Goal: Task Accomplishment & Management: Manage account settings

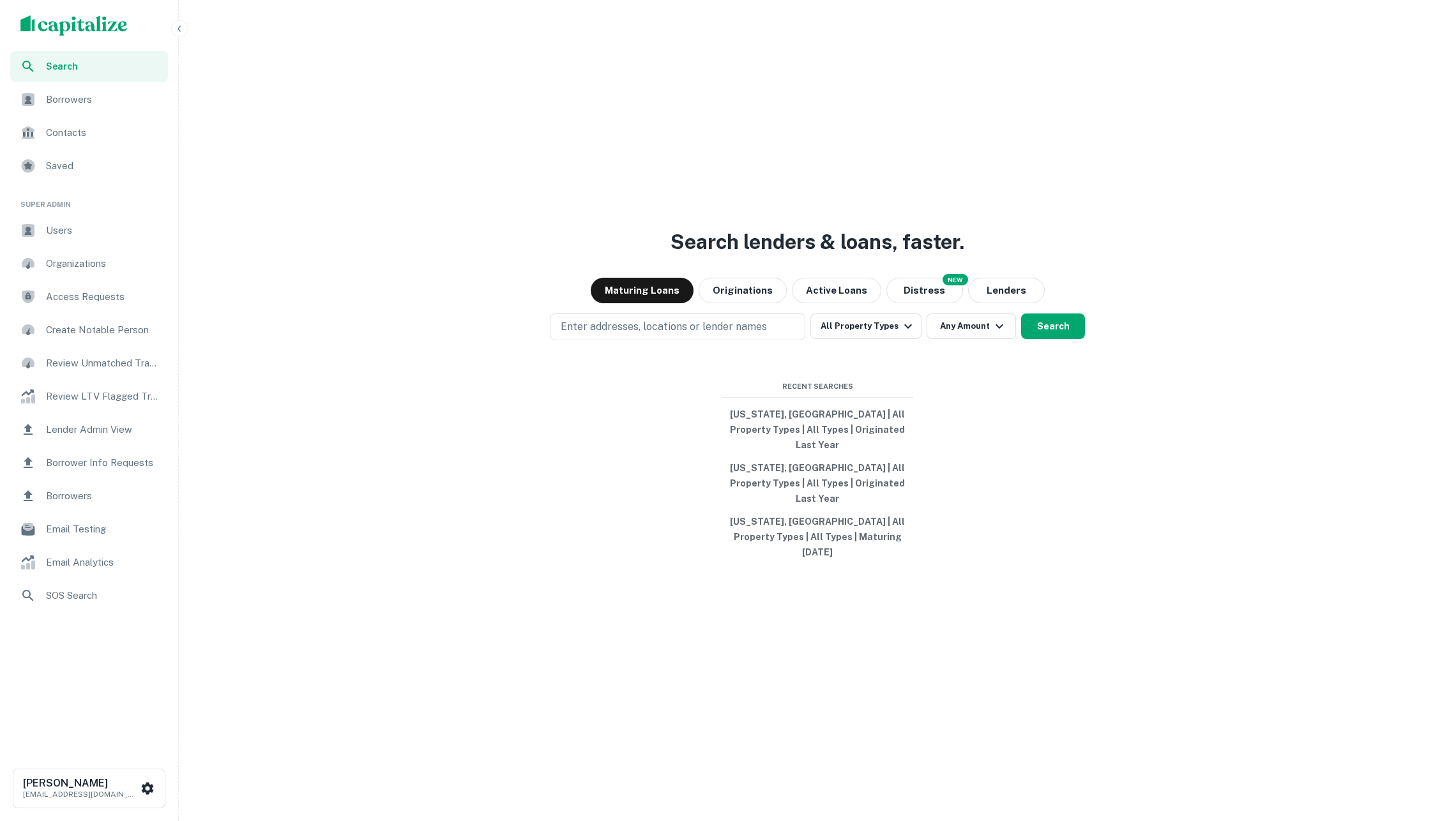
click at [125, 458] on span "Borrower Info Requests" at bounding box center [103, 463] width 115 height 16
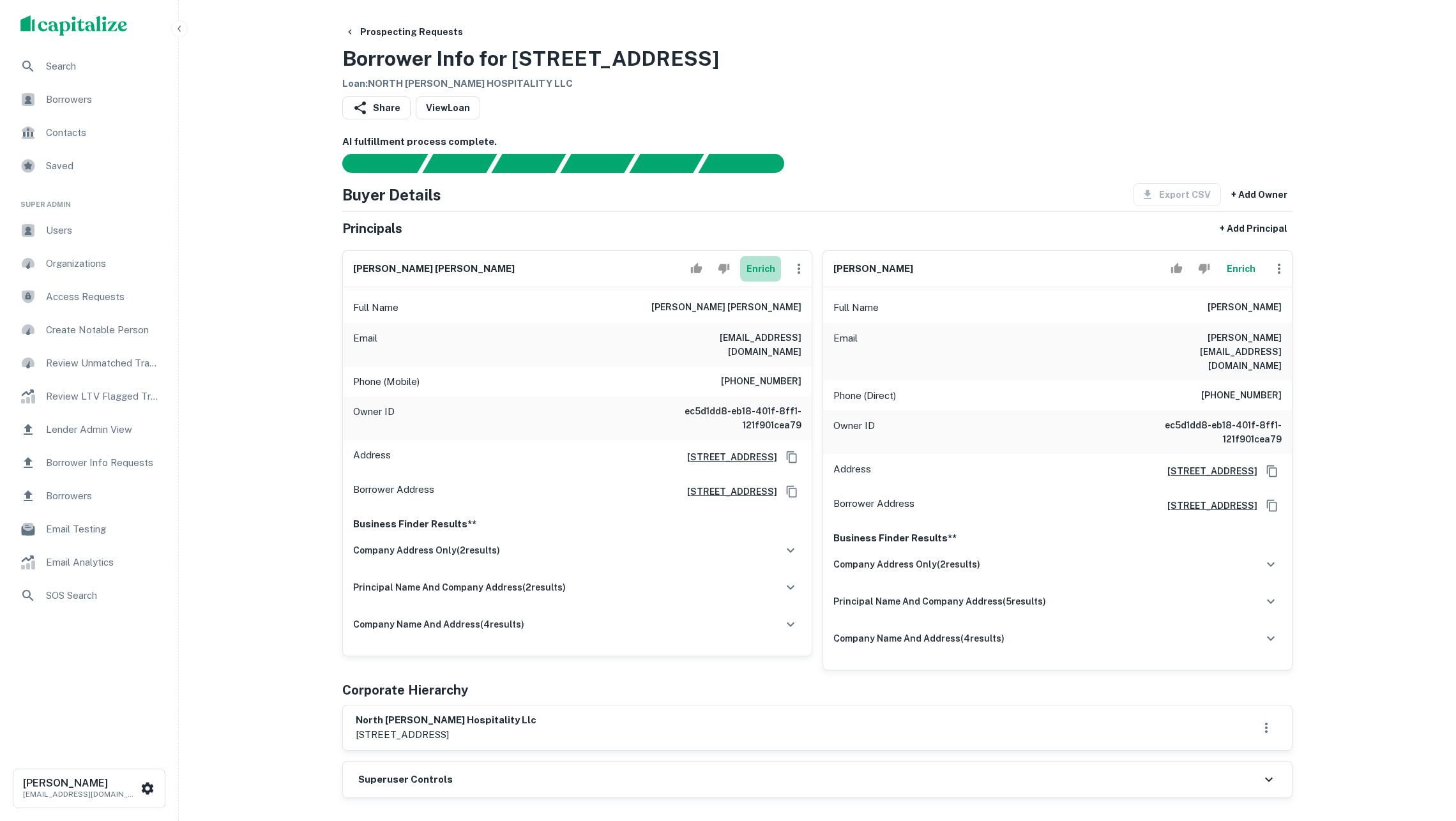
click at [749, 277] on button "Enrich" at bounding box center [760, 268] width 41 height 25
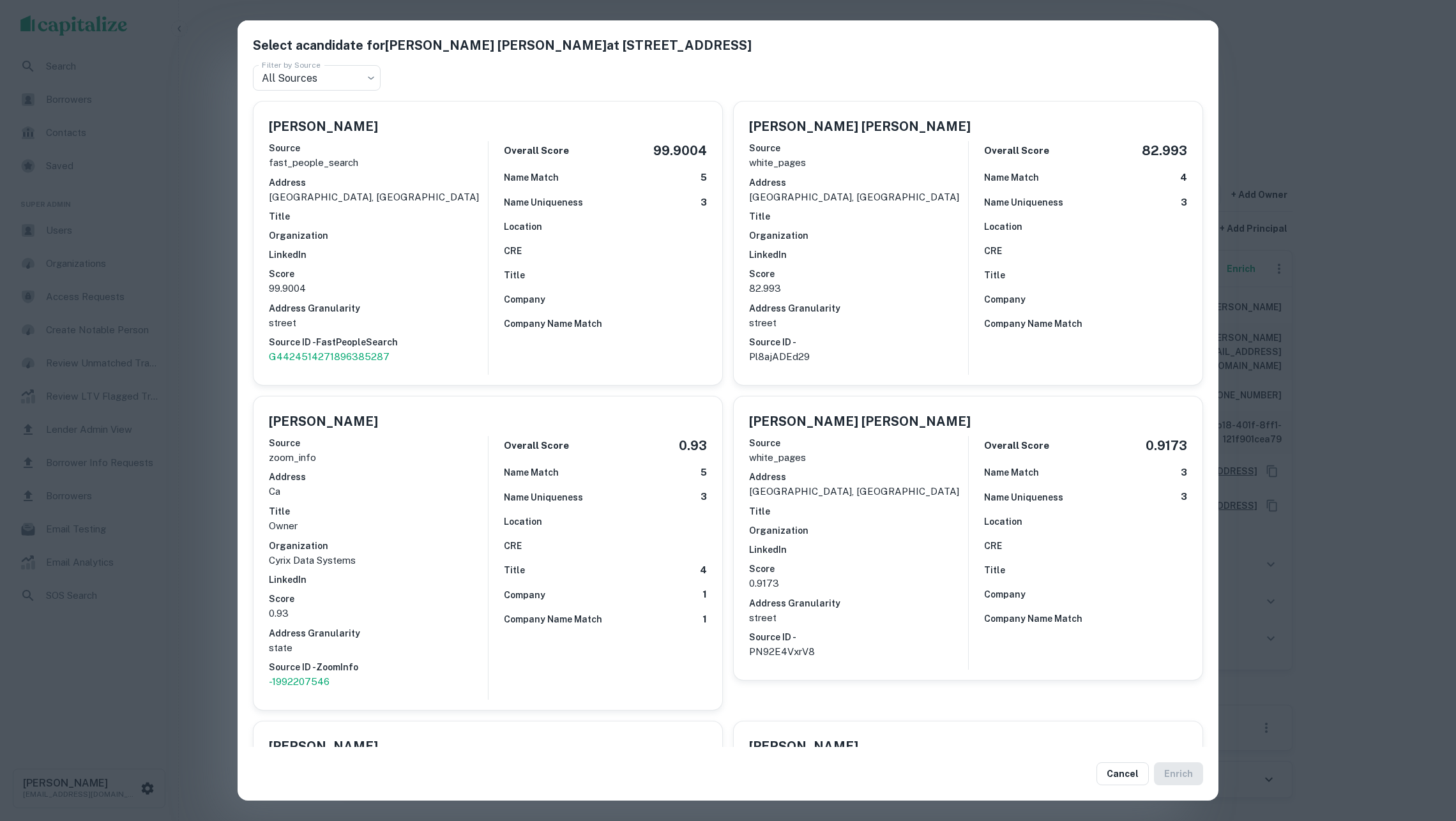
click at [905, 287] on p "82.993" at bounding box center [859, 289] width 219 height 16
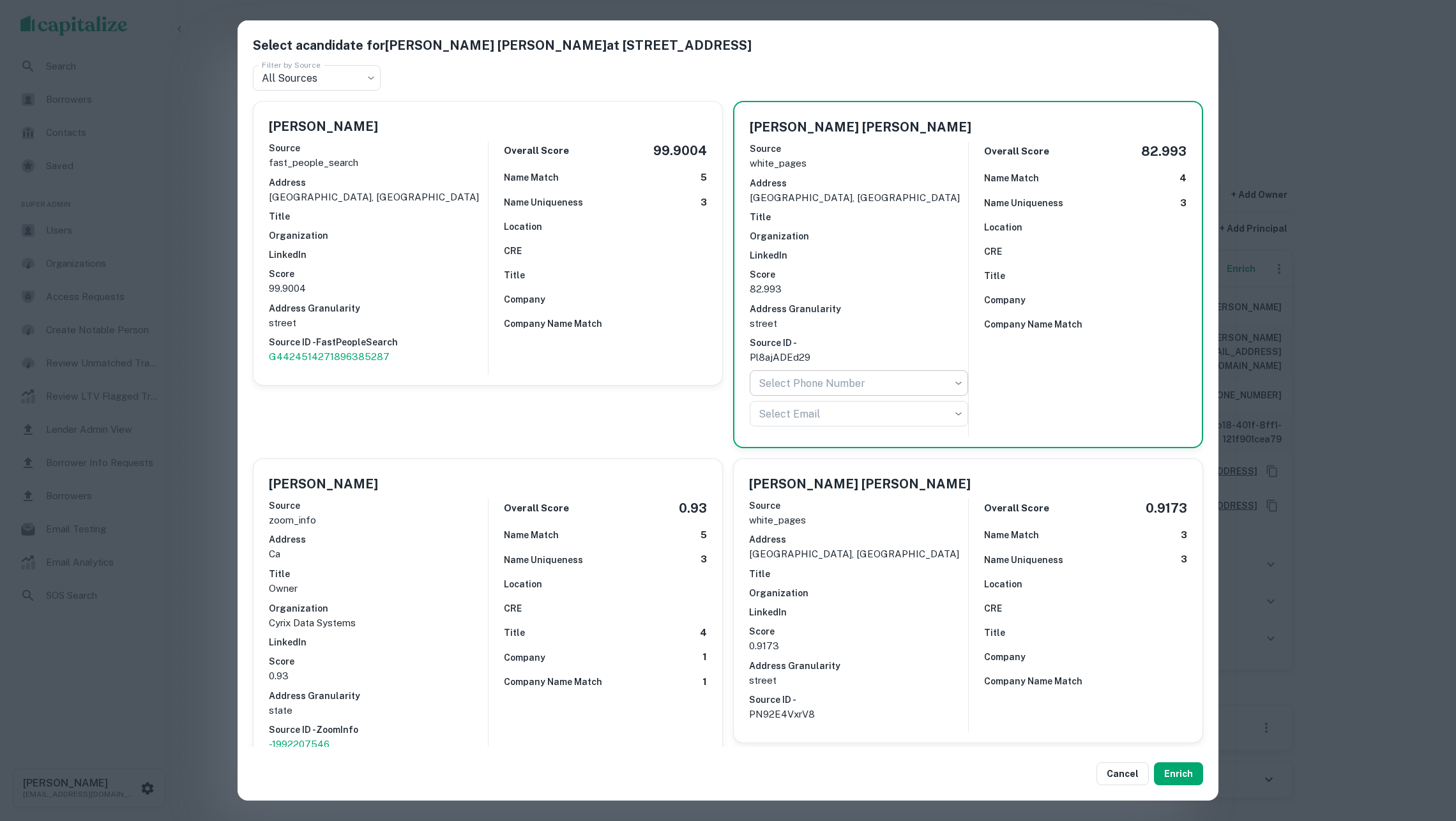
click at [880, 378] on body "Search Borrowers Contacts Saved Super Admin Users Organizations Access Requests…" at bounding box center [728, 410] width 1456 height 821
click at [880, 321] on div at bounding box center [728, 410] width 1456 height 821
click at [882, 302] on h6 "Address Granularity" at bounding box center [859, 309] width 218 height 14
click at [1185, 774] on button "Enrich" at bounding box center [1179, 774] width 49 height 23
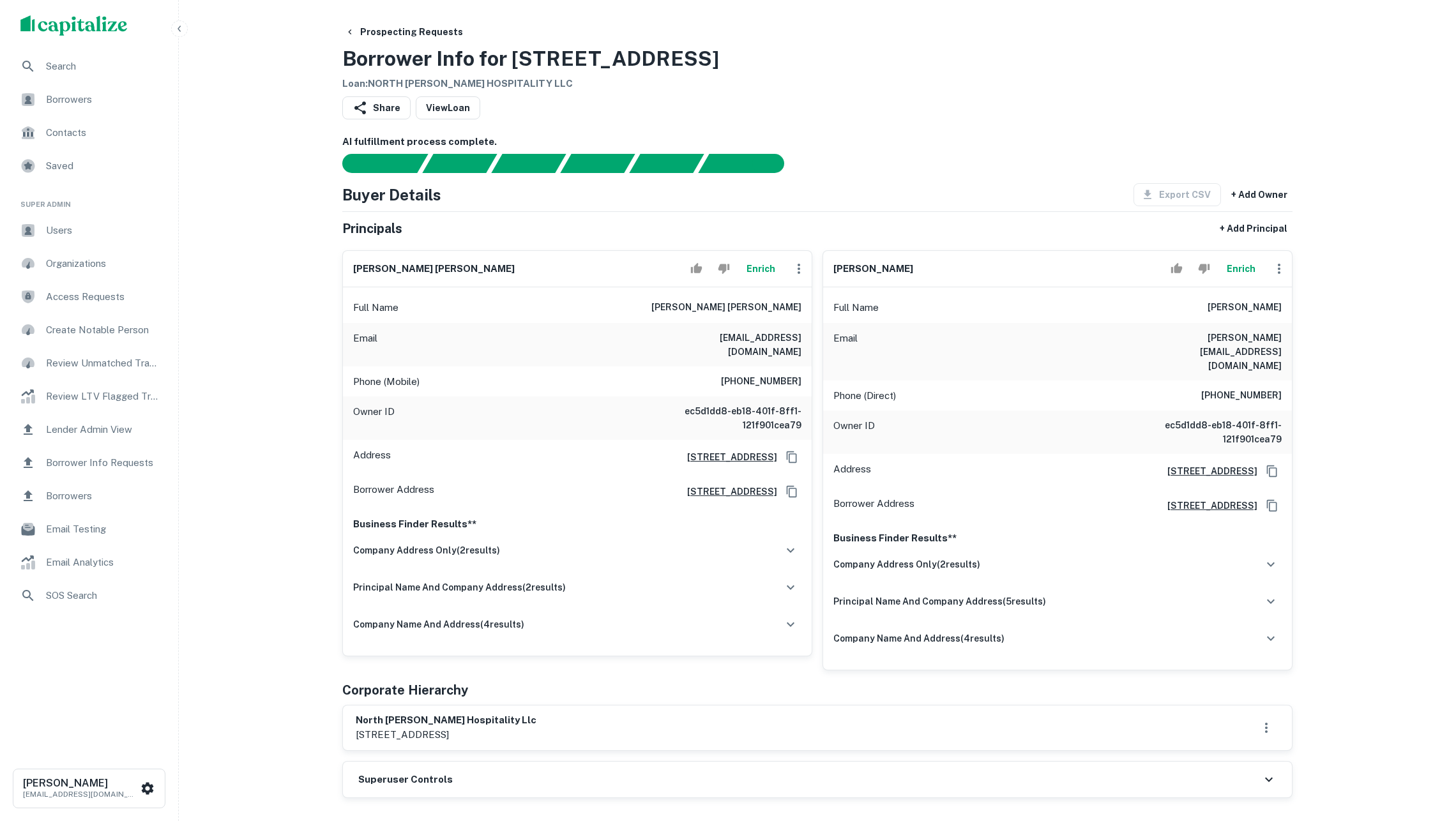
click at [1234, 265] on button "Enrich" at bounding box center [1240, 268] width 41 height 25
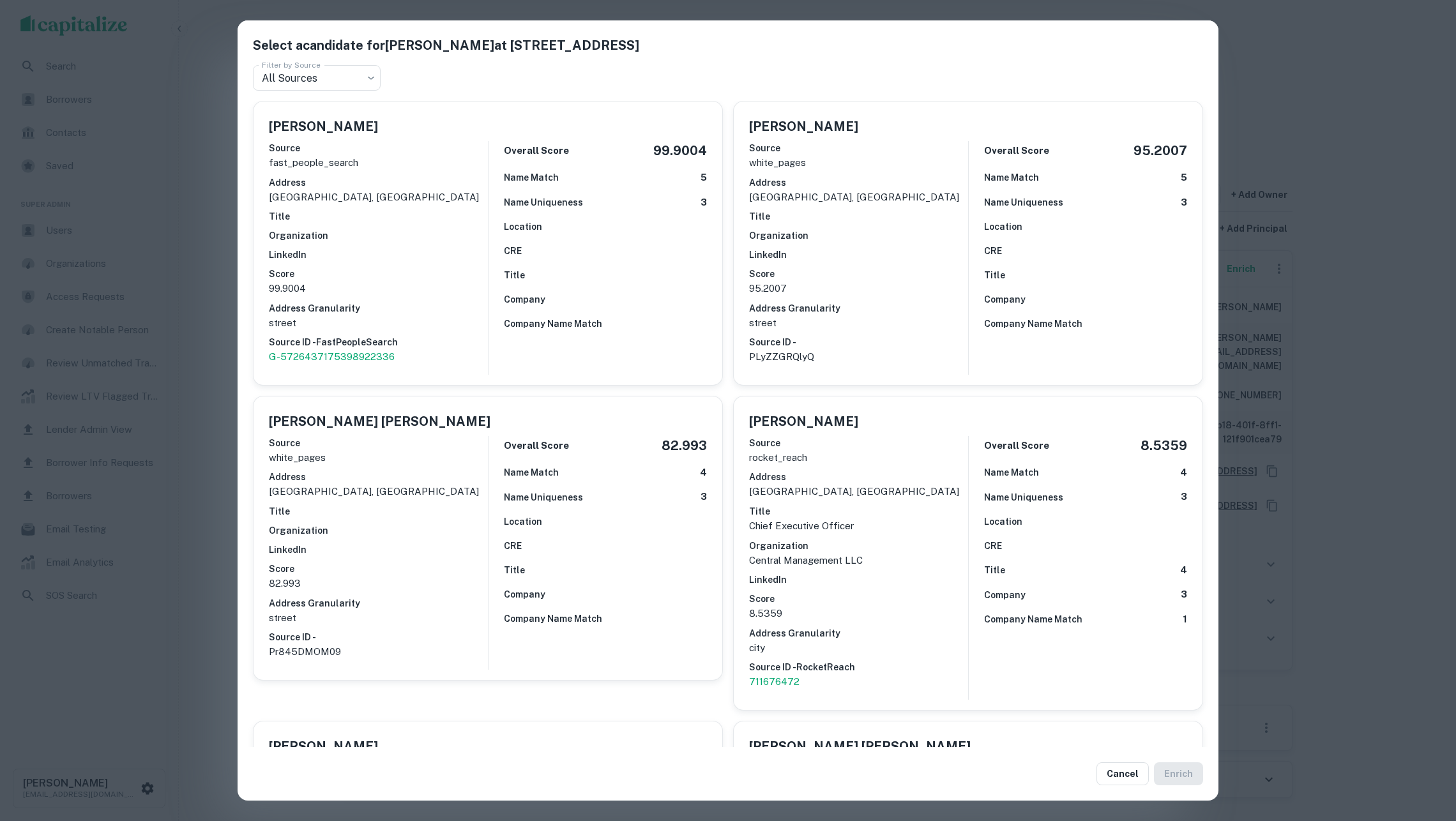
click at [871, 315] on p "street" at bounding box center [859, 323] width 219 height 16
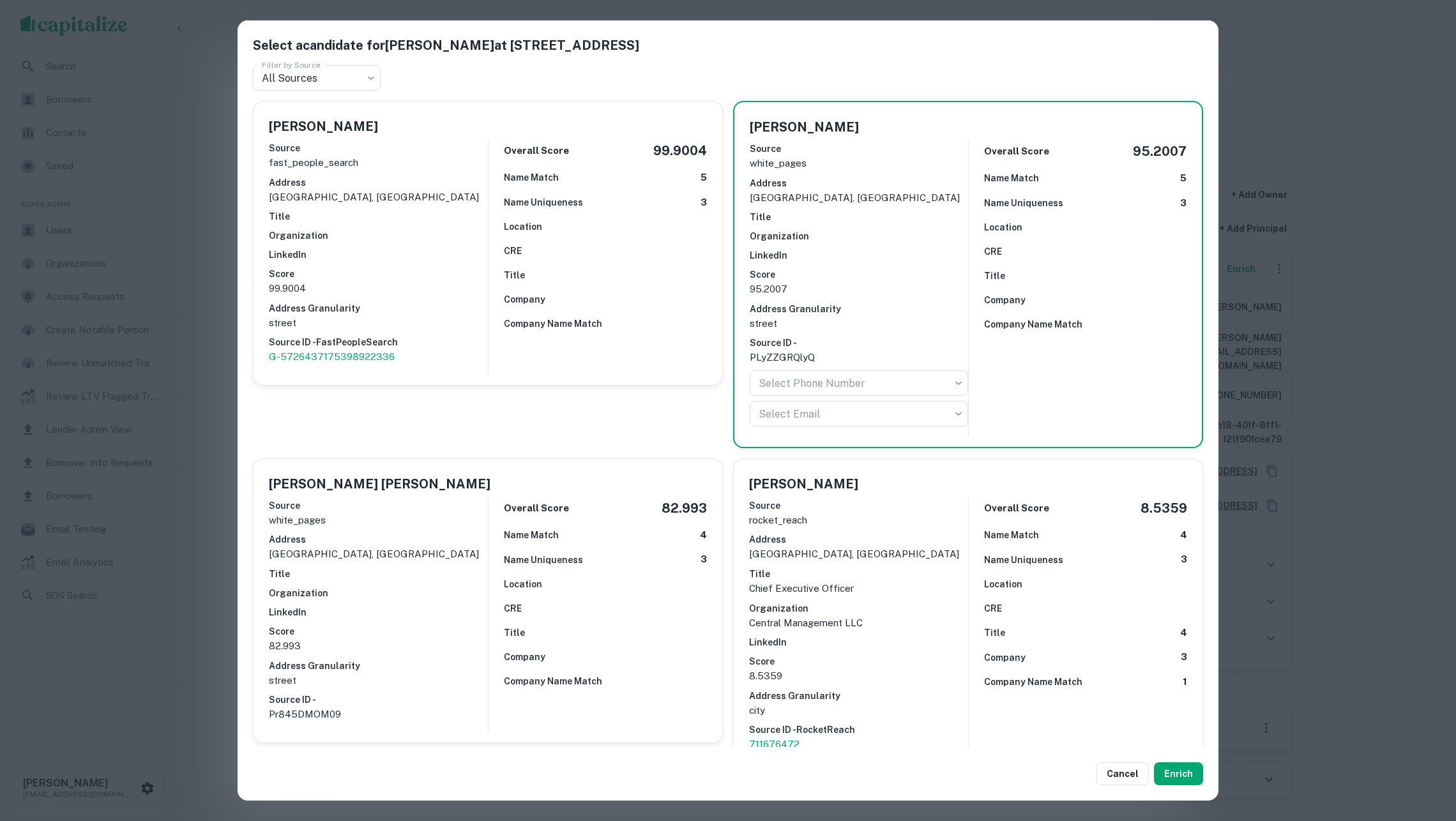
click at [1391, 547] on div "Select a candidate for Jasvir S Randhawa at 3984 Vineyard Rd Filter by Source A…" at bounding box center [728, 410] width 1456 height 821
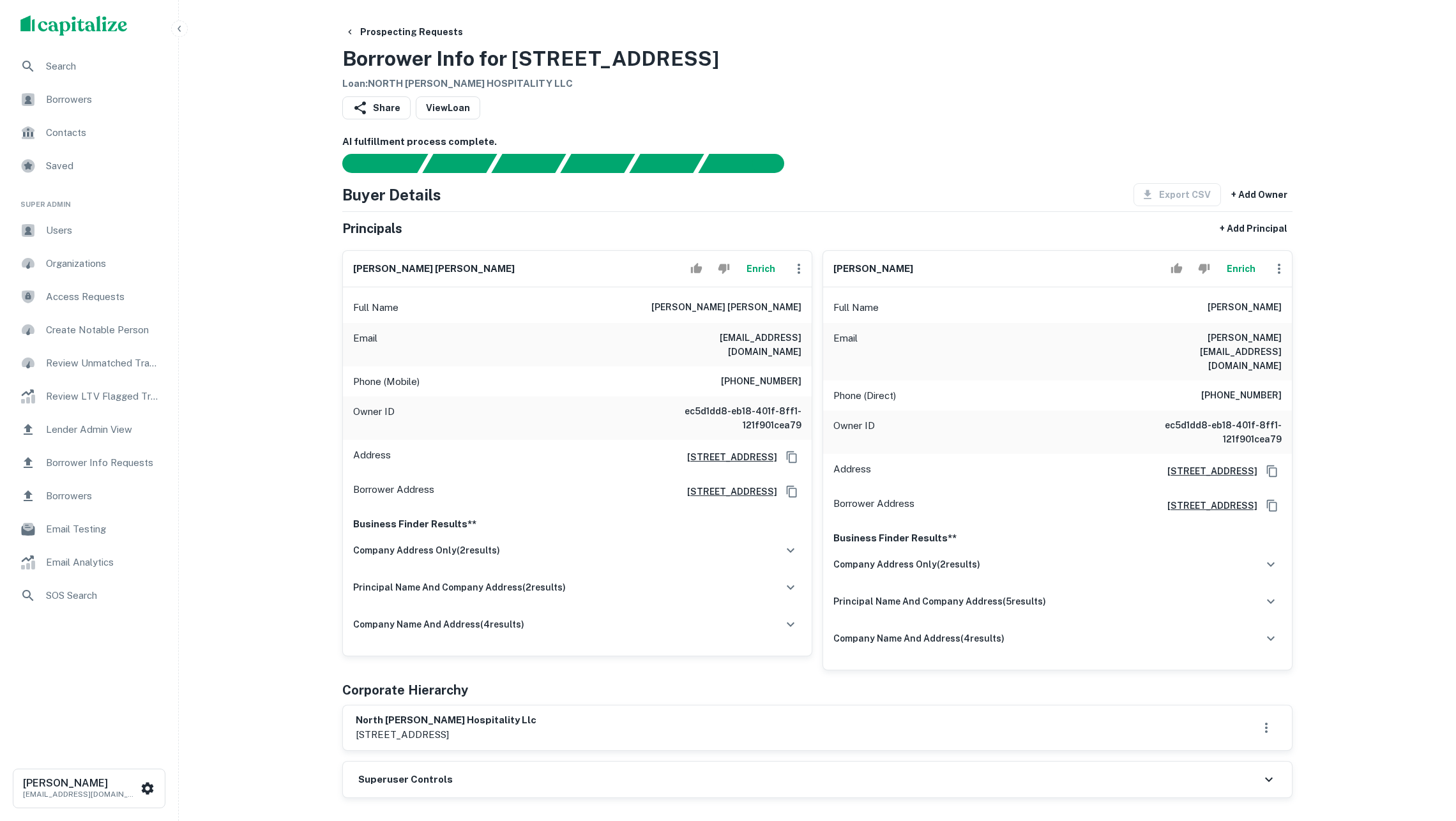
click at [1237, 278] on button "Enrich" at bounding box center [1240, 268] width 41 height 25
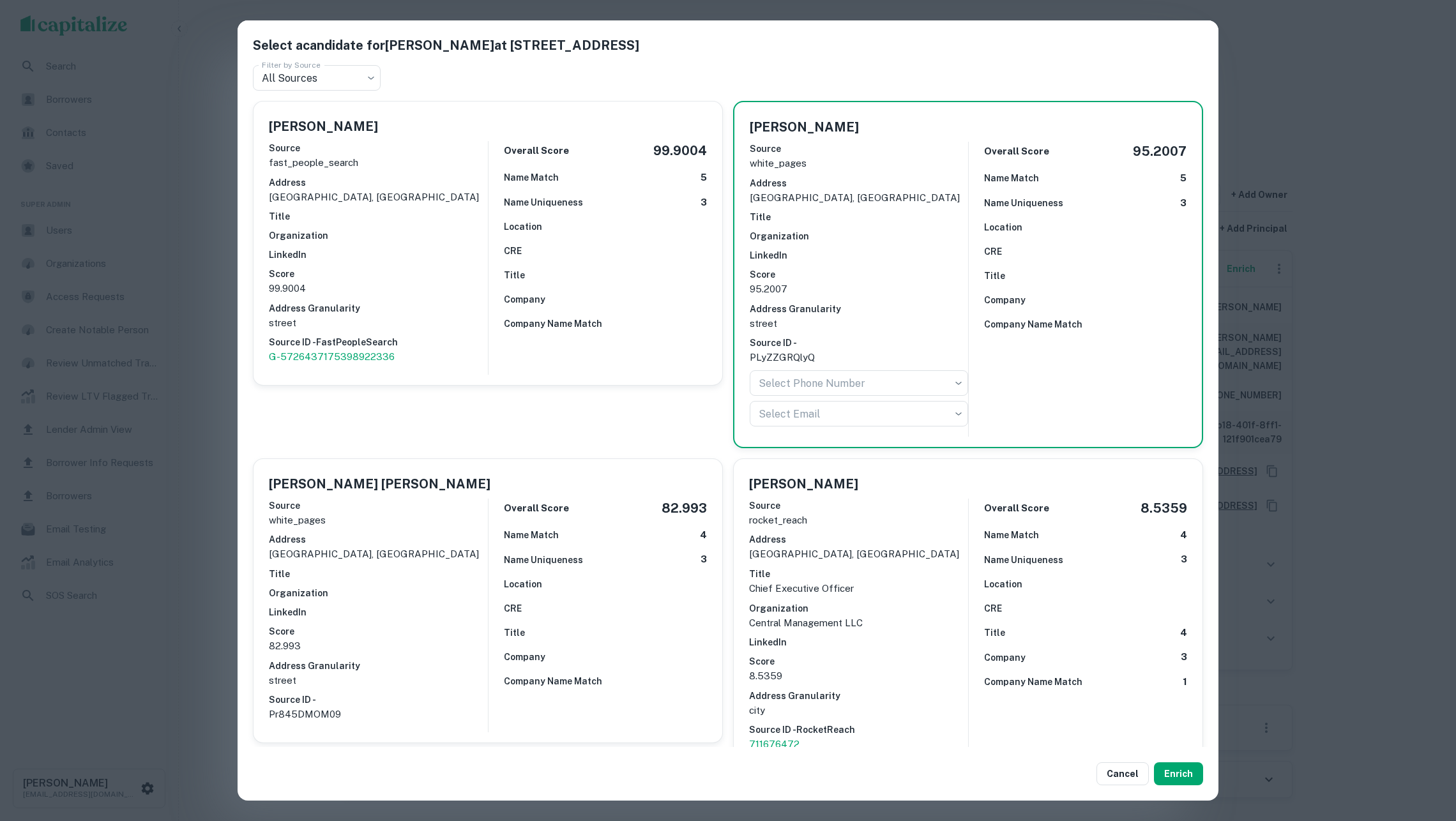
drag, startPoint x: 1400, startPoint y: 646, endPoint x: 1367, endPoint y: 603, distance: 54.2
click at [1400, 646] on div "Select a candidate for Jasvir S Randhawa at 3984 Vineyard Rd Filter by Source A…" at bounding box center [728, 410] width 1456 height 821
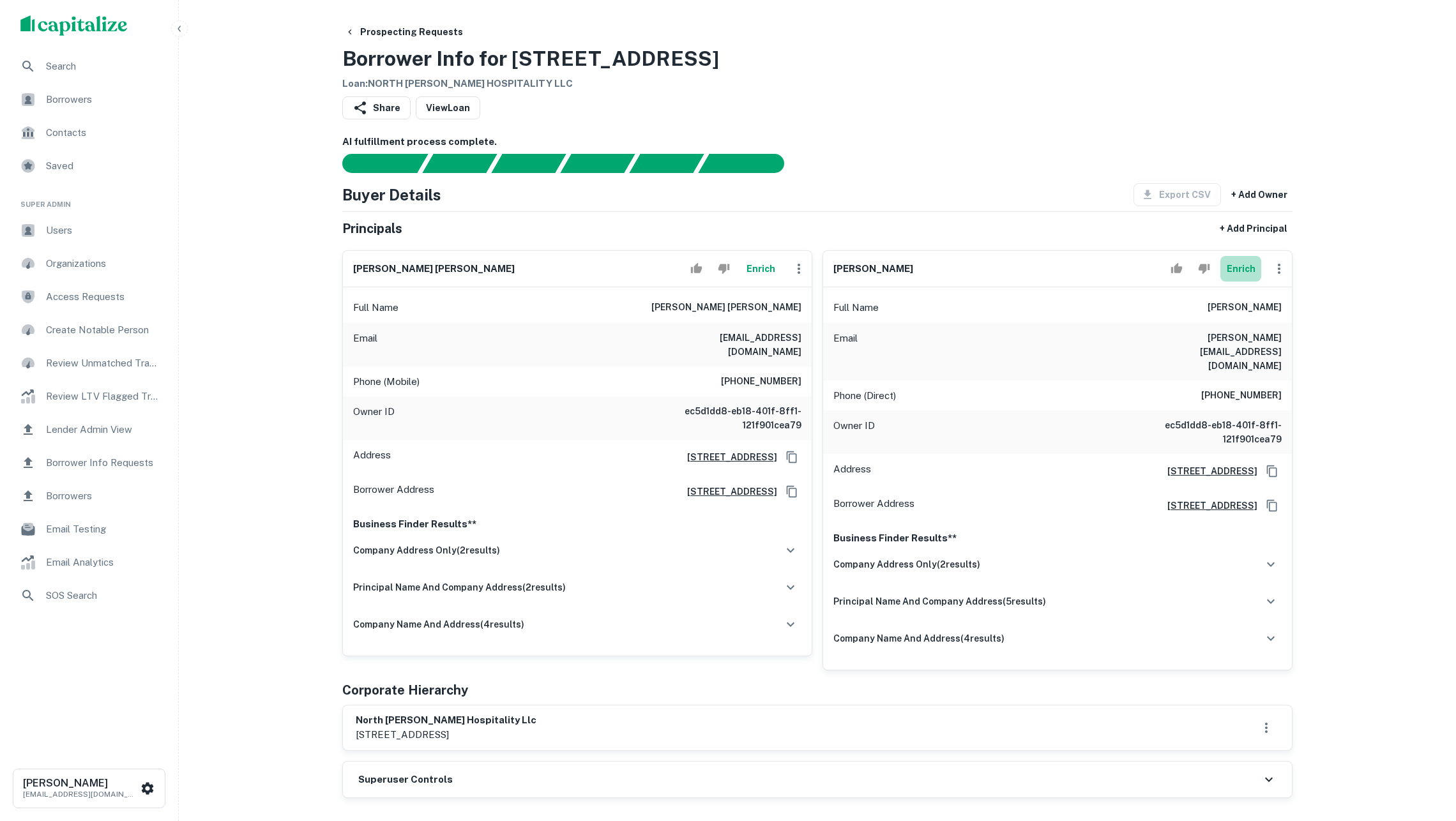
click at [1221, 267] on button "Enrich" at bounding box center [1240, 268] width 41 height 25
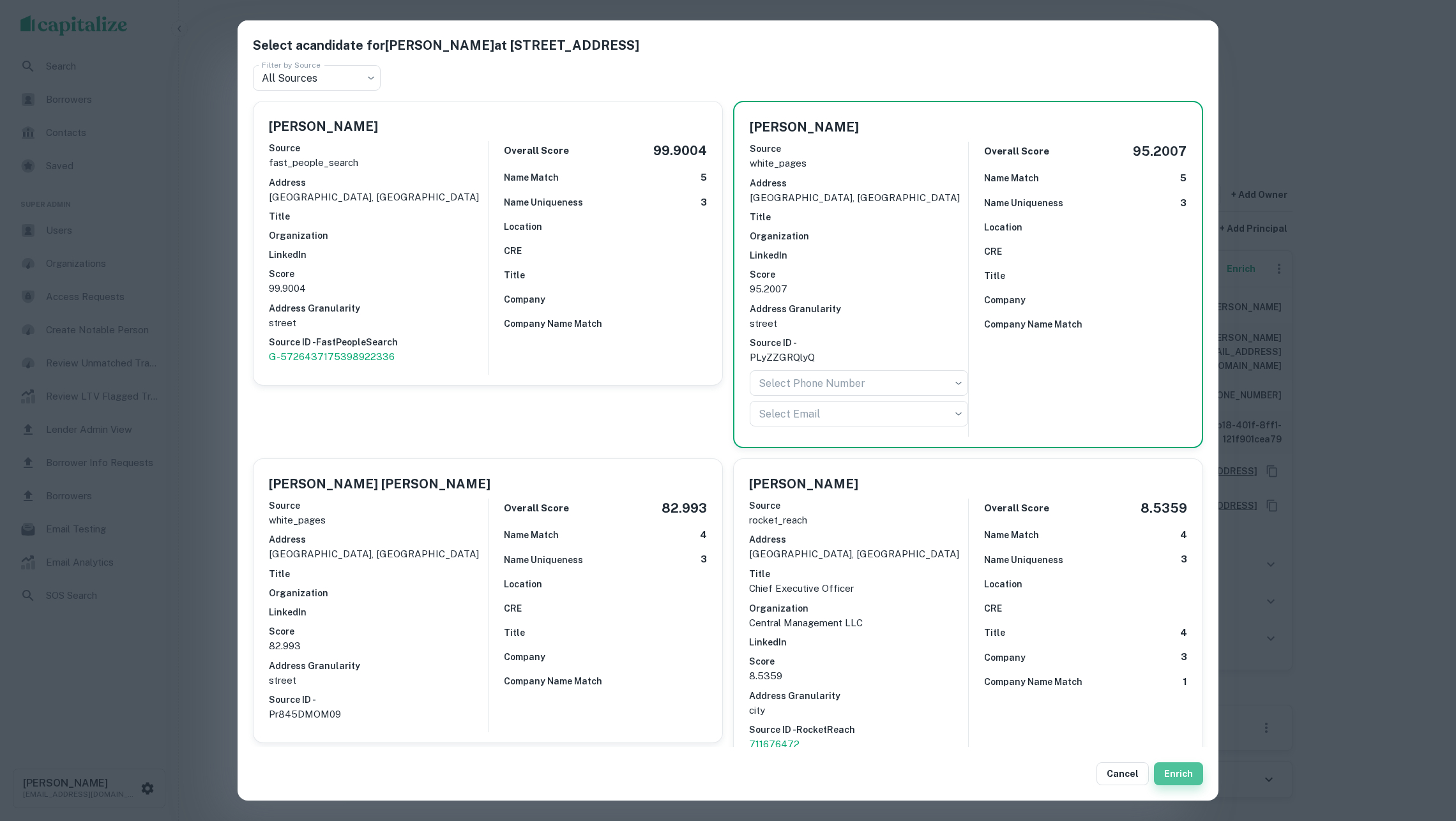
click at [1184, 762] on button "Enrich" at bounding box center [1179, 774] width 49 height 23
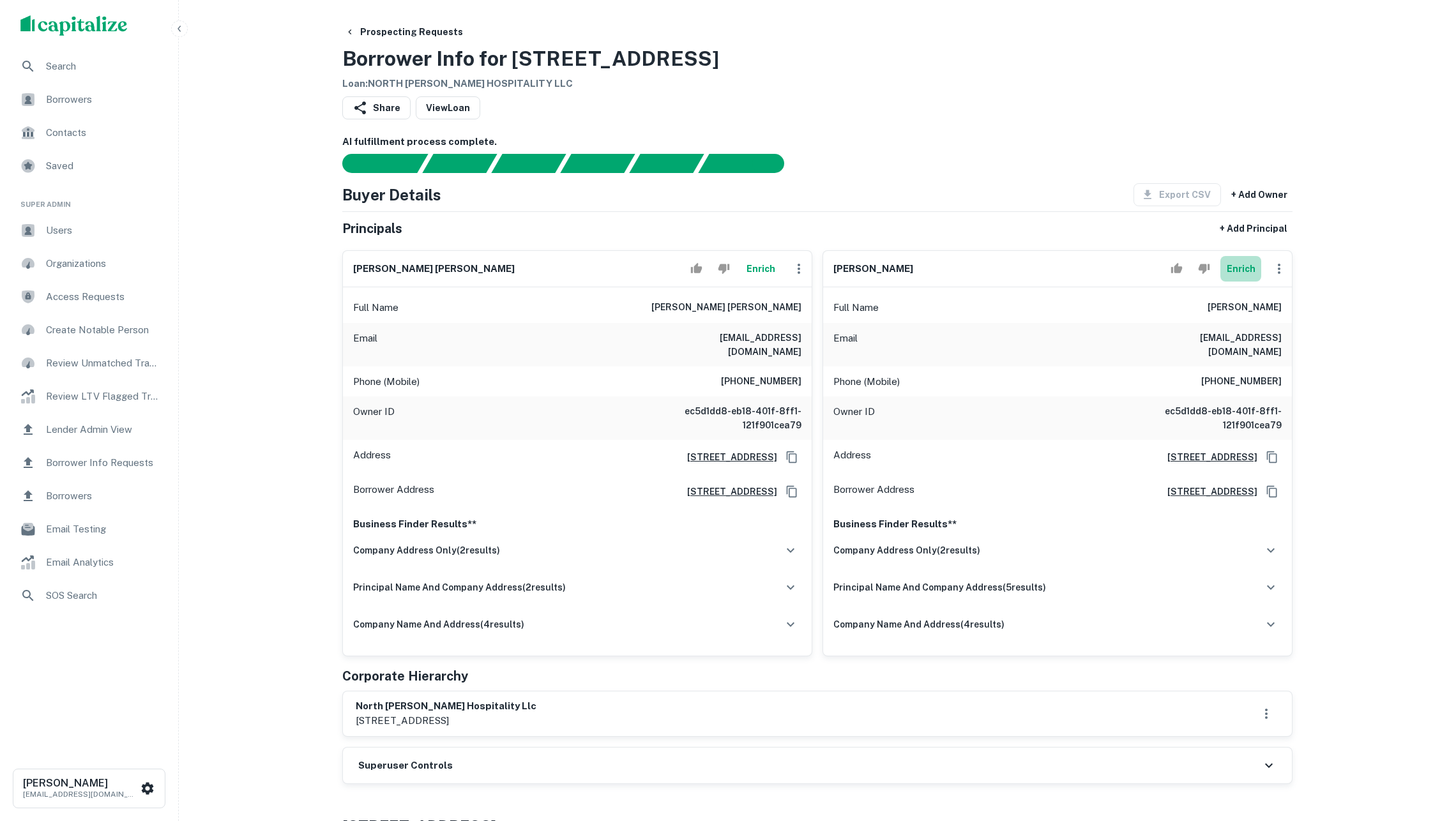
click at [1239, 281] on button "Enrich" at bounding box center [1240, 268] width 41 height 25
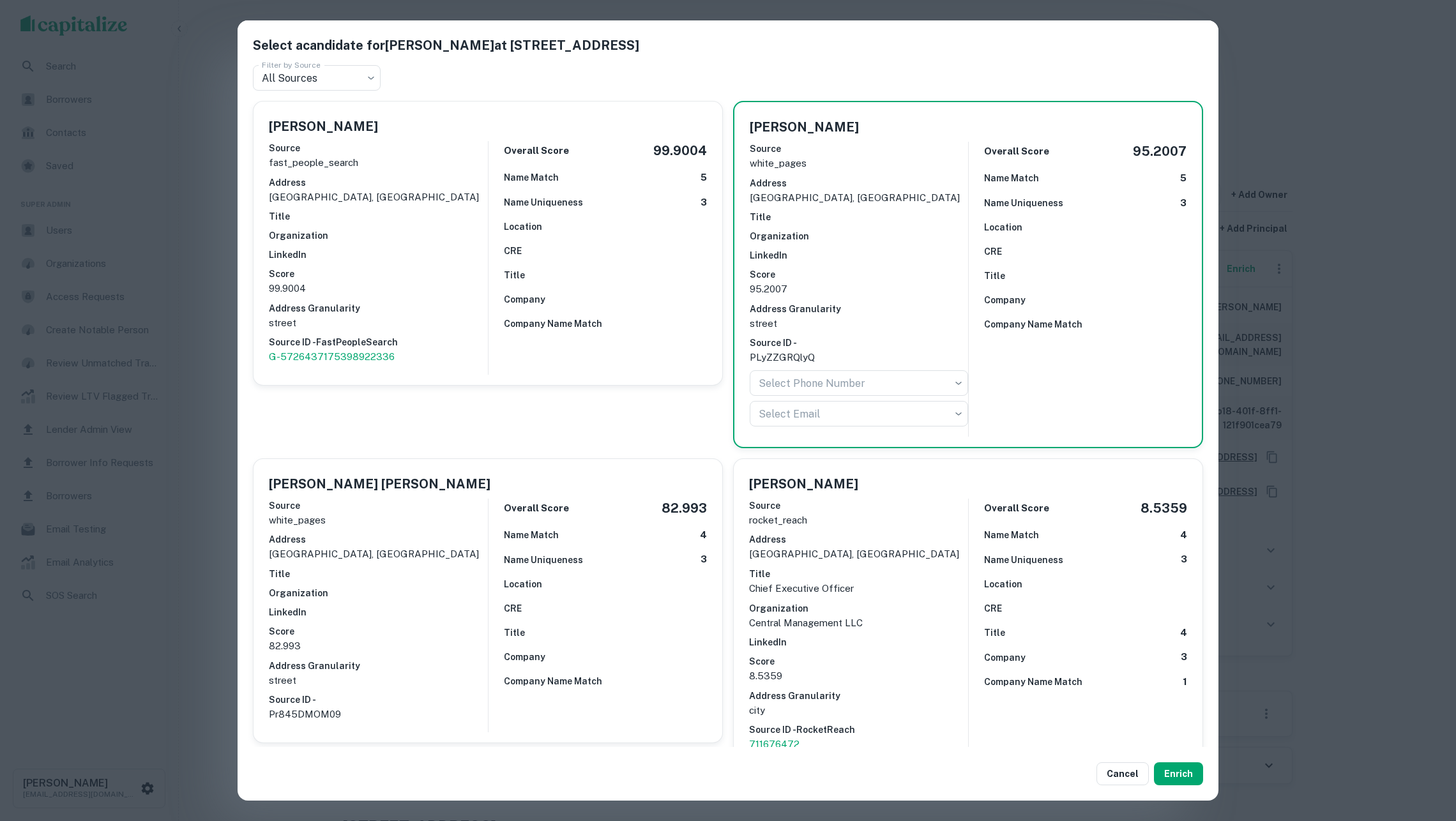
click at [469, 475] on div "Jasvir Singh Randhawa" at bounding box center [488, 484] width 438 height 19
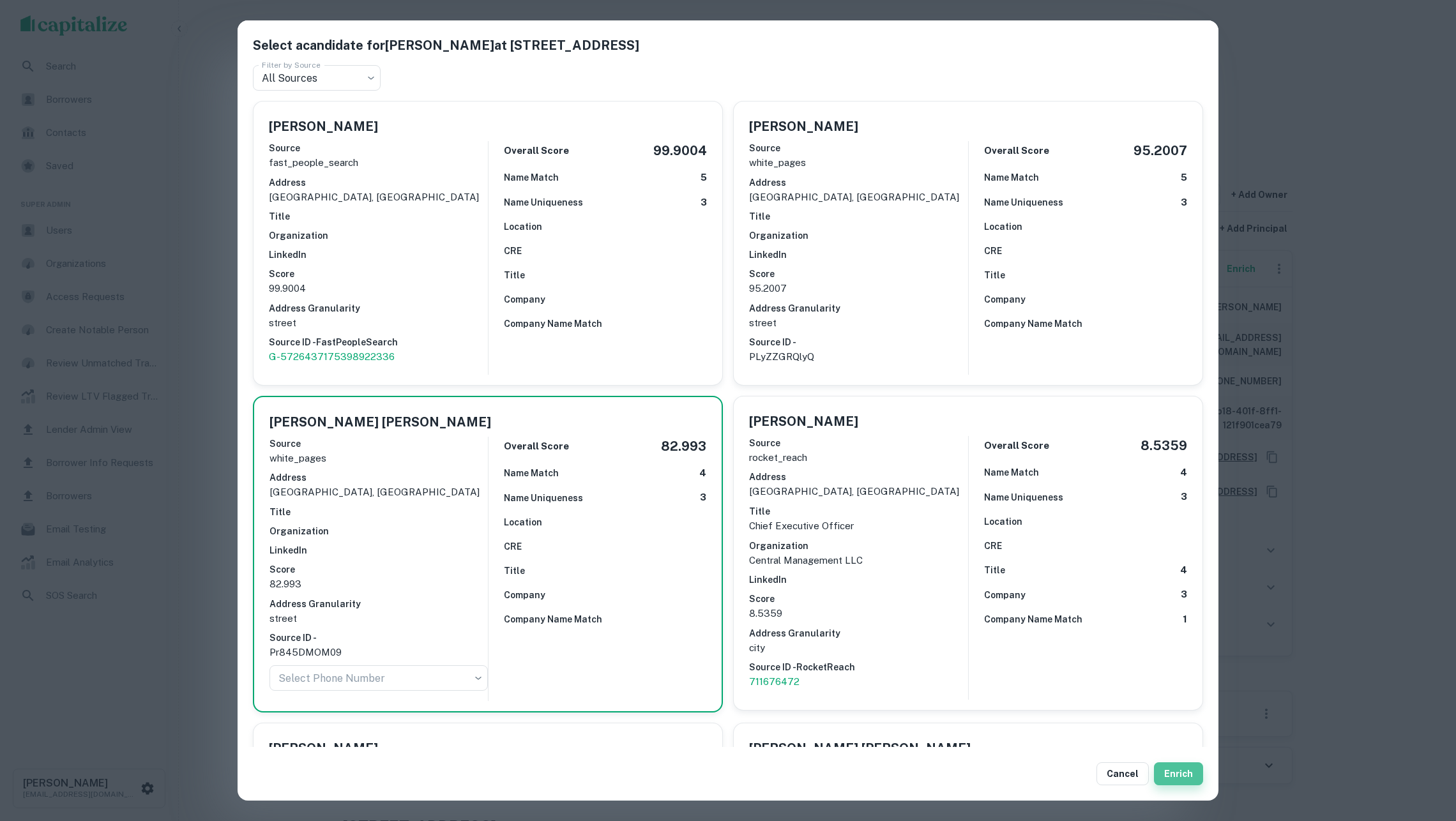
click at [1181, 766] on button "Enrich" at bounding box center [1179, 774] width 49 height 23
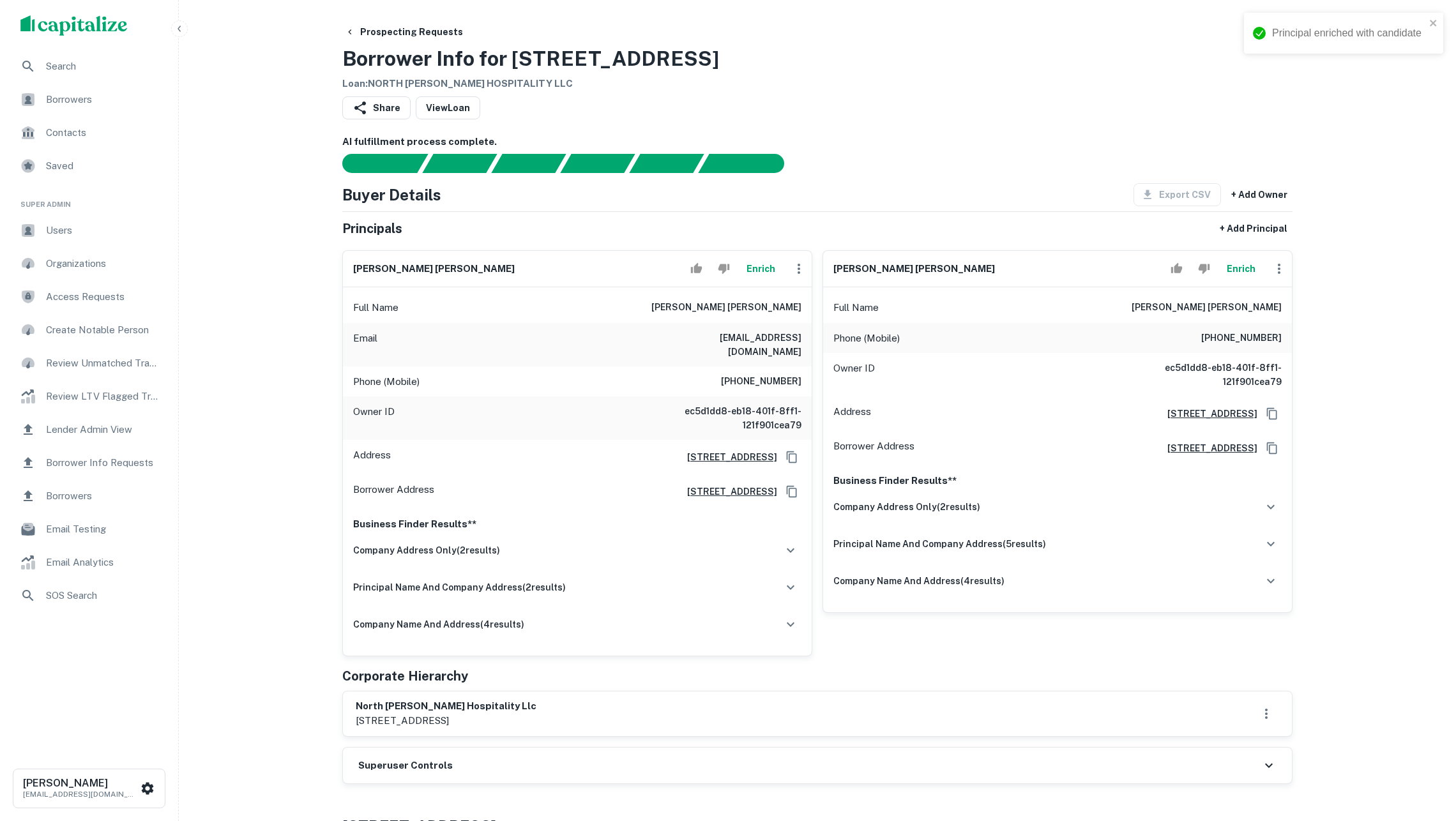
click at [1234, 280] on button "Enrich" at bounding box center [1240, 268] width 41 height 25
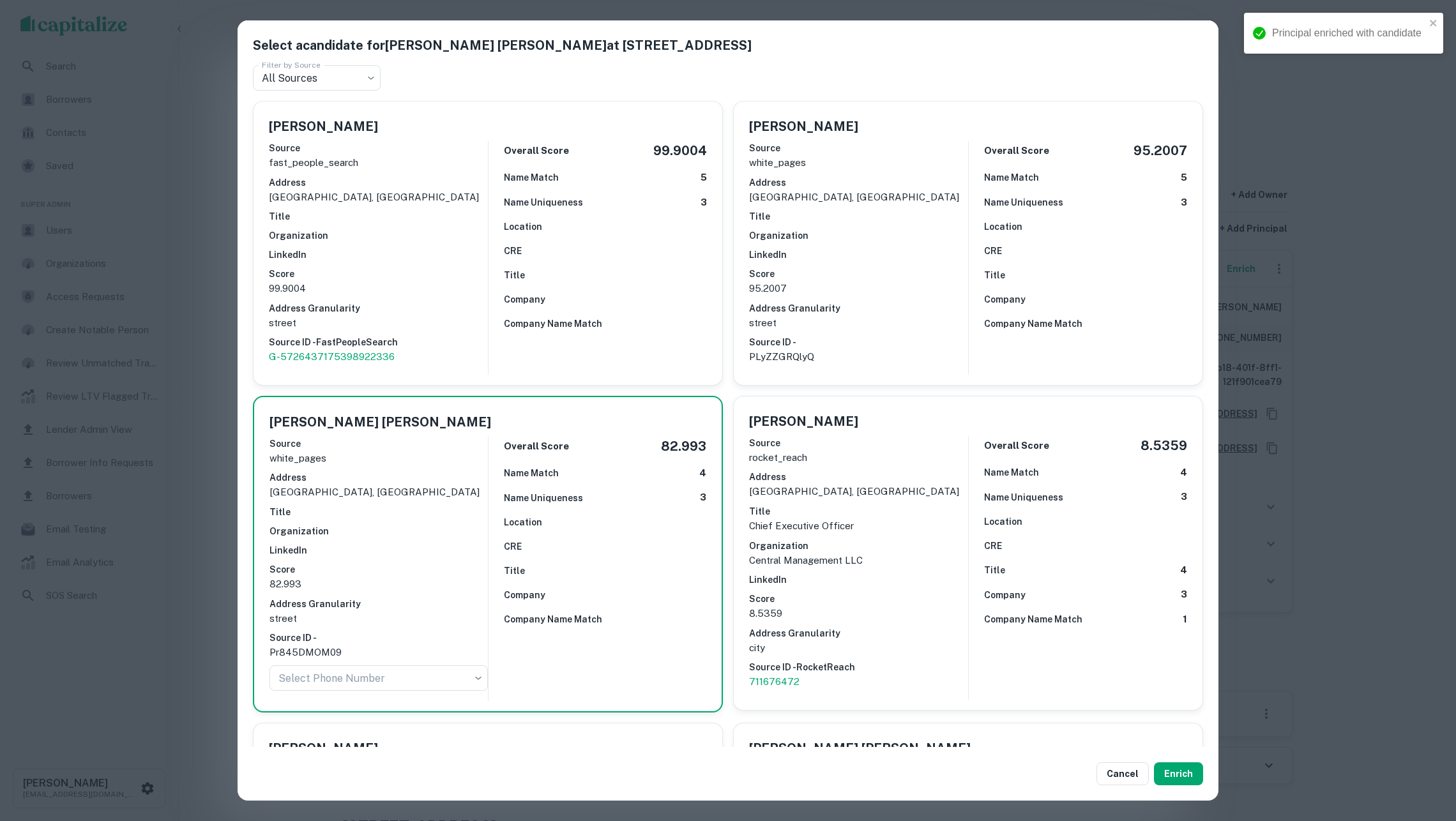
click at [986, 323] on h6 "Company Name Match" at bounding box center [1034, 324] width 98 height 14
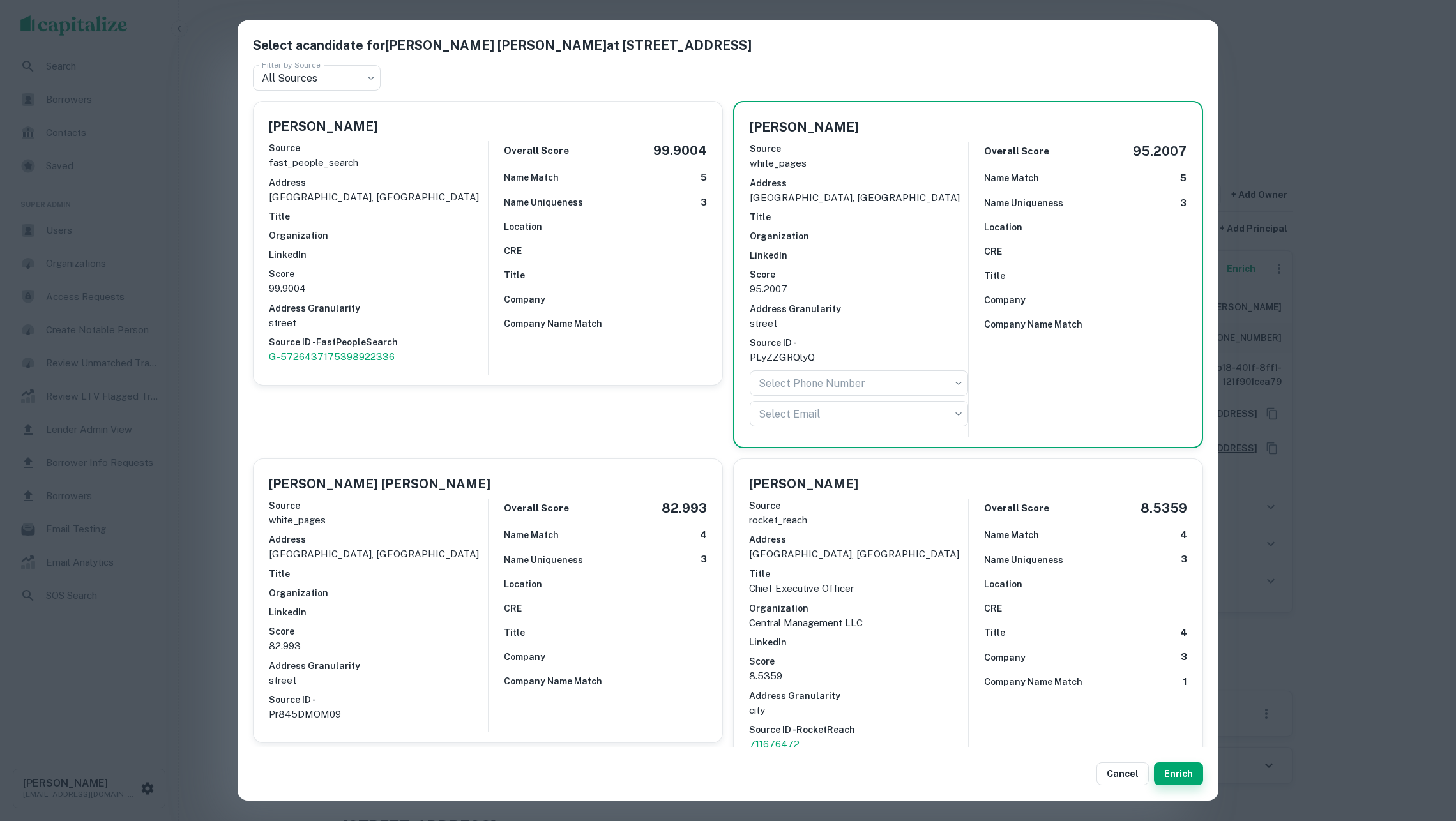
click at [1200, 772] on button "Enrich" at bounding box center [1179, 774] width 49 height 23
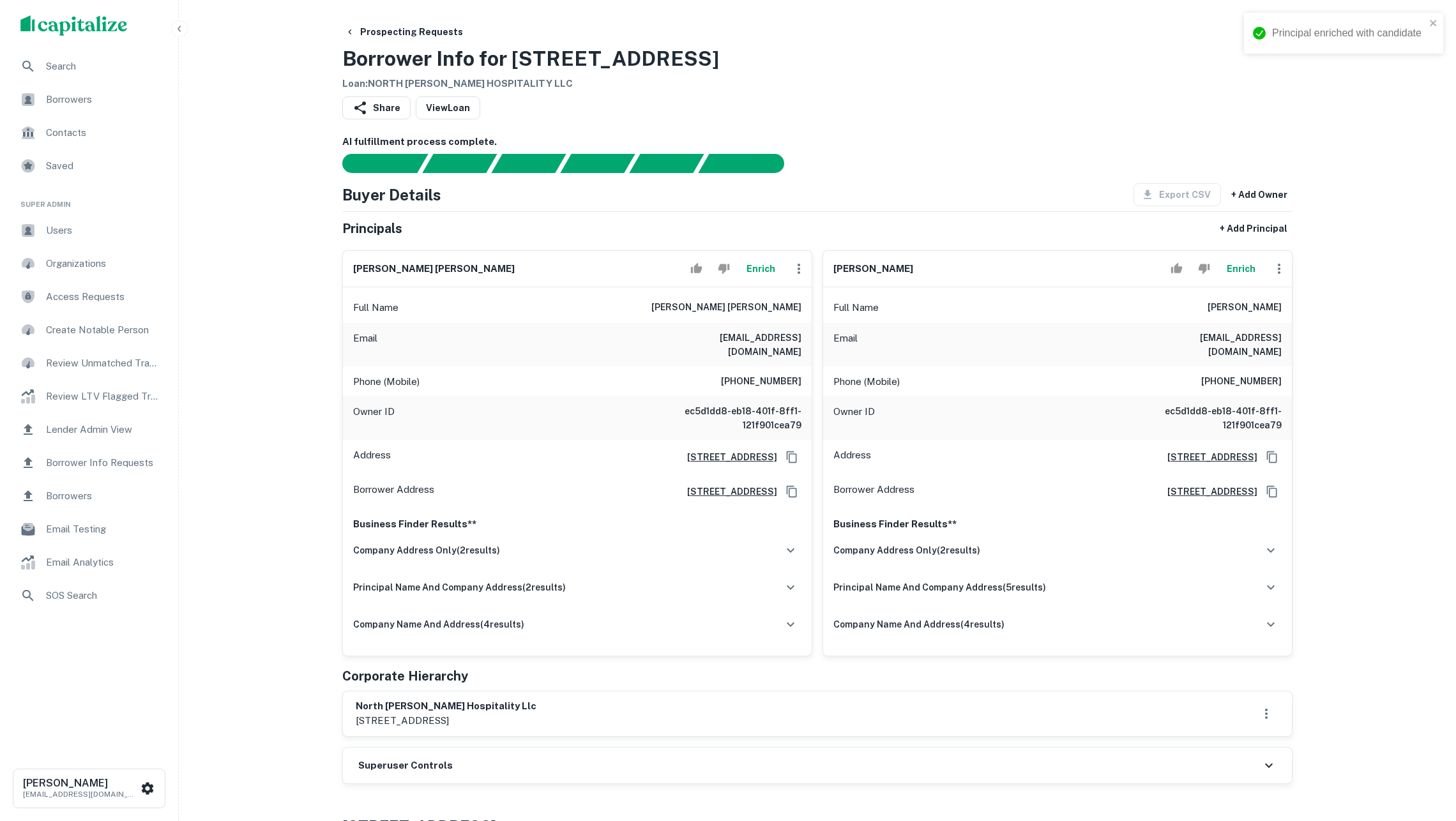
scroll to position [0, 1]
click at [1249, 279] on button "Enrich" at bounding box center [1240, 268] width 41 height 25
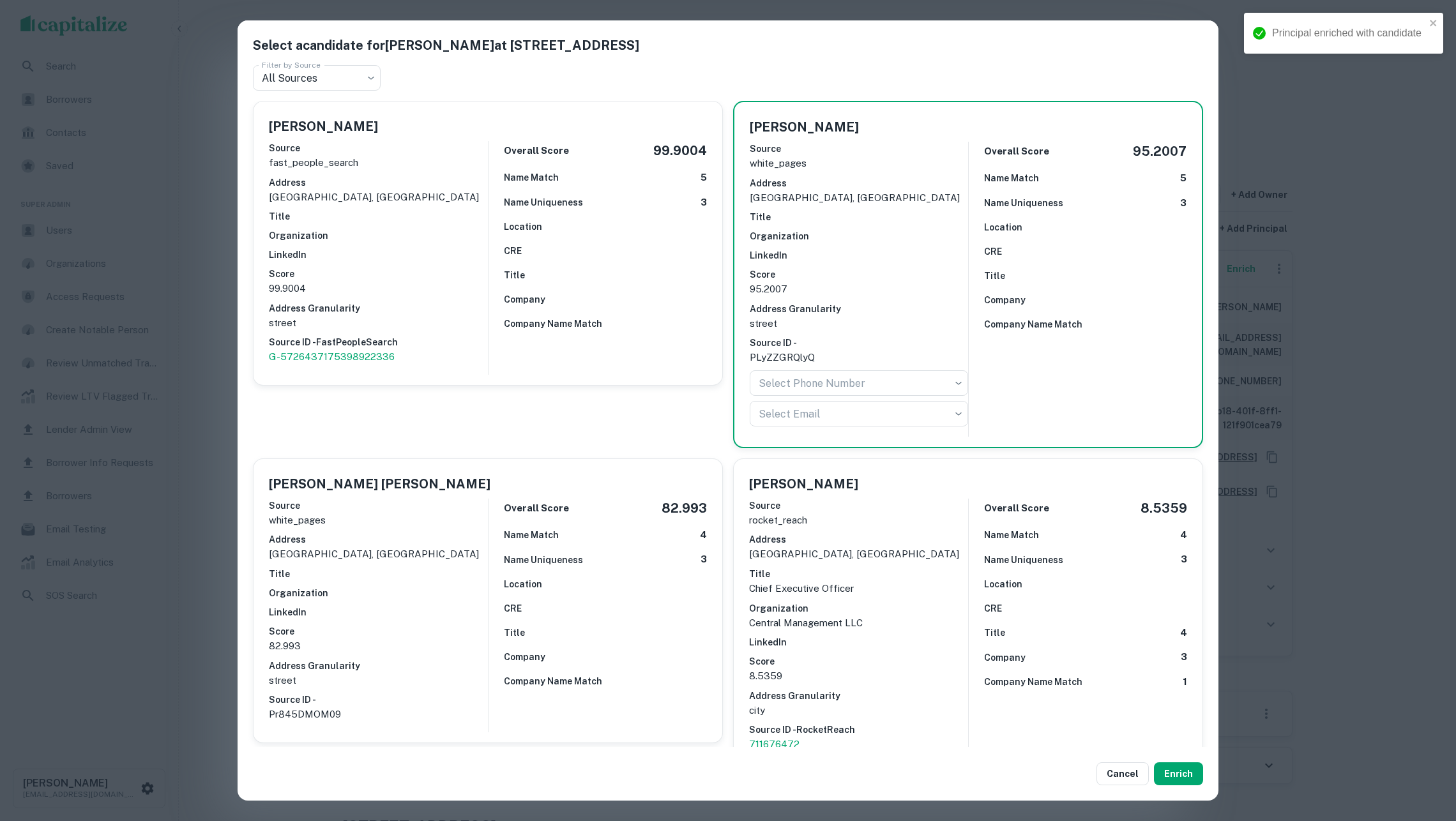
click at [549, 554] on h6 "Name Uniqueness" at bounding box center [543, 560] width 79 height 14
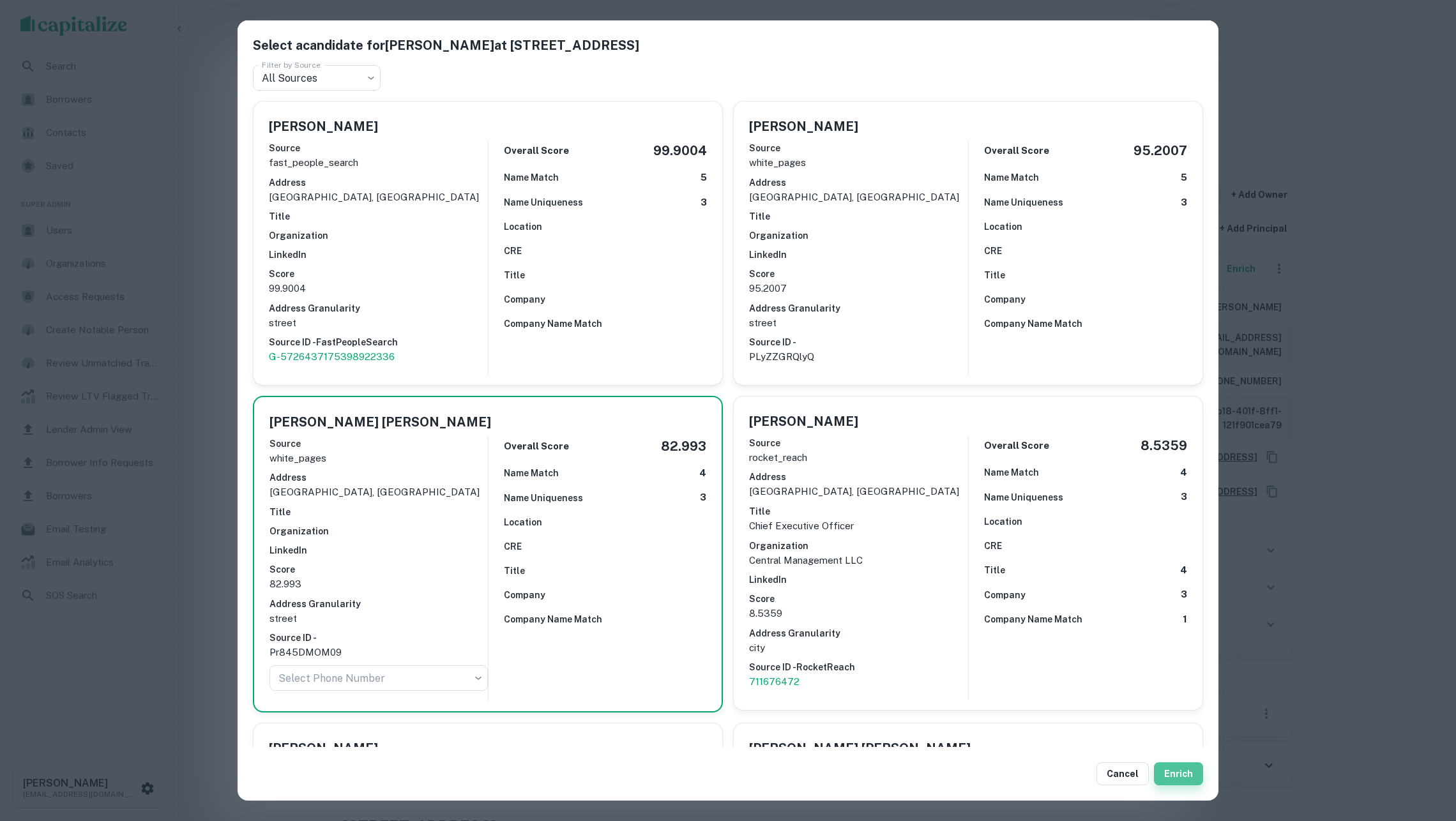
click at [1162, 775] on button "Enrich" at bounding box center [1179, 774] width 49 height 23
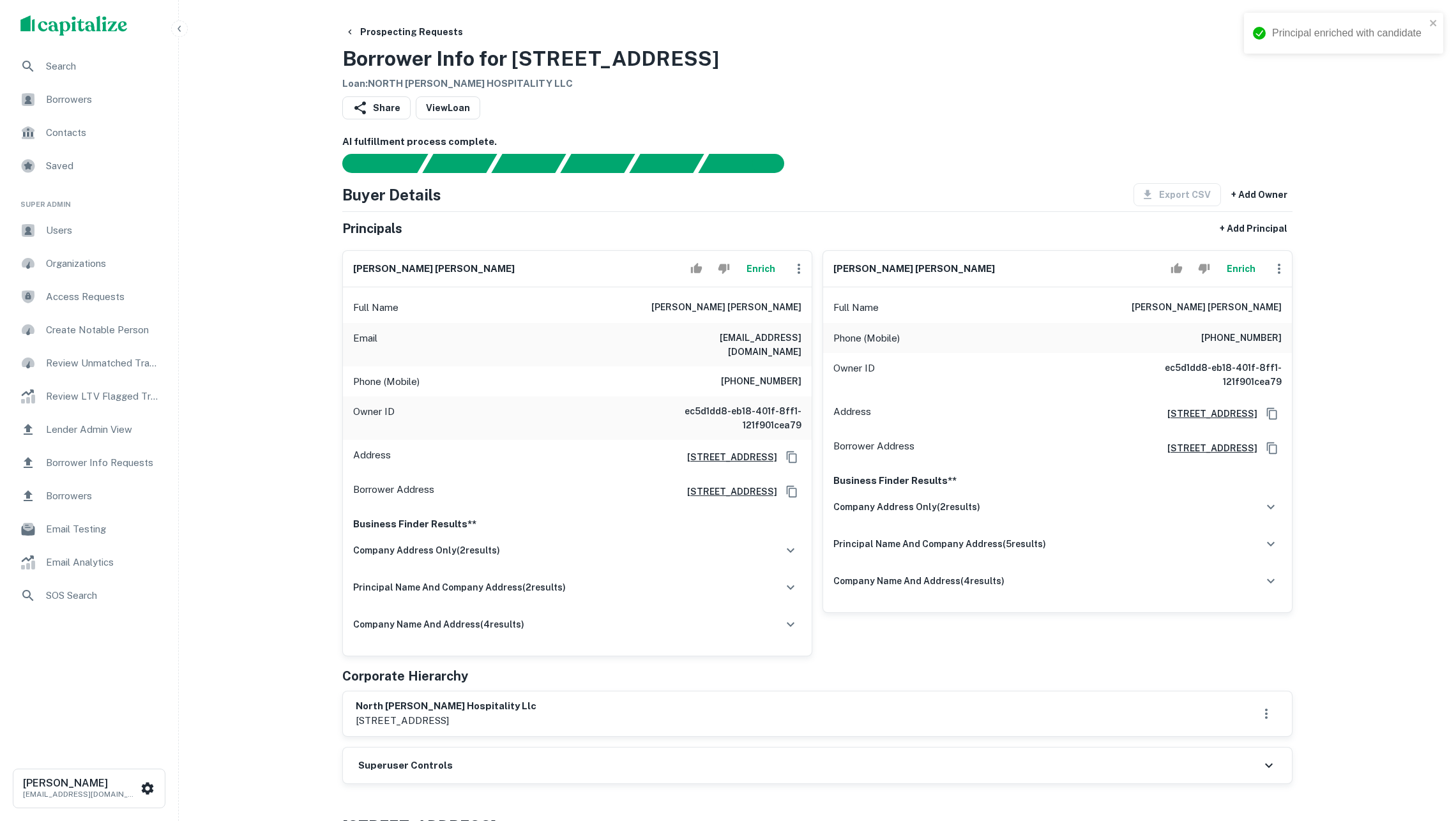
click at [1250, 282] on button "Enrich" at bounding box center [1240, 268] width 41 height 25
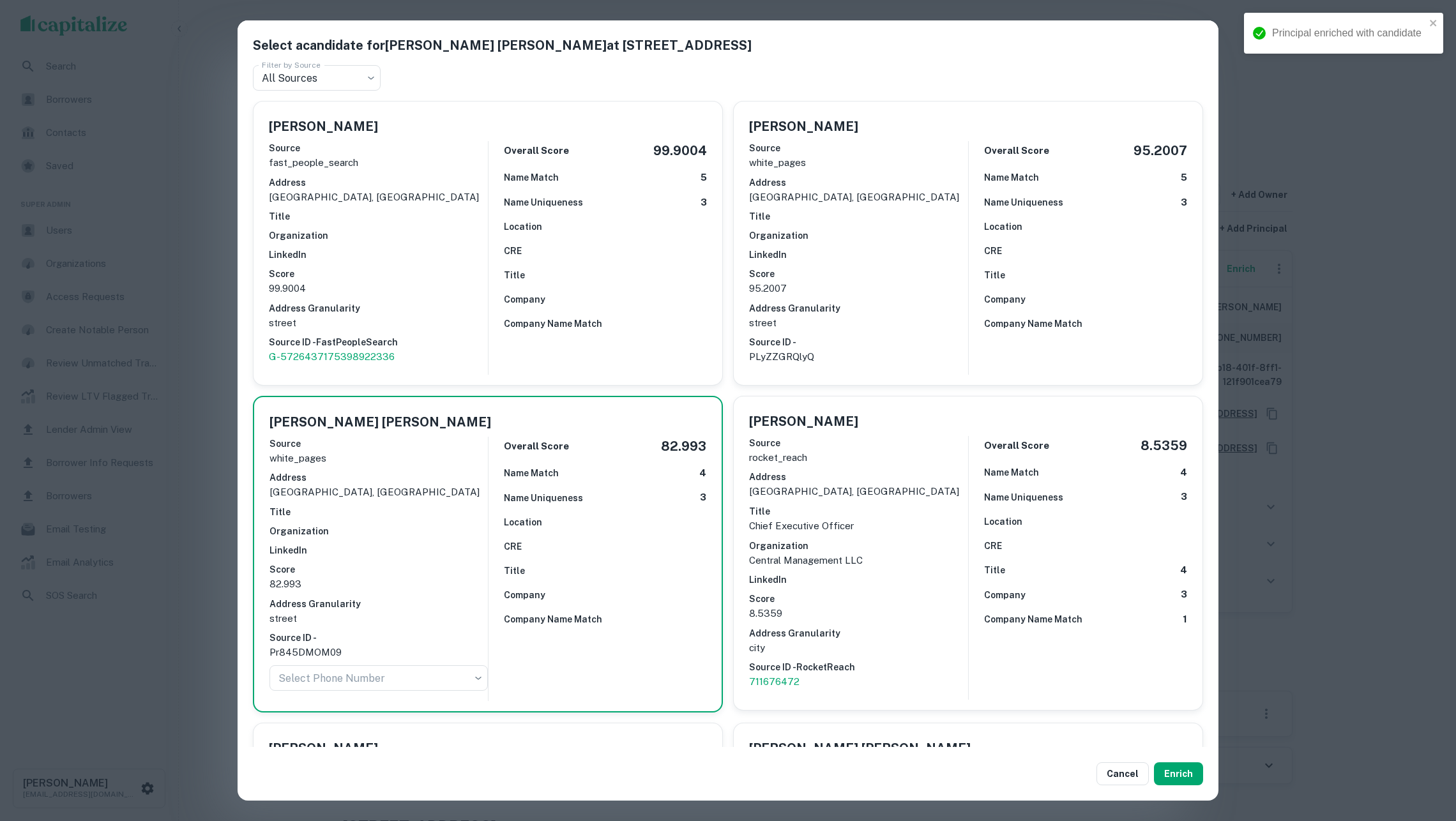
click at [1094, 281] on div "Overall Score 95.2007 Name Match 5 Name Uniqueness 3 Location CRE Title Company…" at bounding box center [1078, 258] width 219 height 234
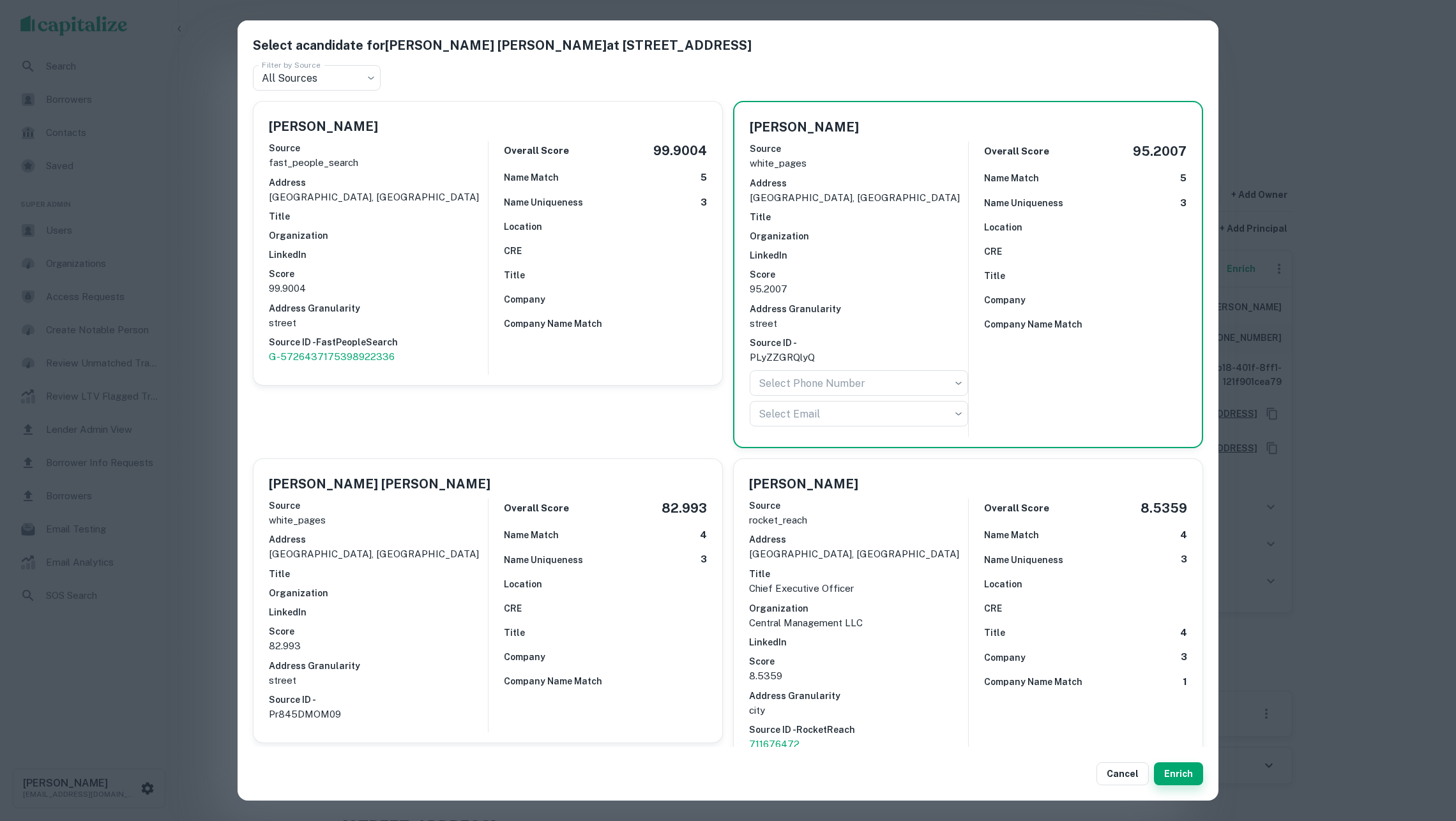
click at [1187, 774] on button "Enrich" at bounding box center [1179, 774] width 49 height 23
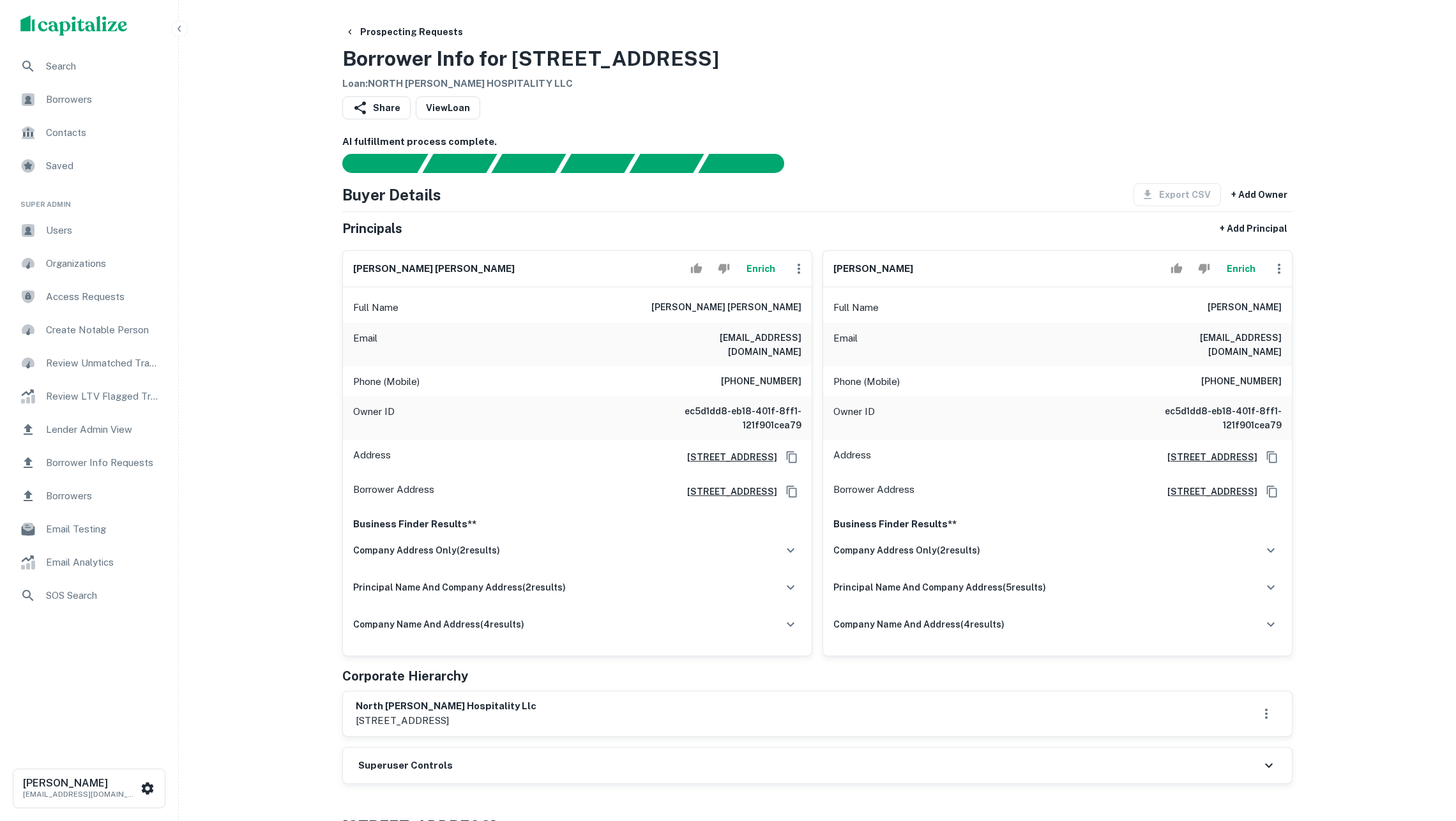
click at [1231, 282] on button "Enrich" at bounding box center [1240, 268] width 41 height 25
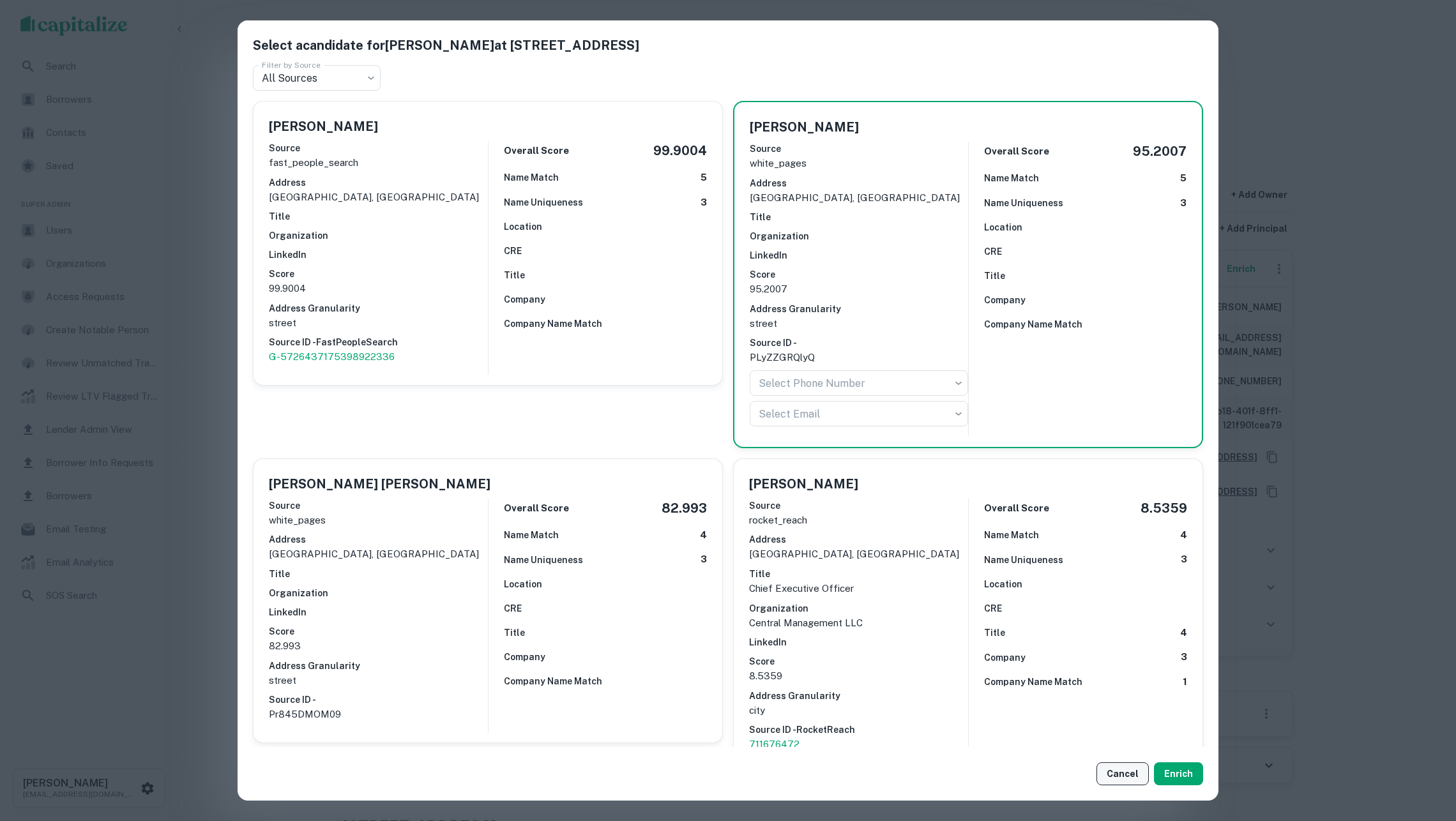
click at [1128, 769] on button "Cancel" at bounding box center [1122, 774] width 52 height 23
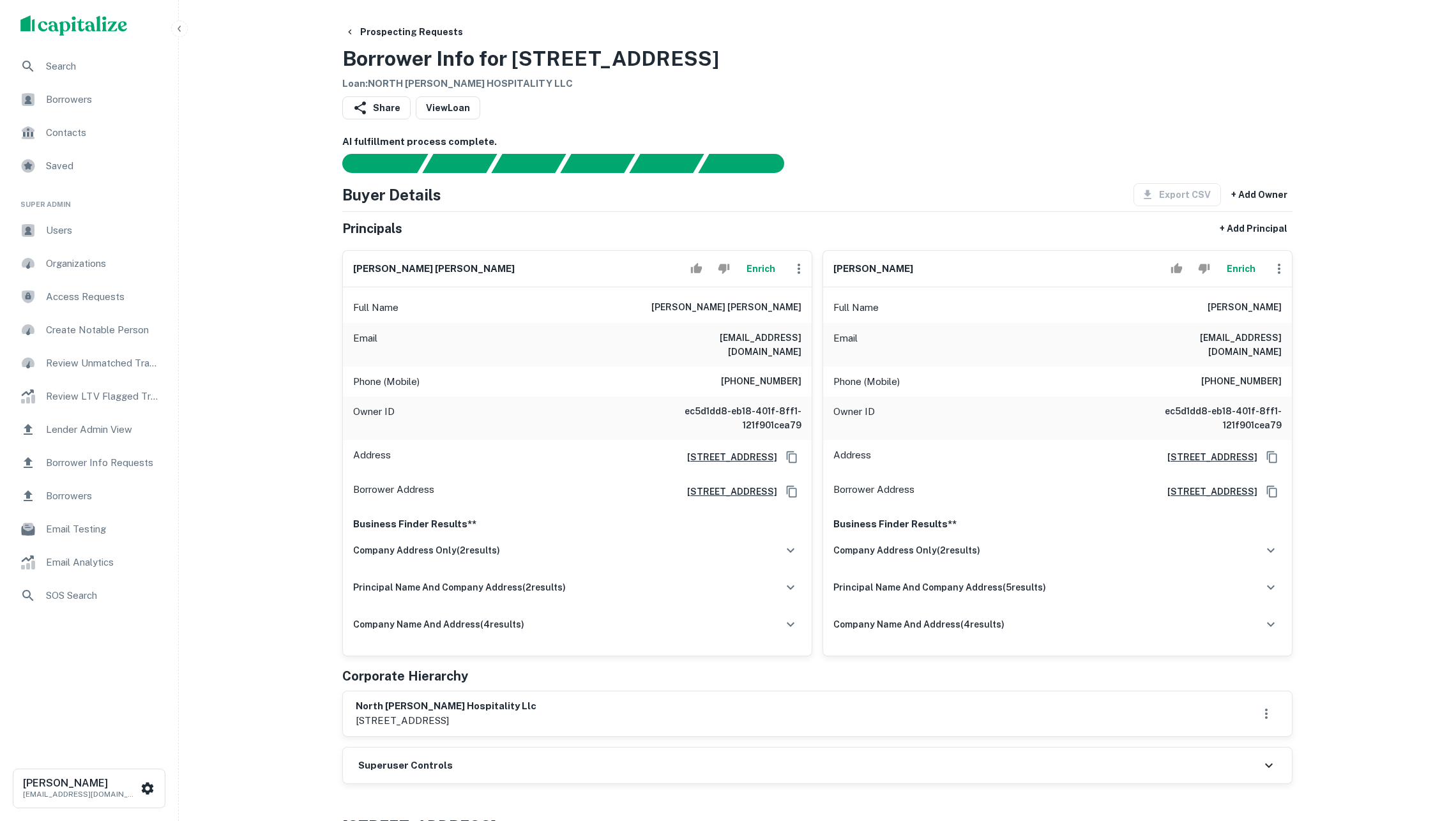
click at [1235, 269] on button "Enrich" at bounding box center [1240, 268] width 41 height 25
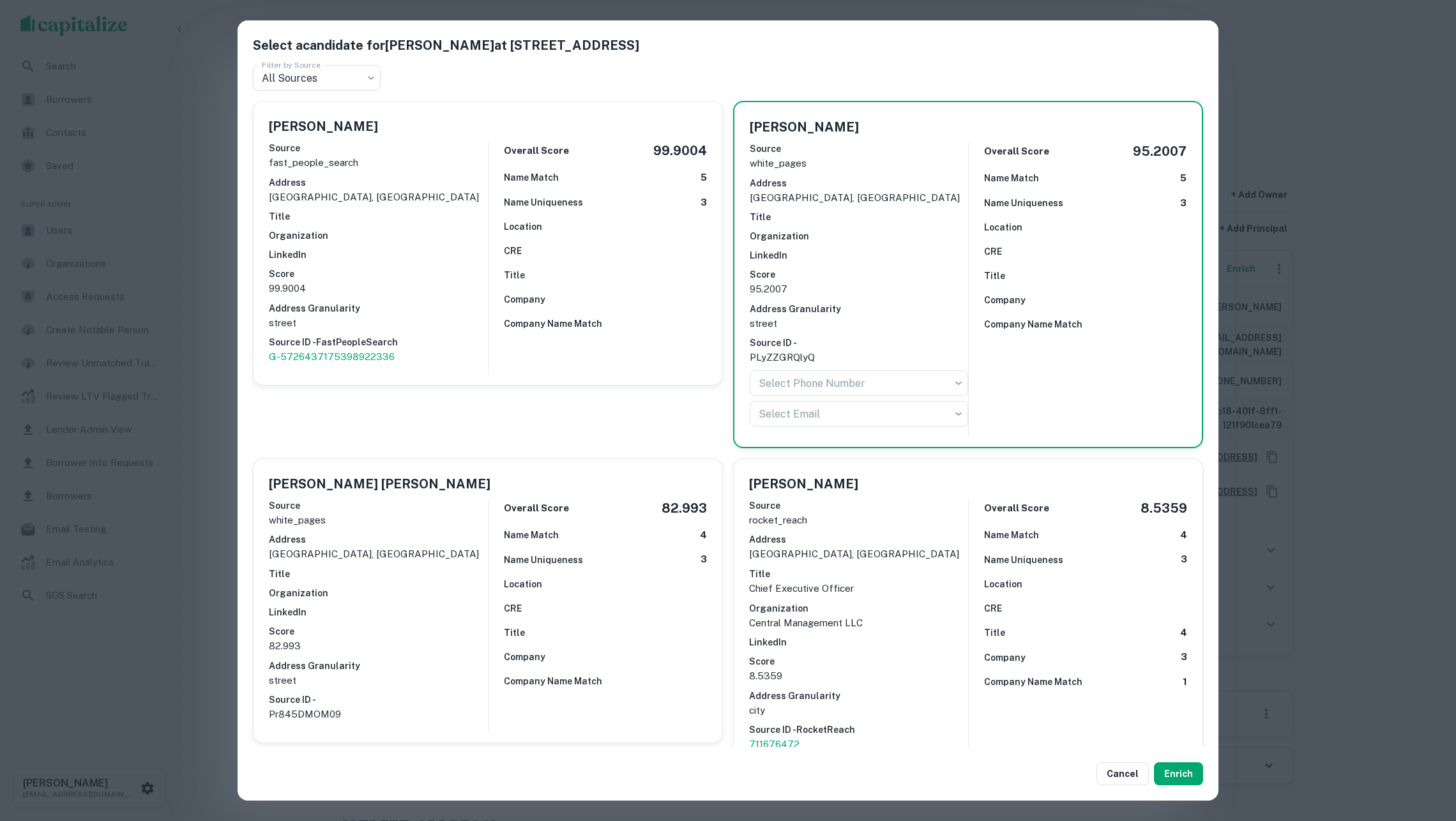
drag, startPoint x: 1091, startPoint y: 330, endPoint x: 1097, endPoint y: 381, distance: 51.4
click at [1091, 330] on div "Overall Score 95.2007 Name Match 5 Name Uniqueness 3 Location CRE Title Company…" at bounding box center [1077, 289] width 218 height 295
click at [1176, 775] on button "Enrich" at bounding box center [1179, 774] width 49 height 23
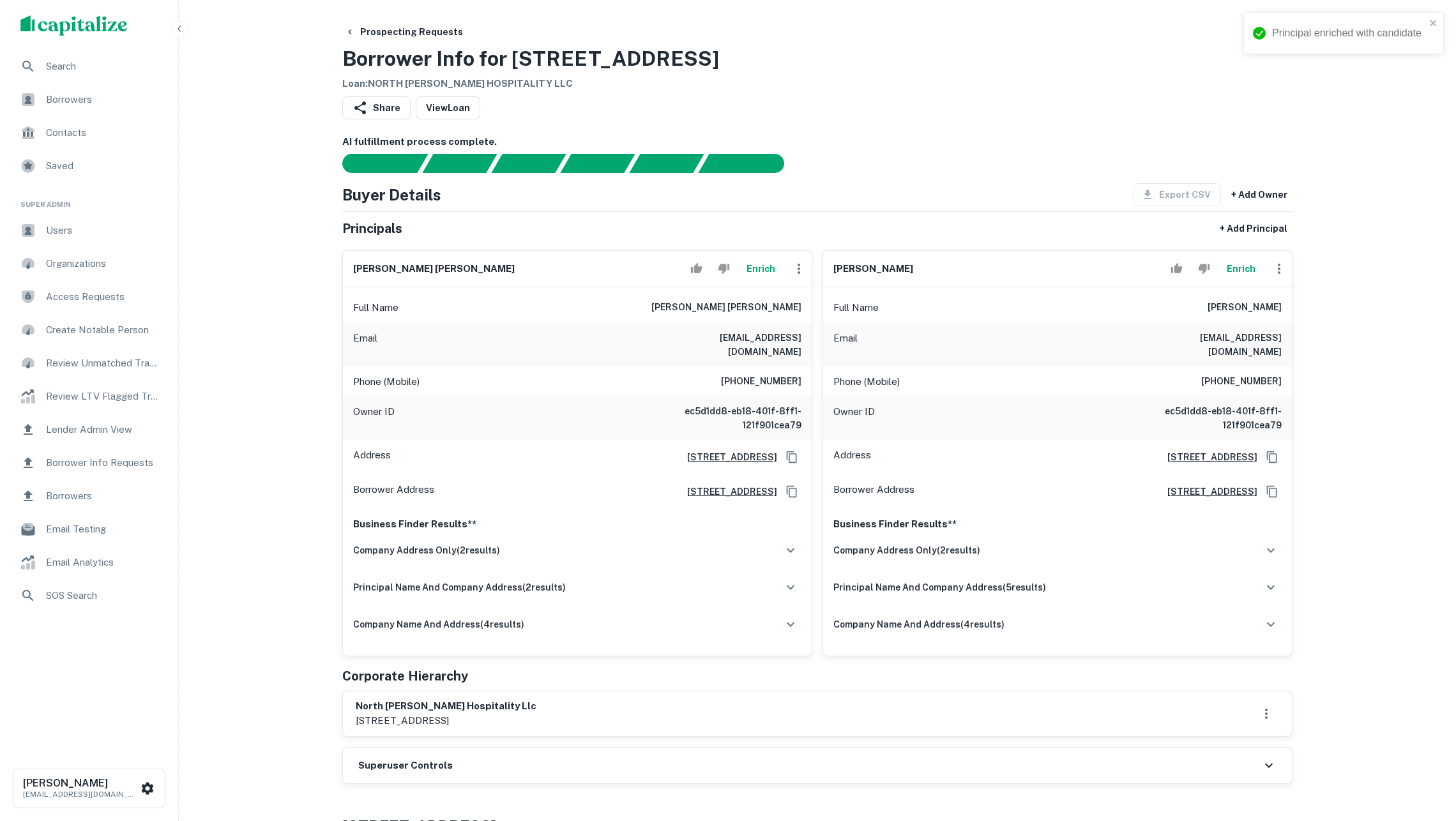
click at [1250, 282] on button "Enrich" at bounding box center [1240, 268] width 41 height 25
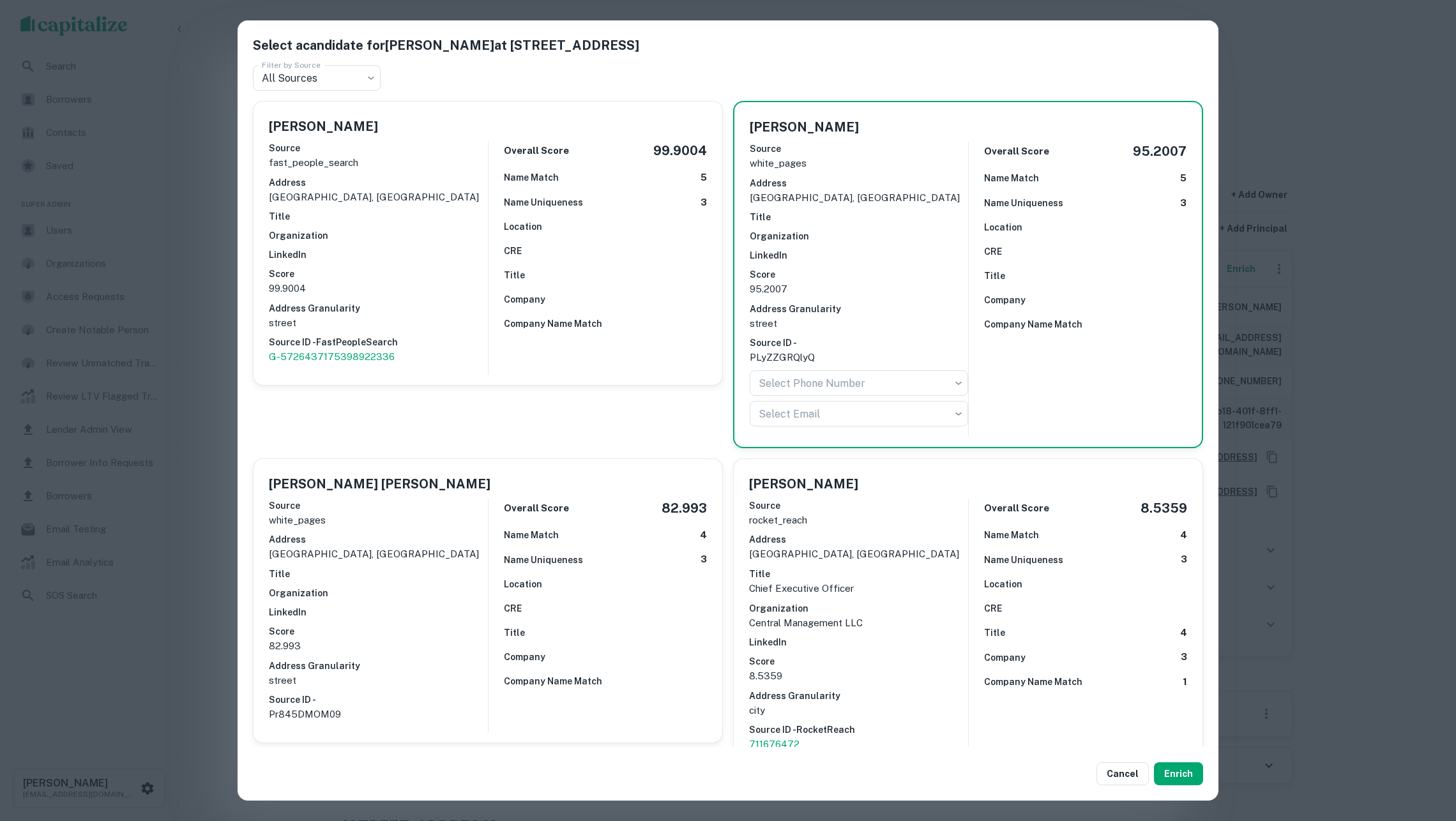
click at [602, 587] on div "Overall Score 82.993 Name Match 4 Name Uniqueness 3 Location CRE Title Company …" at bounding box center [597, 615] width 219 height 234
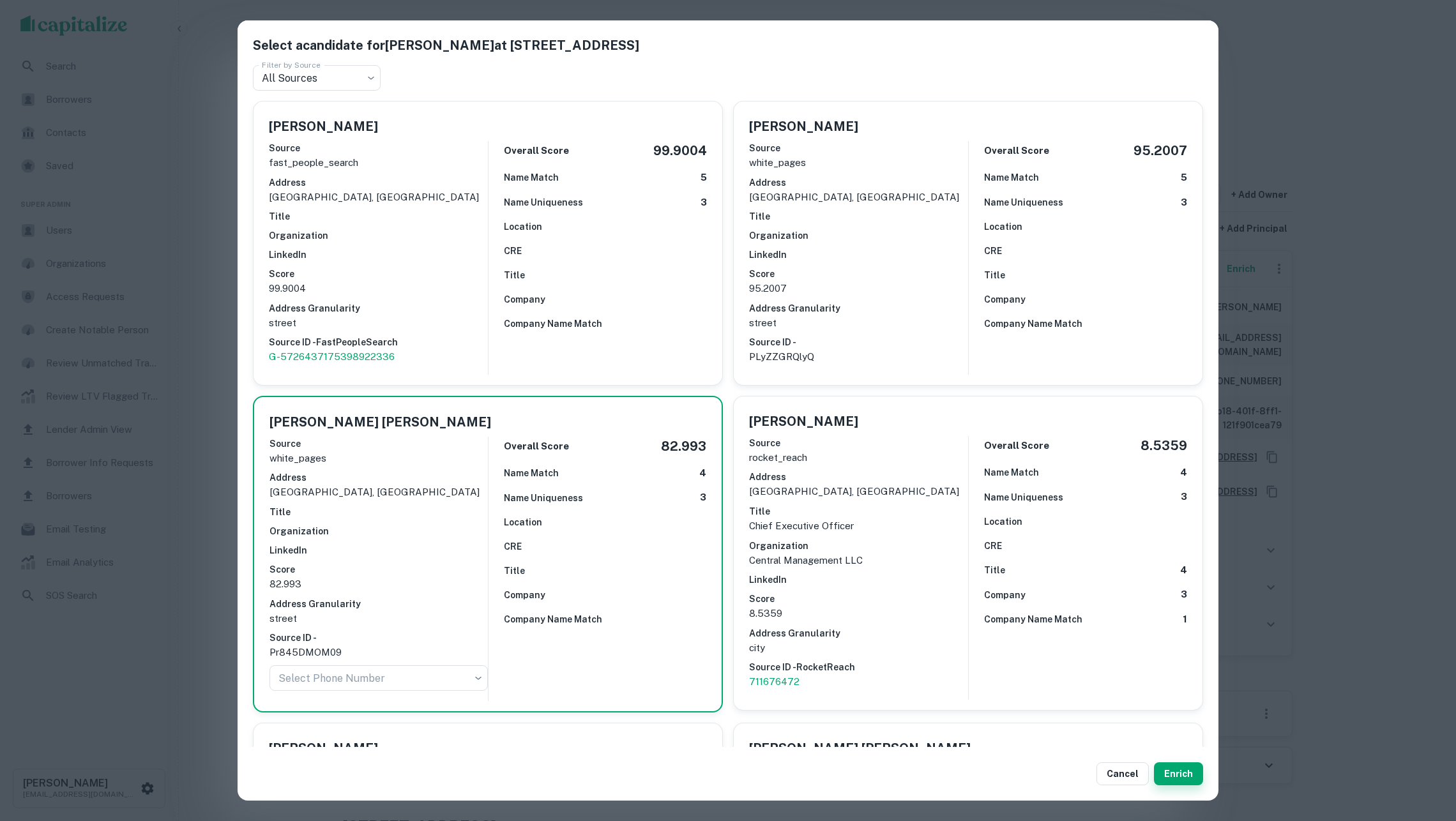
click at [1182, 780] on button "Enrich" at bounding box center [1179, 774] width 49 height 23
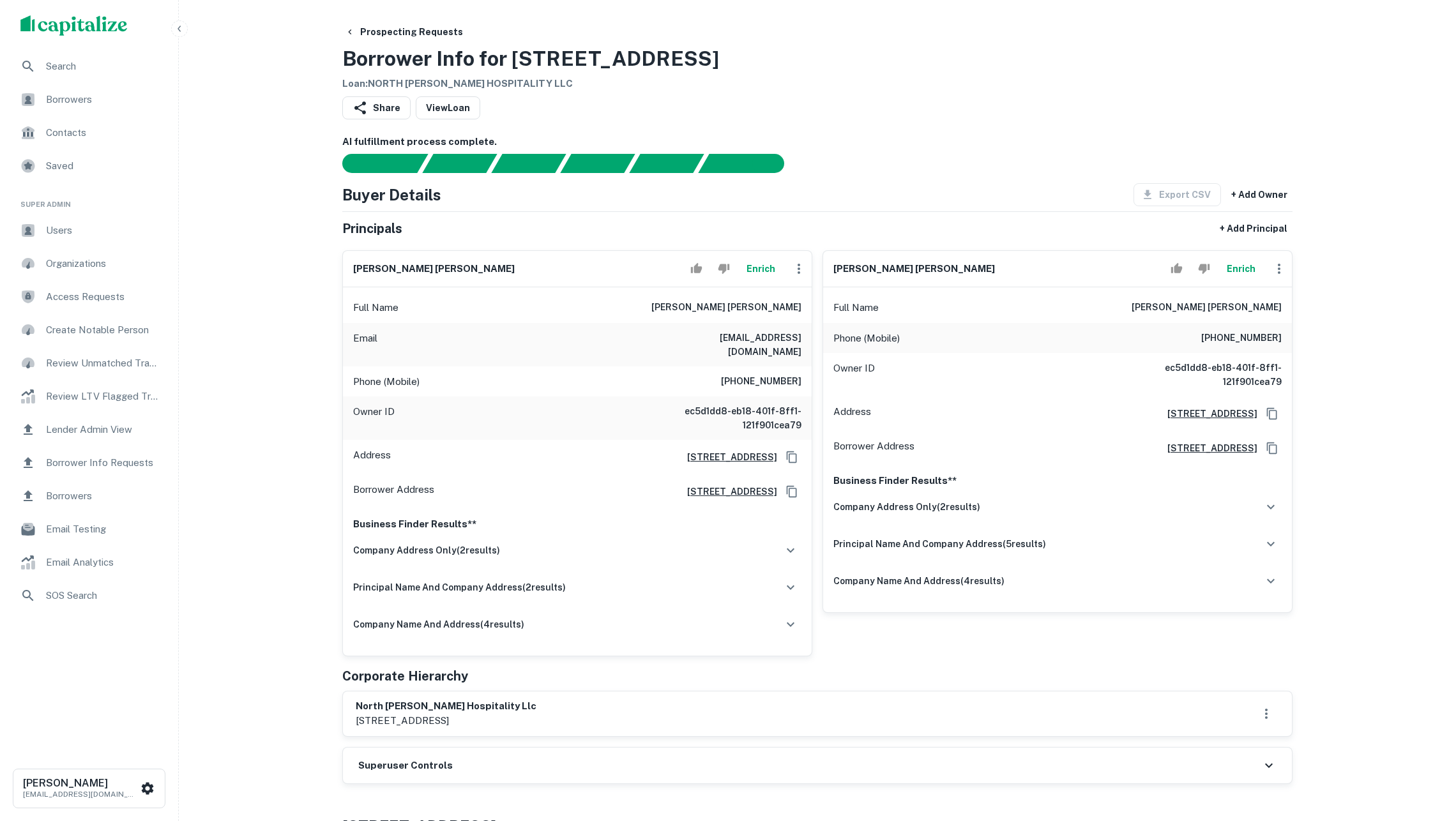
scroll to position [0, 0]
click at [749, 282] on button "Enrich" at bounding box center [760, 268] width 41 height 25
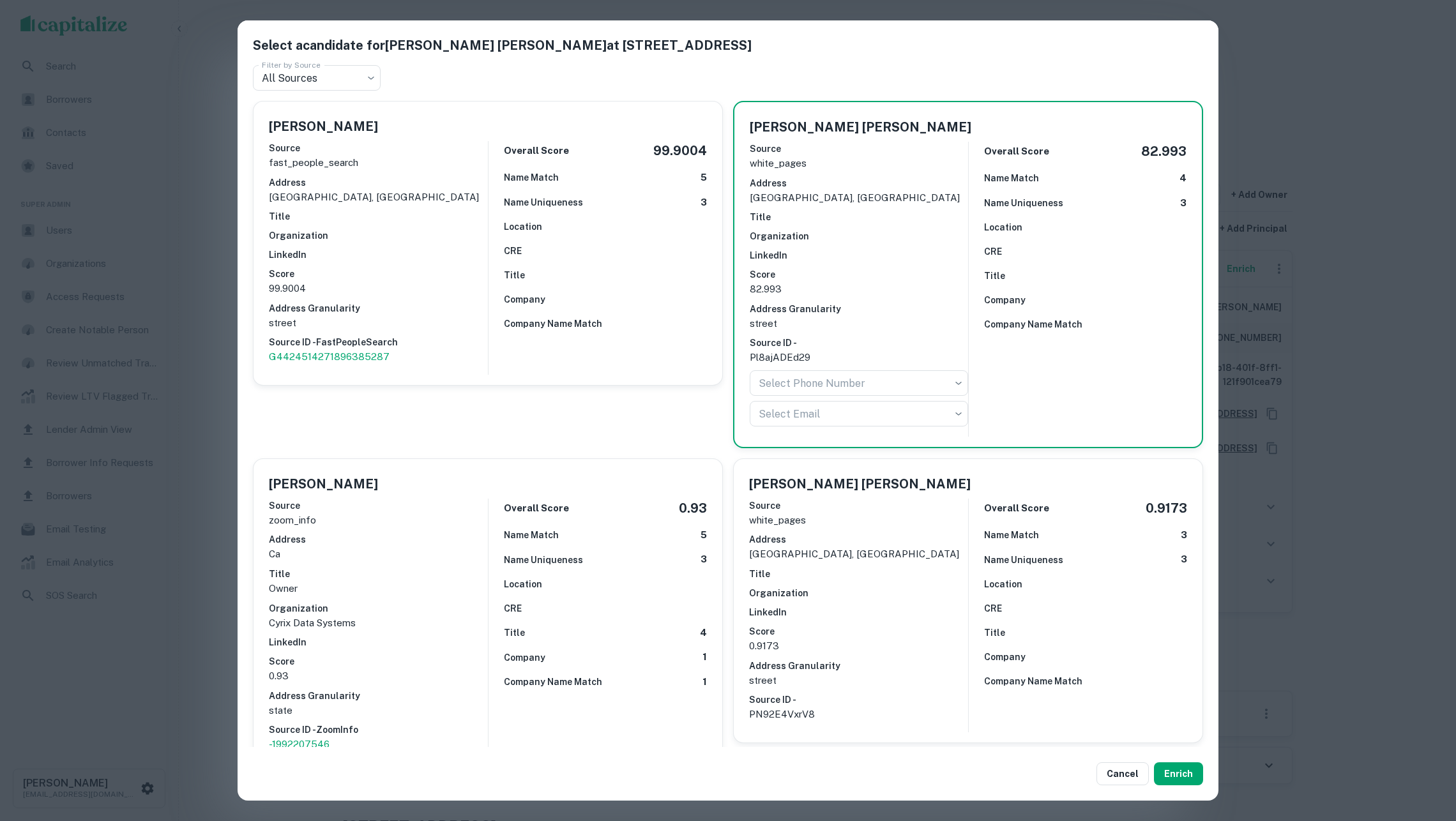
click at [172, 299] on div "Select a candidate for Ajit Singh Randhawa at 3984 Vineyard Rd Filter by Source…" at bounding box center [728, 410] width 1456 height 821
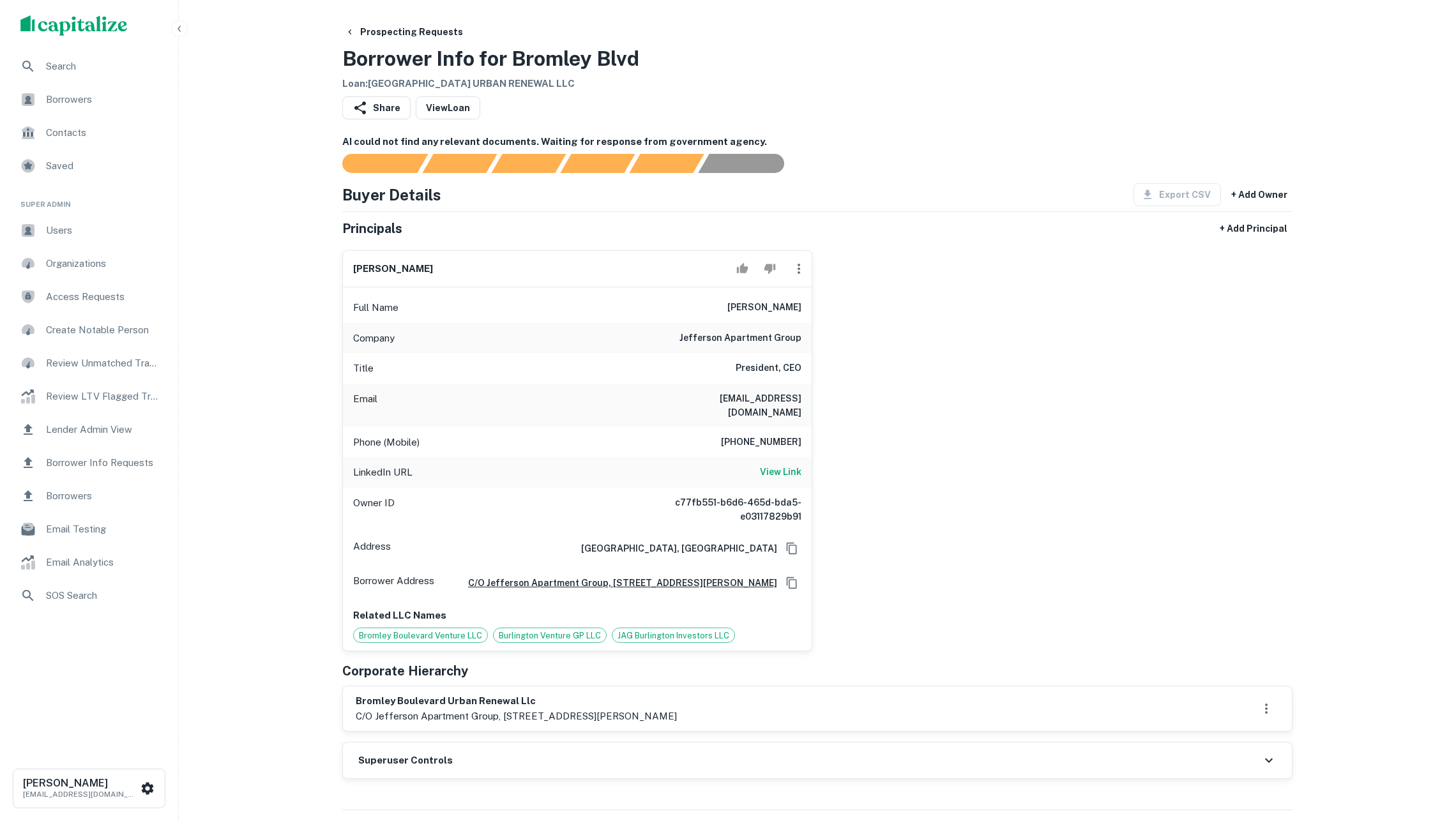
click at [1030, 150] on h6 "AI could not find any relevant documents. Waiting for response from government …" at bounding box center [817, 142] width 950 height 15
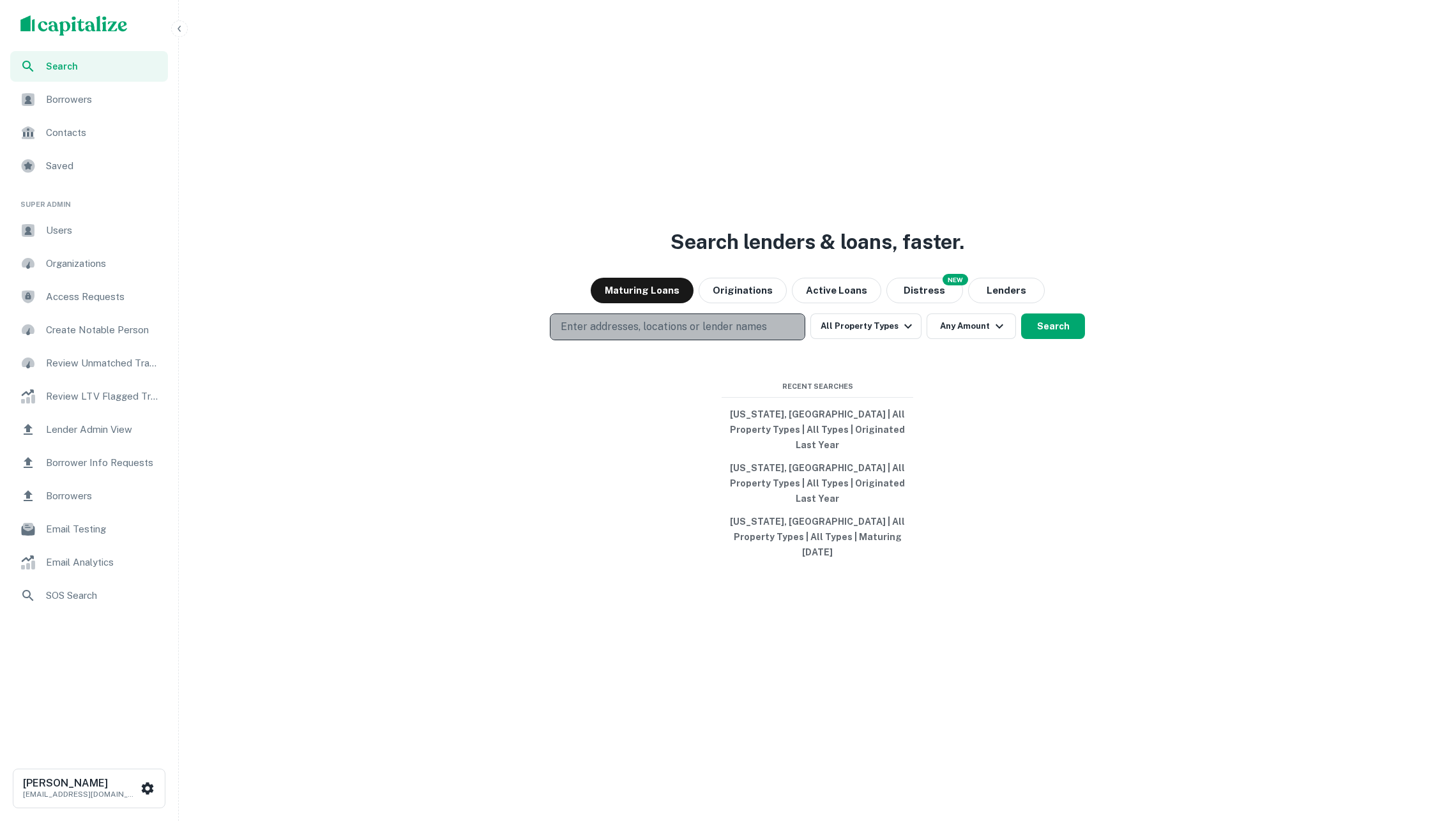
click at [727, 341] on button "Enter addresses, locations or lender names" at bounding box center [677, 326] width 255 height 27
click at [968, 425] on div "Search lenders & loans, faster. Maturing Loans Originations Active Loans NEW Di…" at bounding box center [817, 441] width 1267 height 821
click at [882, 437] on button "[US_STATE], [GEOGRAPHIC_DATA] | All Property Types | All Types | Originated Las…" at bounding box center [817, 429] width 192 height 54
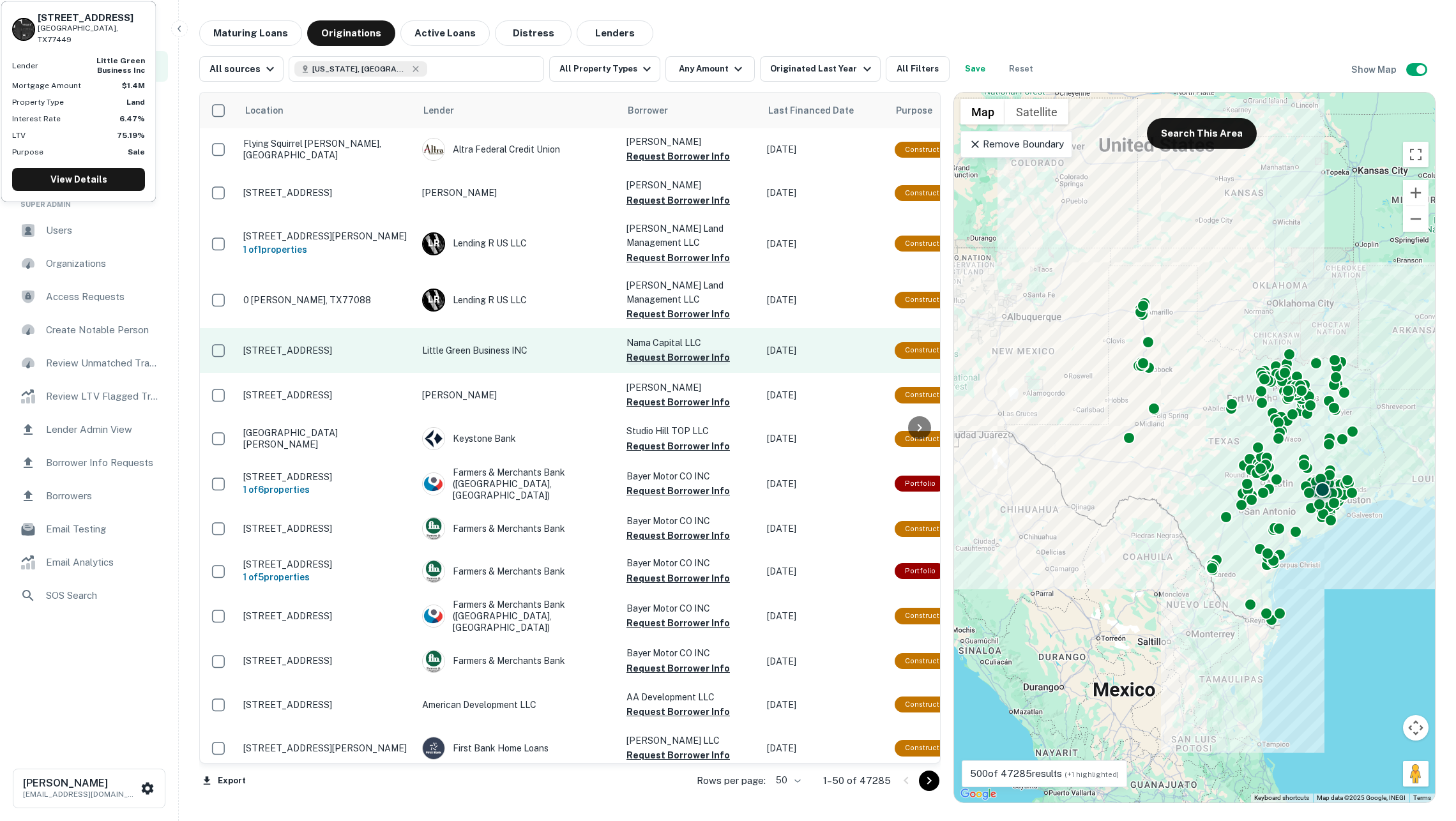
click at [690, 357] on button "Request Borrower Info" at bounding box center [678, 357] width 104 height 16
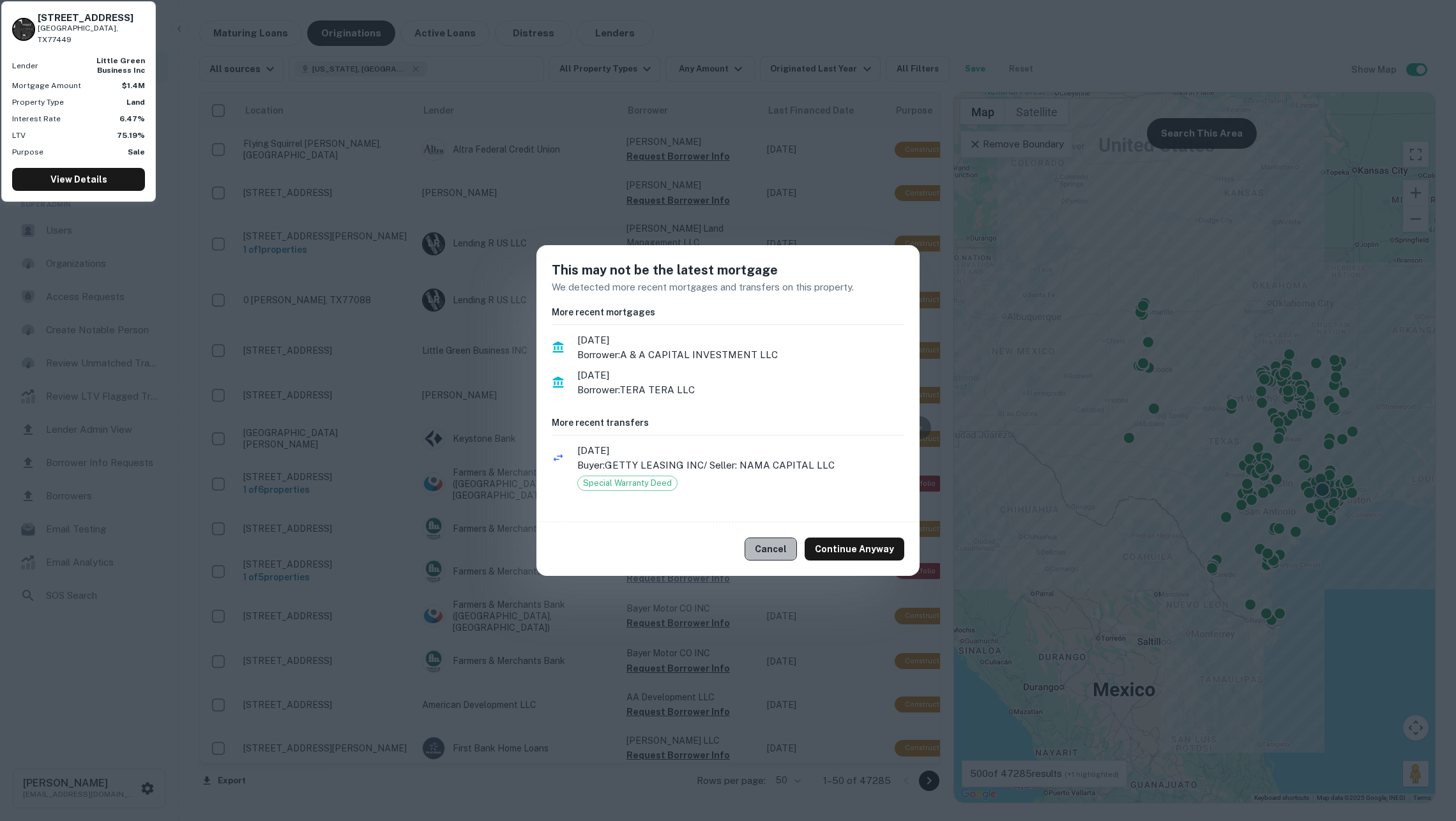
click at [784, 550] on button "Cancel" at bounding box center [771, 549] width 52 height 23
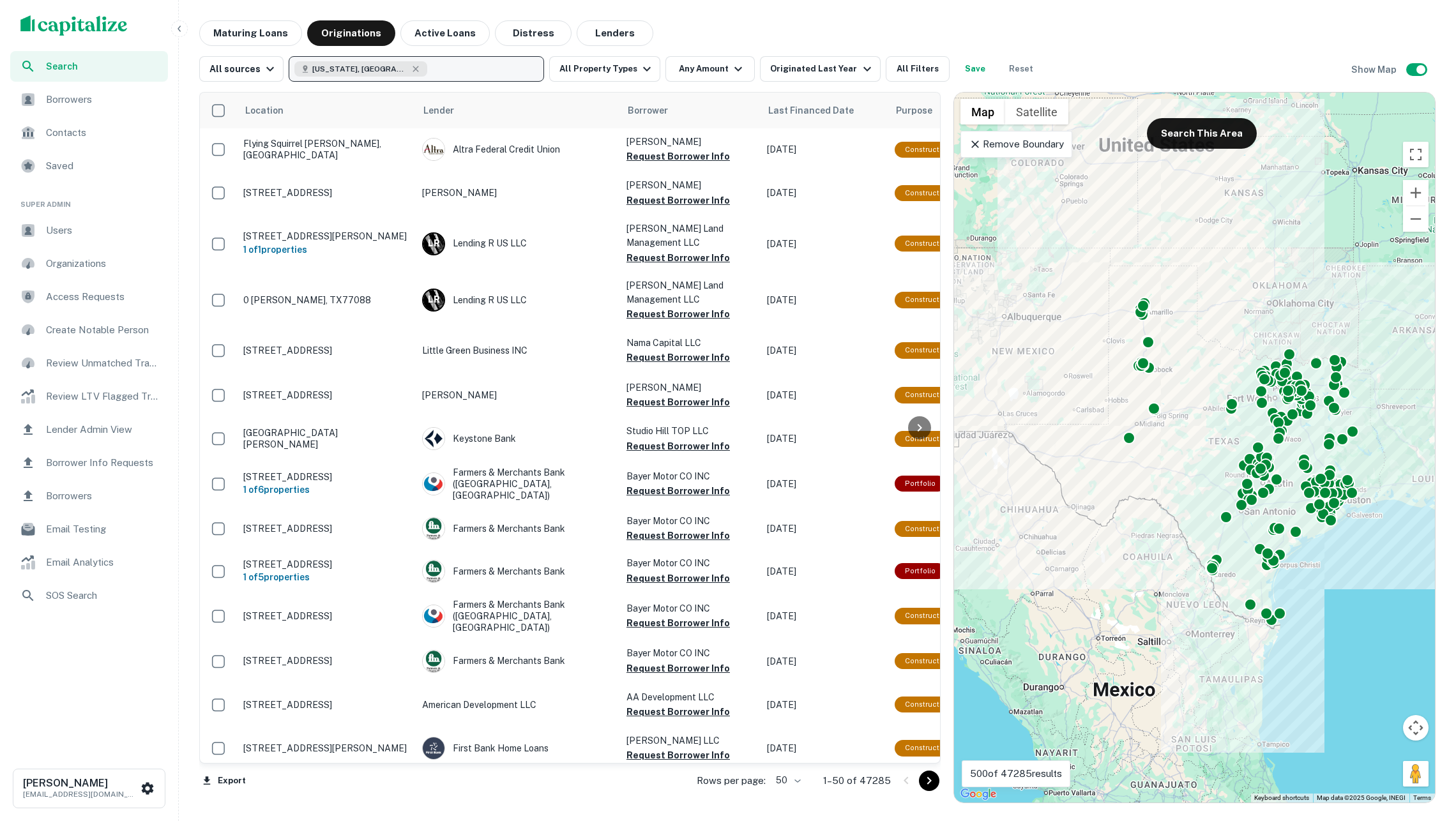
click at [510, 67] on button "Texas, USA" at bounding box center [416, 69] width 255 height 25
click at [836, 14] on div "Search Borrowers Contacts Saved Super Admin Users Organizations Access Requests…" at bounding box center [728, 410] width 1456 height 821
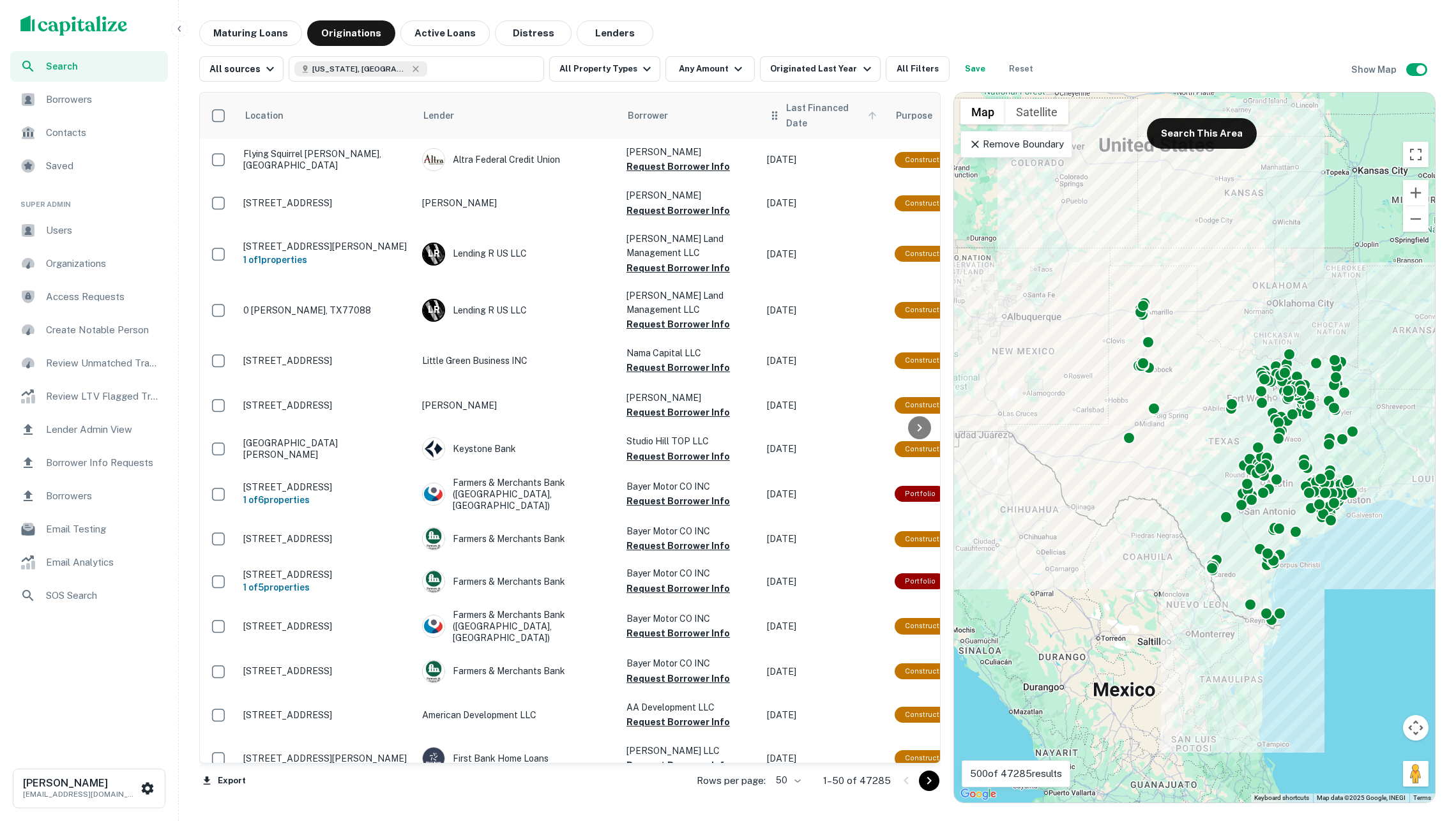
click at [872, 115] on icon at bounding box center [872, 116] width 12 height 12
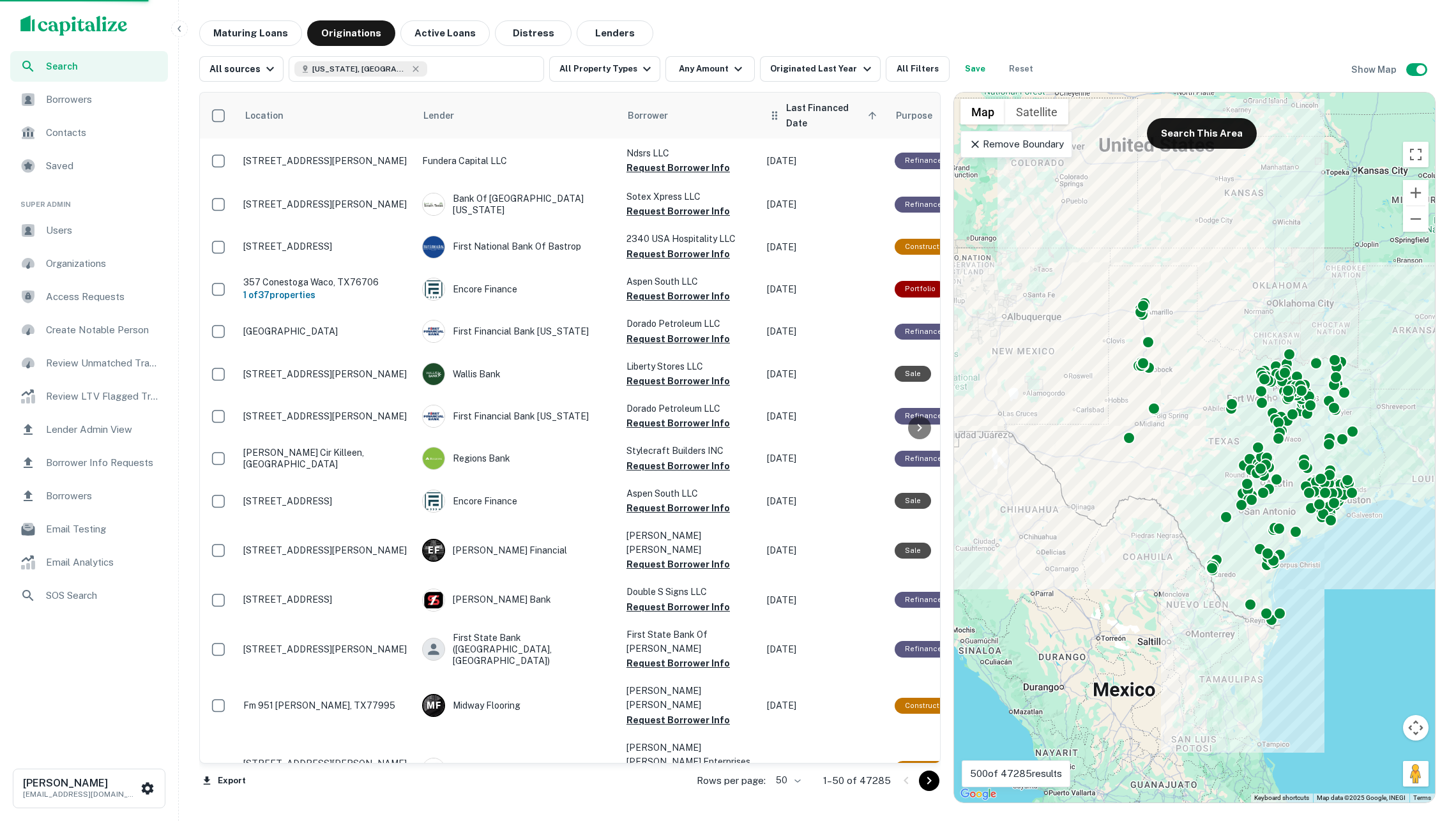
click at [859, 111] on span "Last Financed Date sorted ascending" at bounding box center [834, 115] width 95 height 30
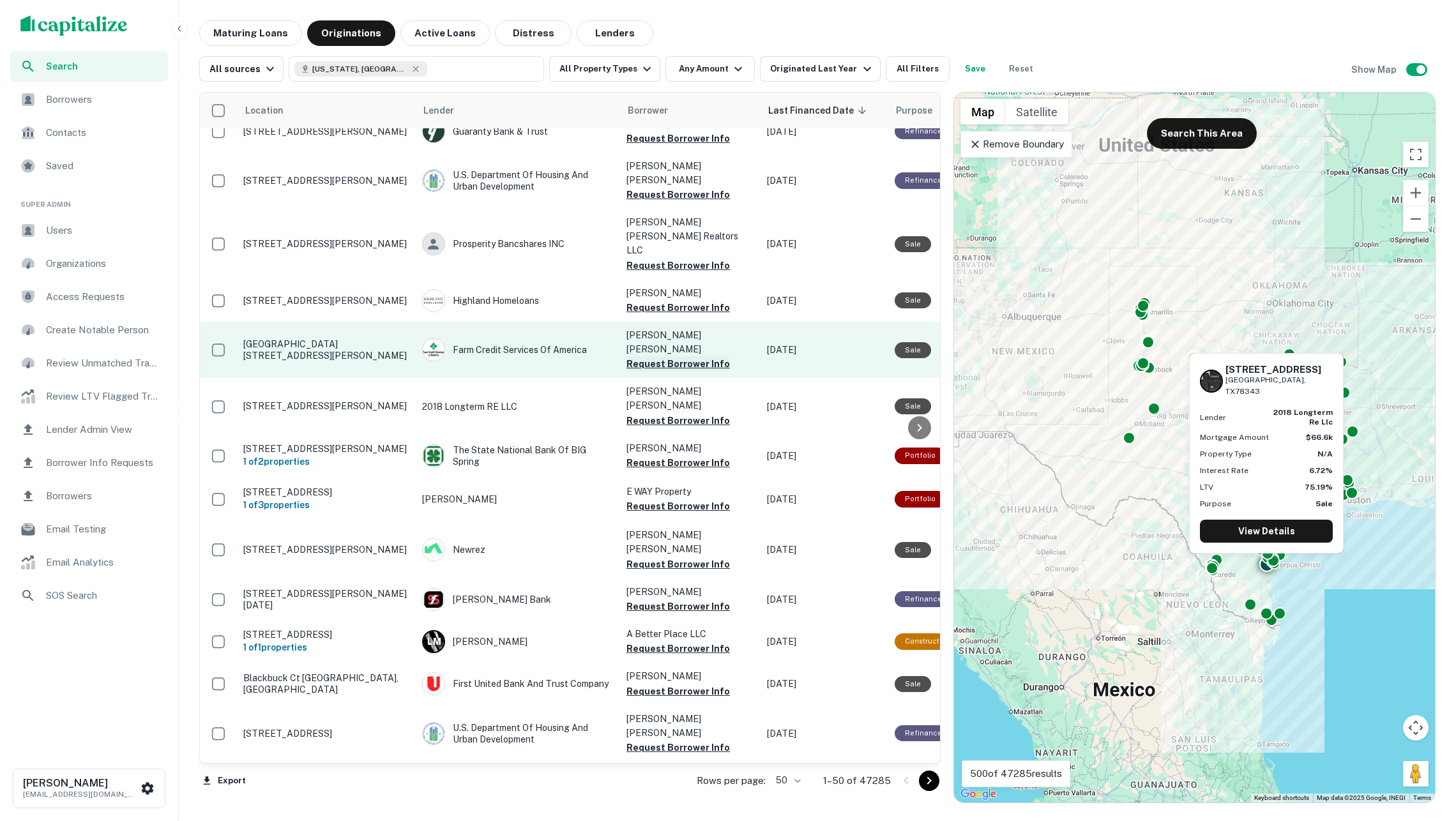
scroll to position [552, 0]
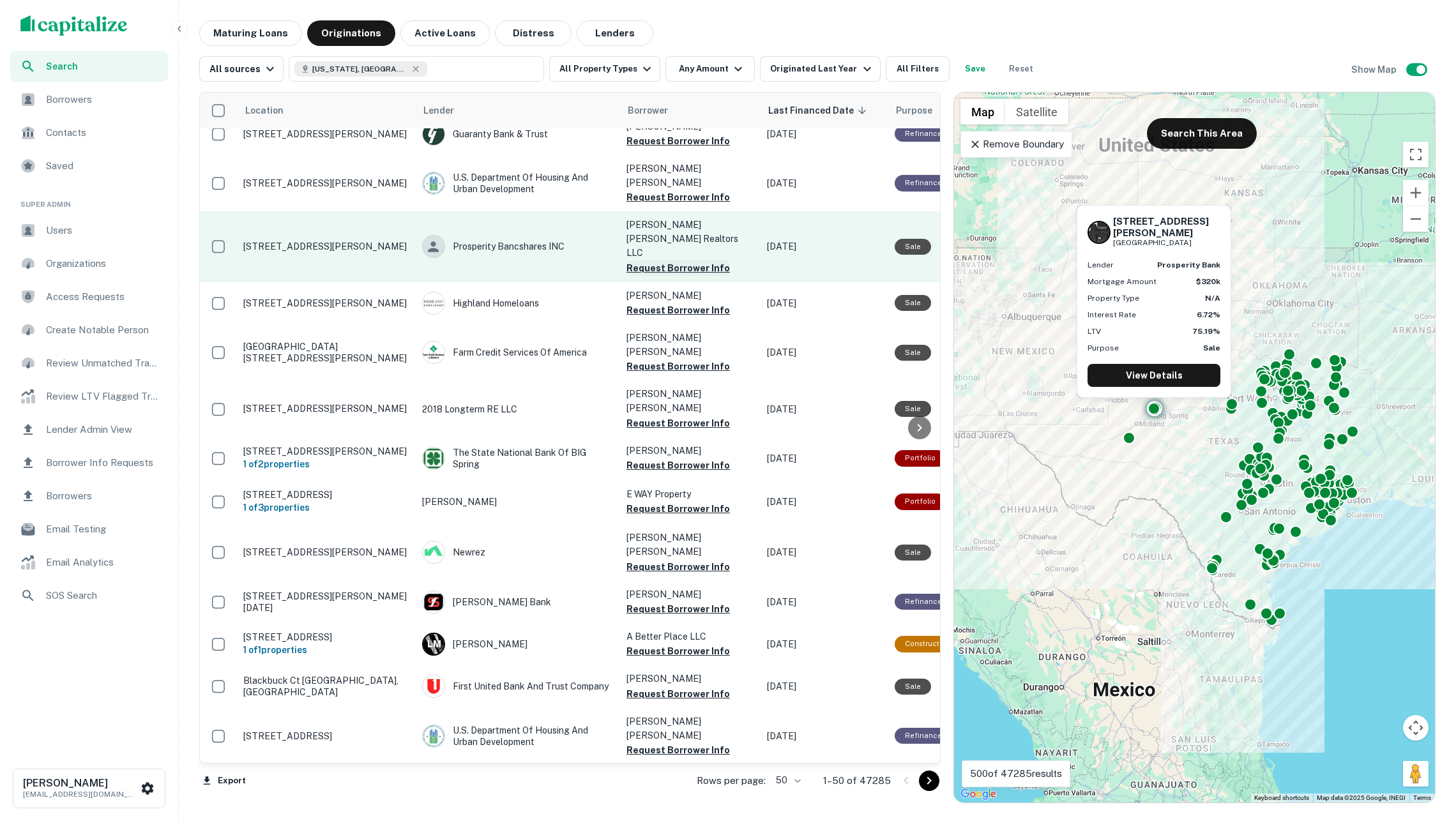
click at [668, 260] on button "Request Borrower Info" at bounding box center [678, 268] width 104 height 16
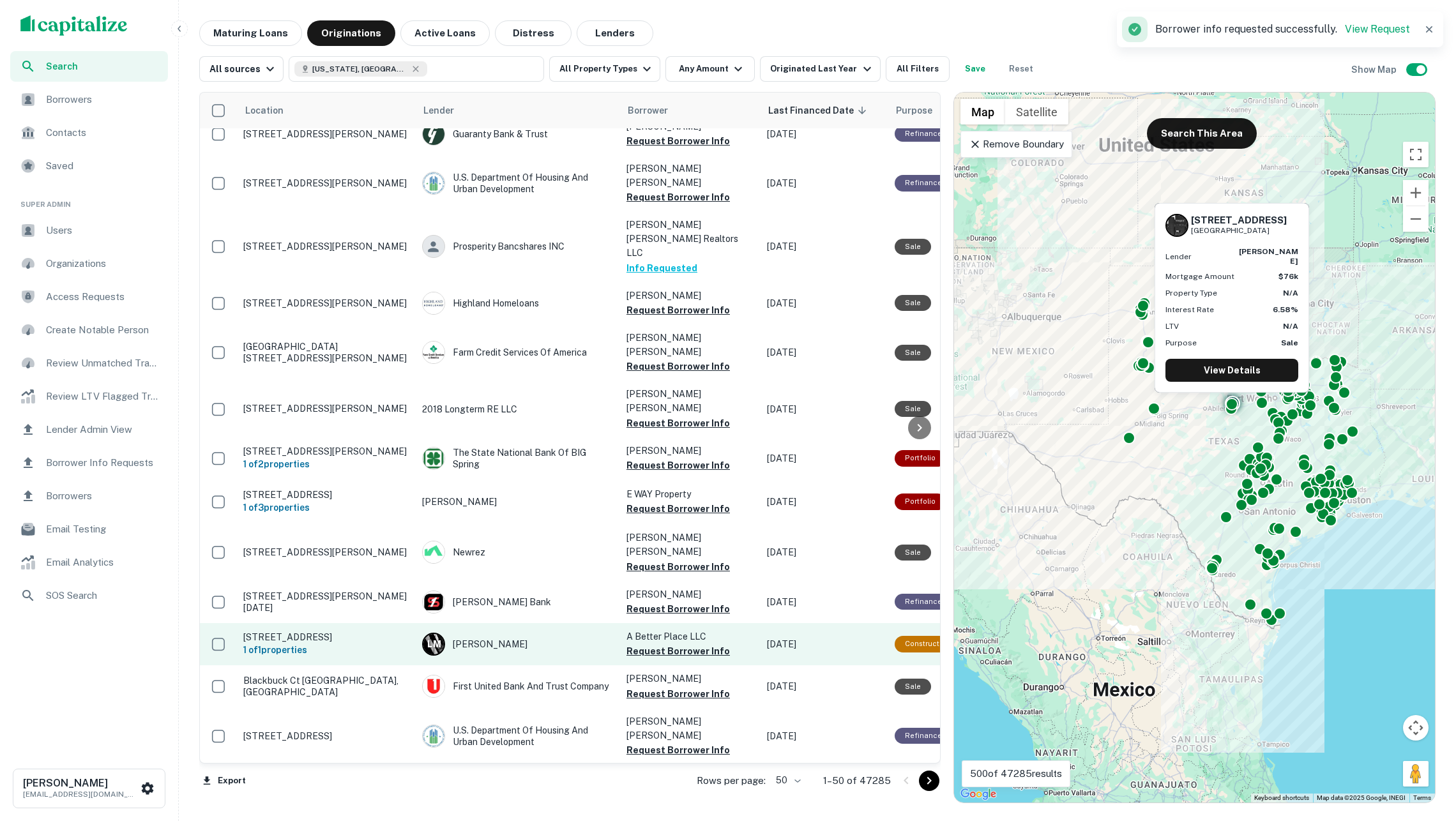
click at [677, 644] on button "Request Borrower Info" at bounding box center [678, 651] width 104 height 16
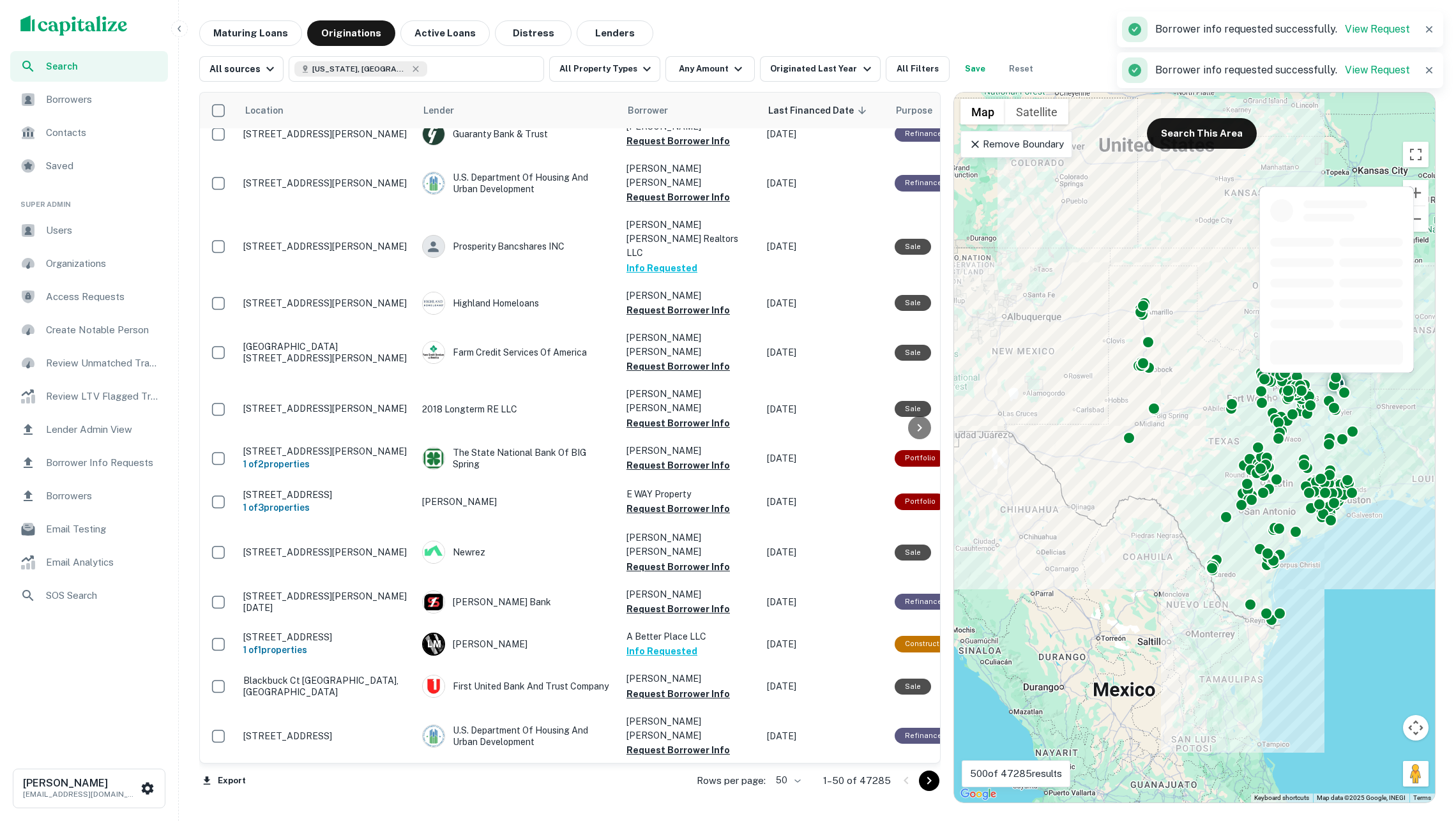
click at [693, 799] on button "Request Borrower Info" at bounding box center [678, 807] width 104 height 16
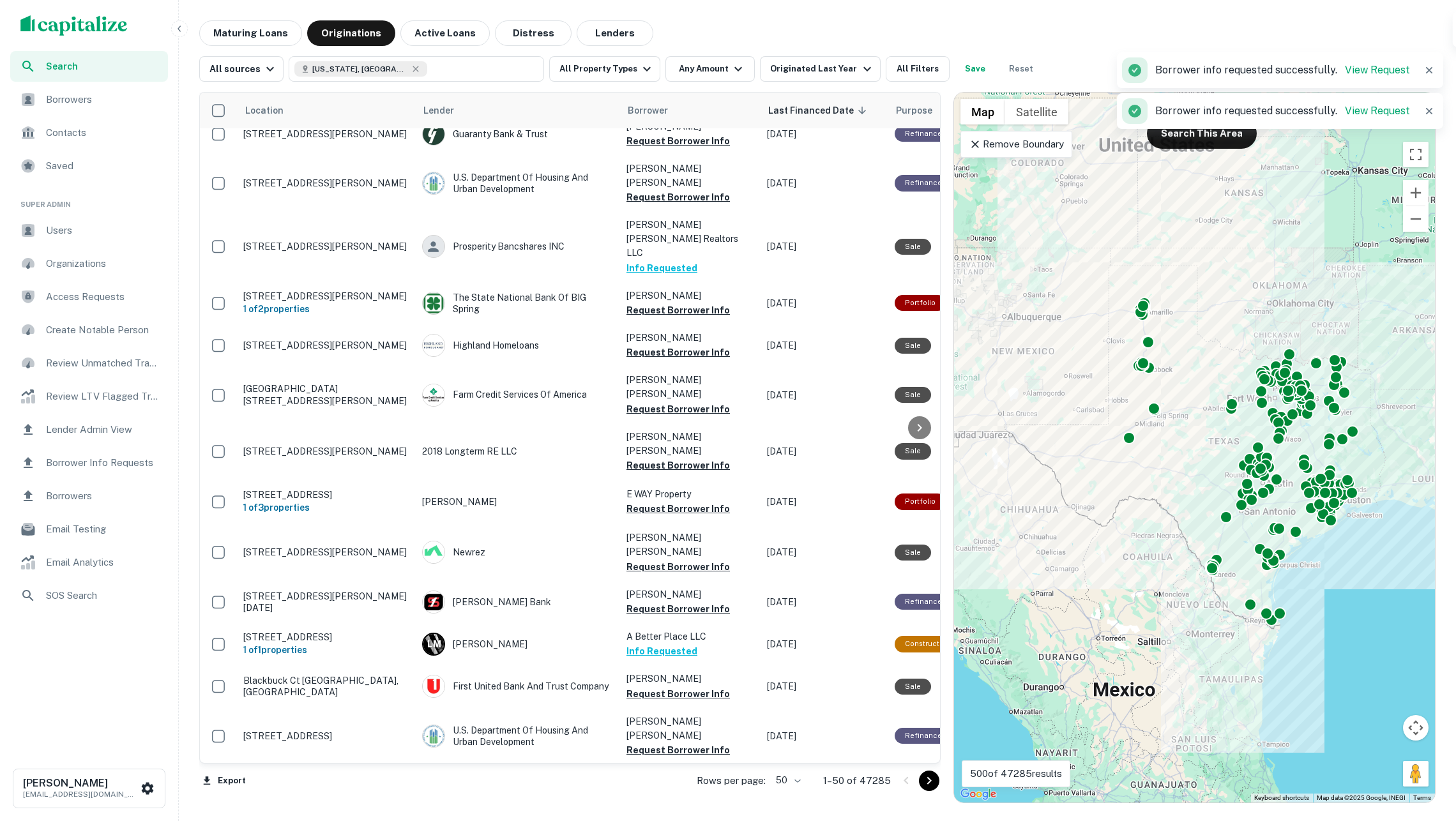
click at [106, 93] on span "Borrowers" at bounding box center [103, 100] width 115 height 16
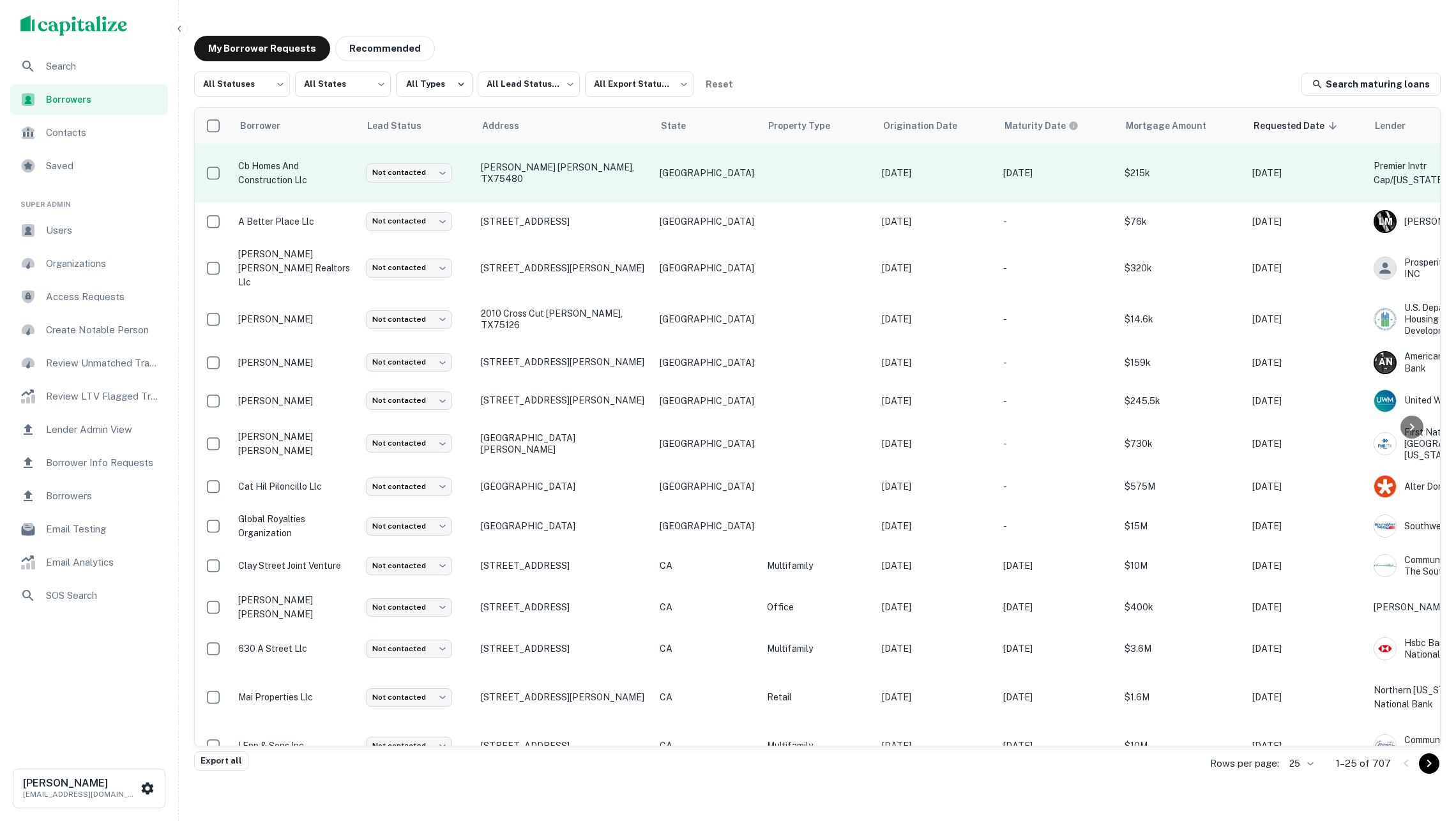
click at [624, 187] on td "[PERSON_NAME] [PERSON_NAME], TX75480" at bounding box center [564, 173] width 179 height 59
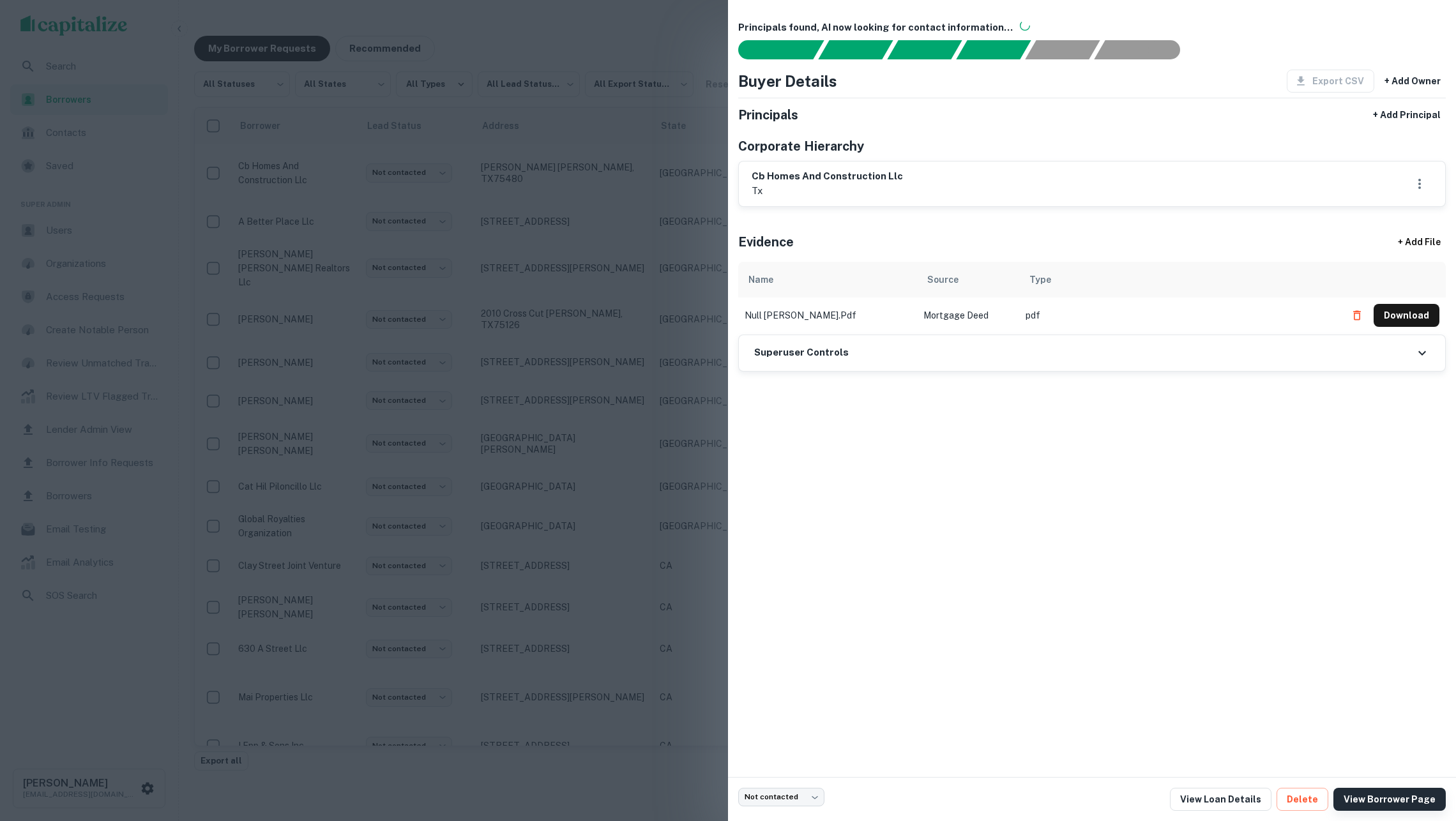
click at [1365, 798] on link "View Borrower Page" at bounding box center [1390, 800] width 113 height 23
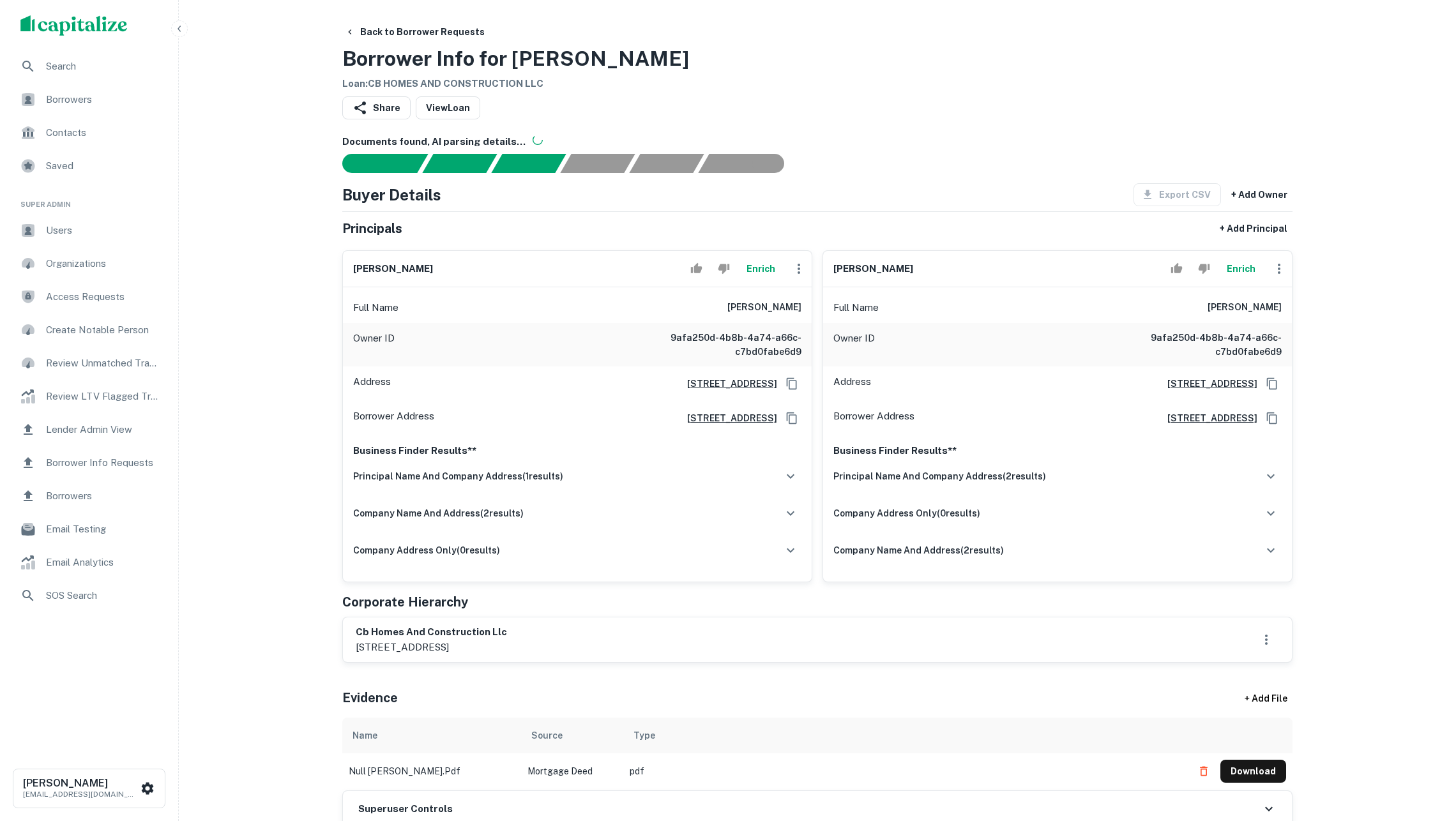
click at [747, 282] on button "Enrich" at bounding box center [760, 268] width 41 height 25
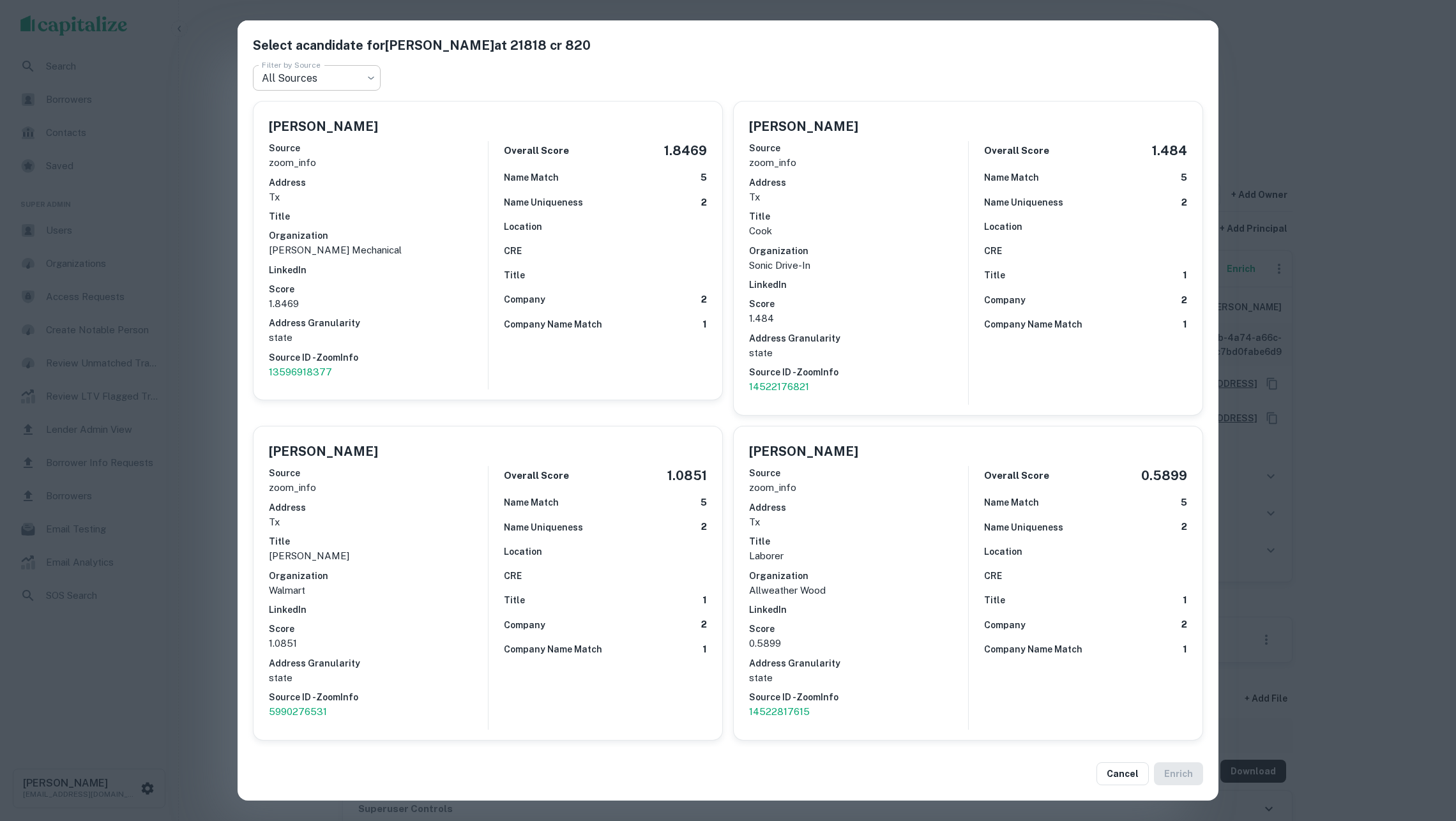
click at [374, 80] on body "Search Borrowers Contacts Saved Super Admin Users Organizations Access Requests…" at bounding box center [728, 410] width 1456 height 821
click at [358, 73] on div at bounding box center [728, 410] width 1456 height 821
click at [1350, 221] on div "Select a candidate for Trevor Sandoval at 21818 cr 820 Filter by Source All Sou…" at bounding box center [728, 410] width 1456 height 821
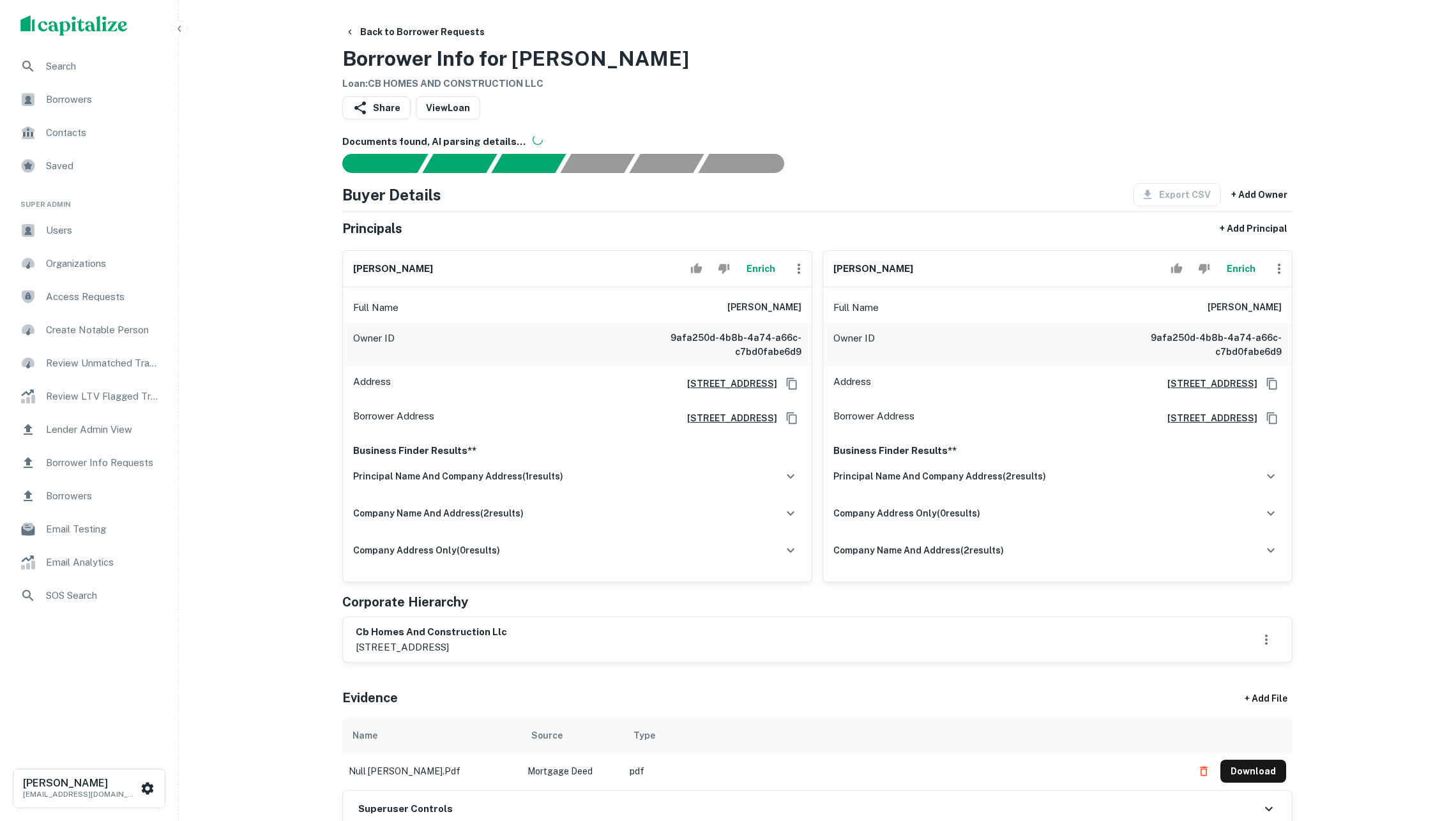
click at [1225, 280] on button "Enrich" at bounding box center [1240, 268] width 41 height 25
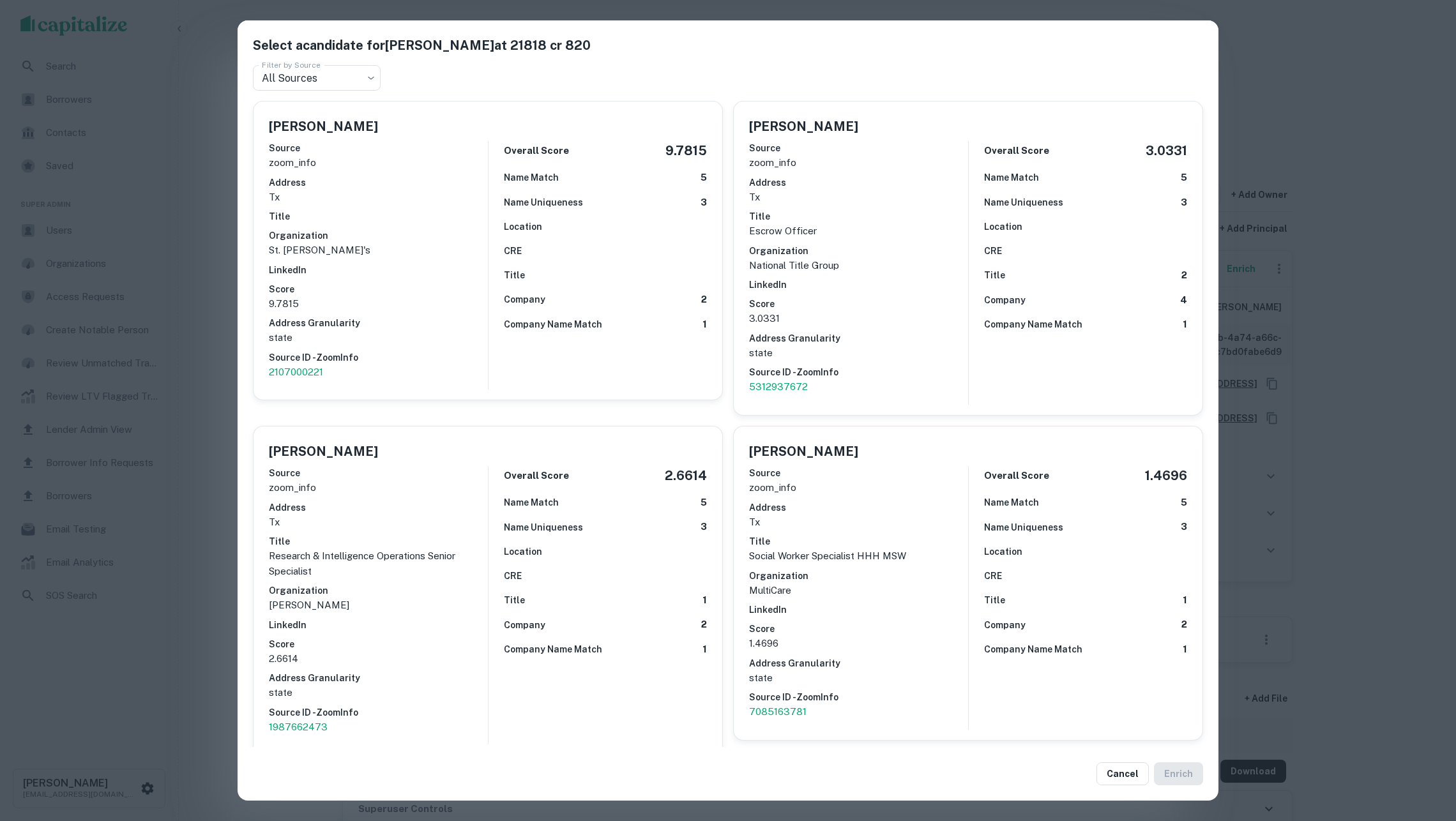
click at [1339, 312] on div "Select a candidate for Melody Sandoval at 21818 cr 820 Filter by Source All Sou…" at bounding box center [728, 410] width 1456 height 821
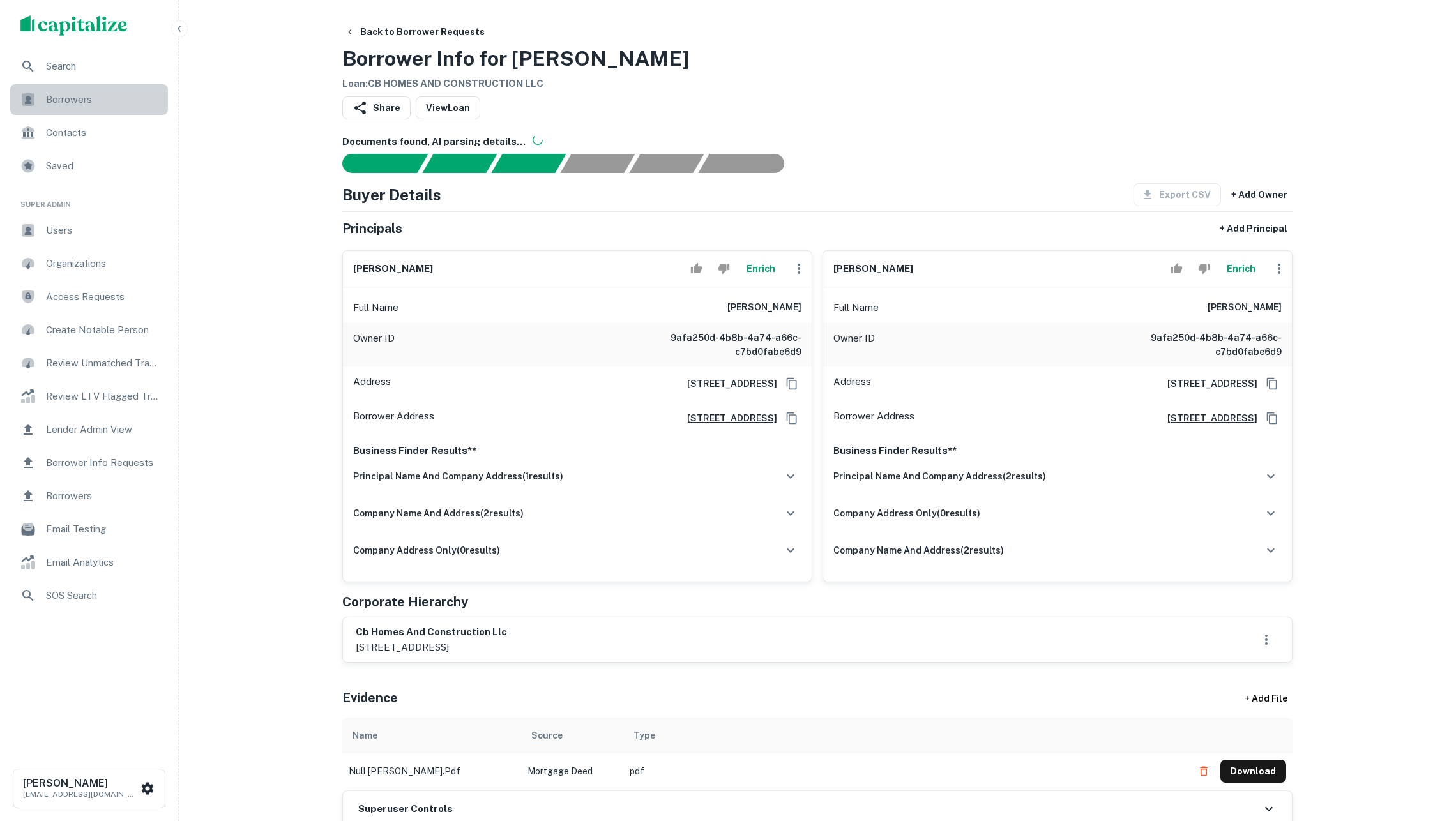
drag, startPoint x: 133, startPoint y: 98, endPoint x: 177, endPoint y: 104, distance: 44.4
click at [133, 98] on span "Borrowers" at bounding box center [103, 100] width 115 height 16
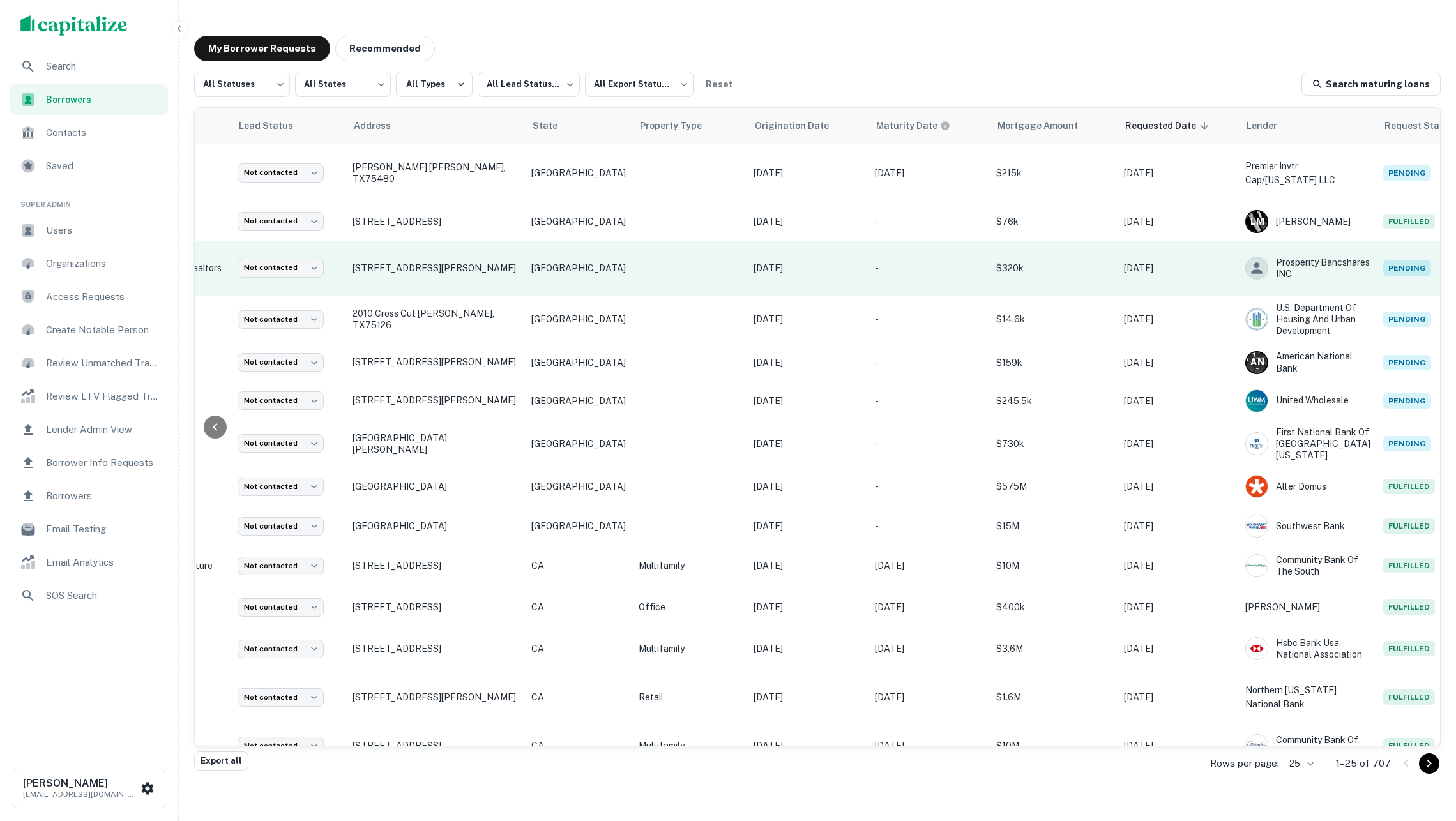
scroll to position [0, 126]
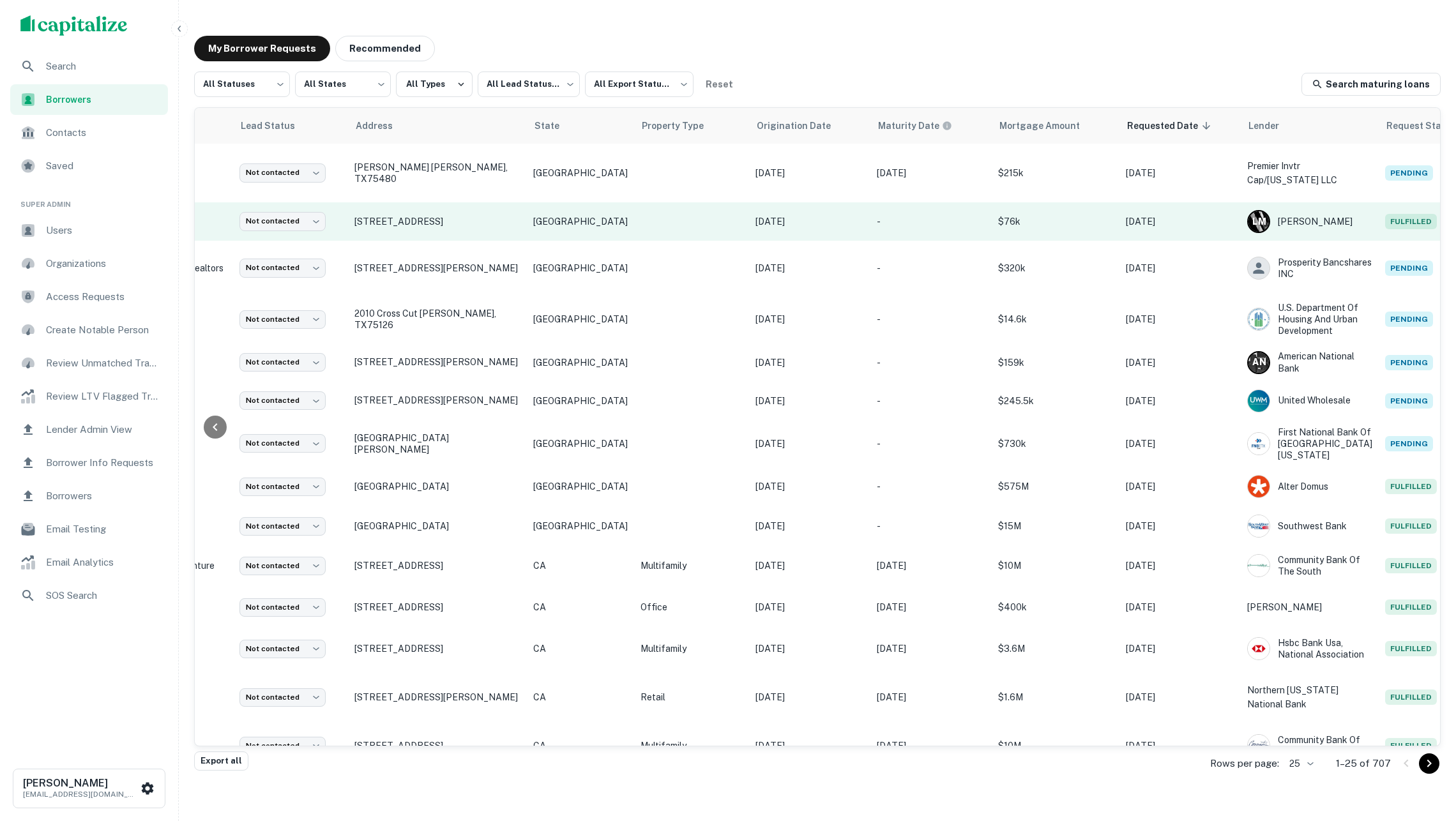
click at [659, 220] on td at bounding box center [692, 221] width 115 height 38
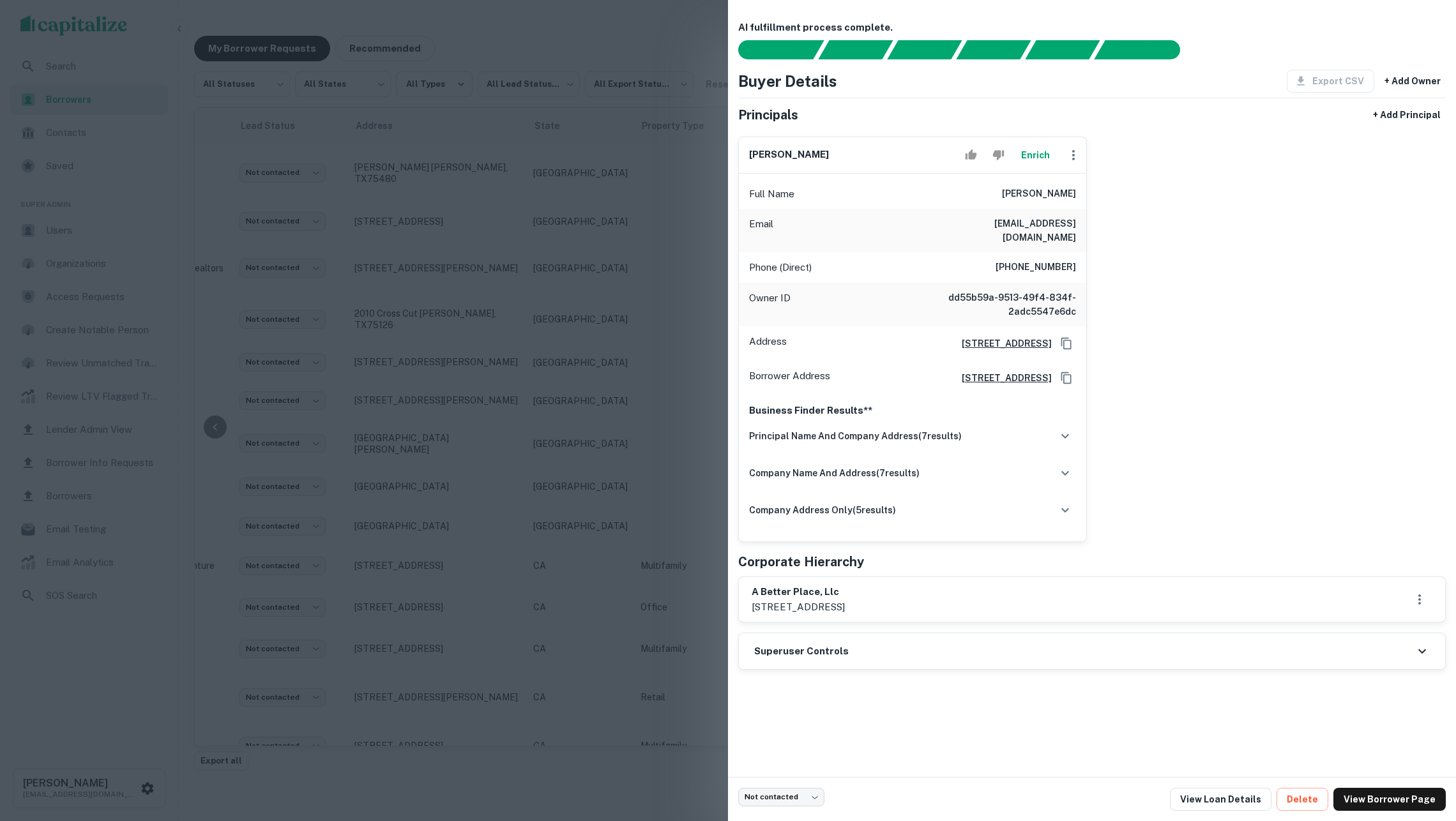
click at [1030, 161] on button "Enrich" at bounding box center [1035, 155] width 41 height 25
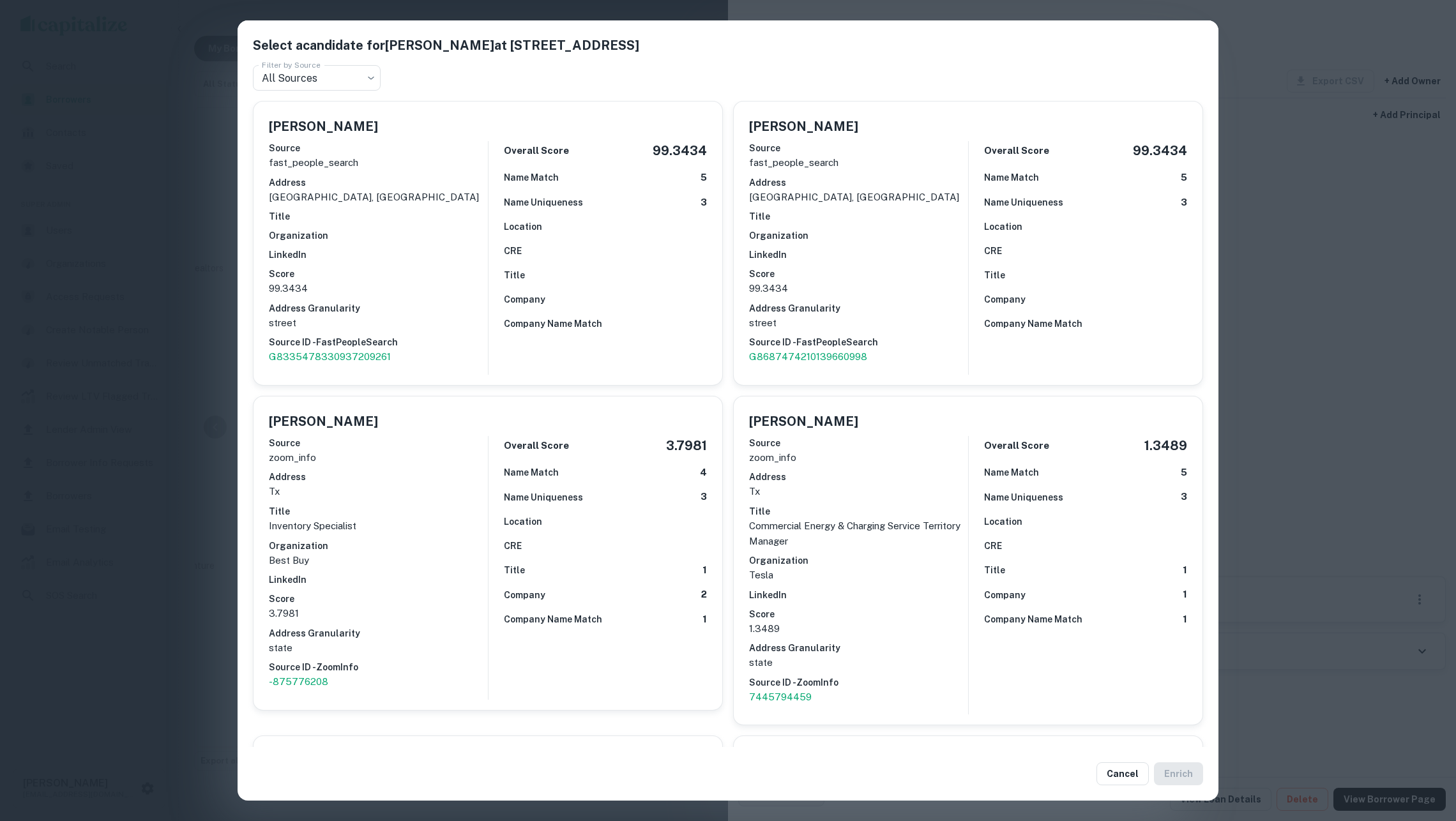
scroll to position [0, 0]
click at [1356, 389] on div "Select a candidate for [PERSON_NAME] at [STREET_ADDRESS][GEOGRAPHIC_DATA] by So…" at bounding box center [728, 410] width 1456 height 821
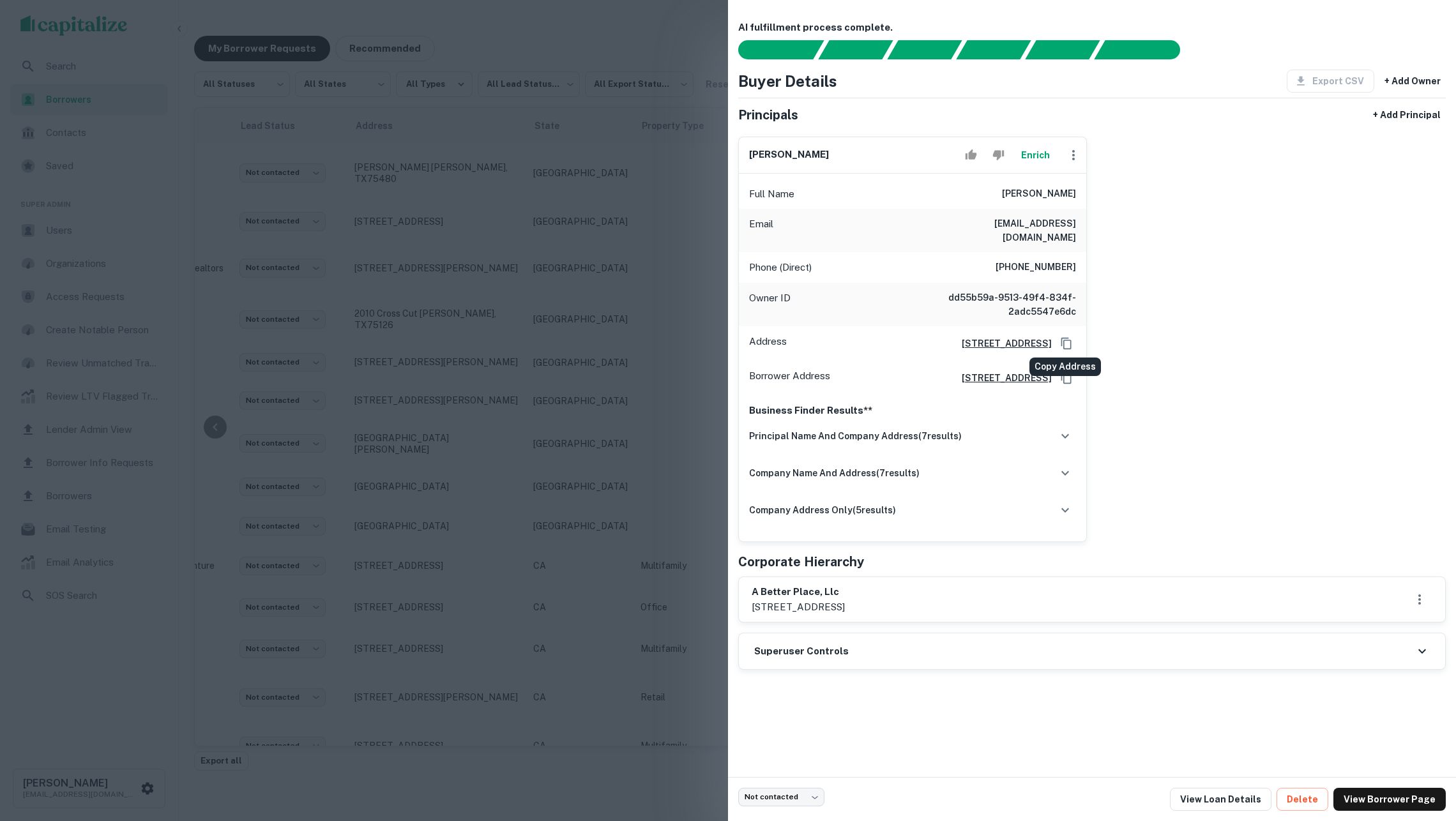
click at [1064, 340] on icon "Copy Address" at bounding box center [1067, 344] width 13 height 13
click at [920, 440] on h6 "principal name and company address ( 7 results)" at bounding box center [856, 436] width 212 height 14
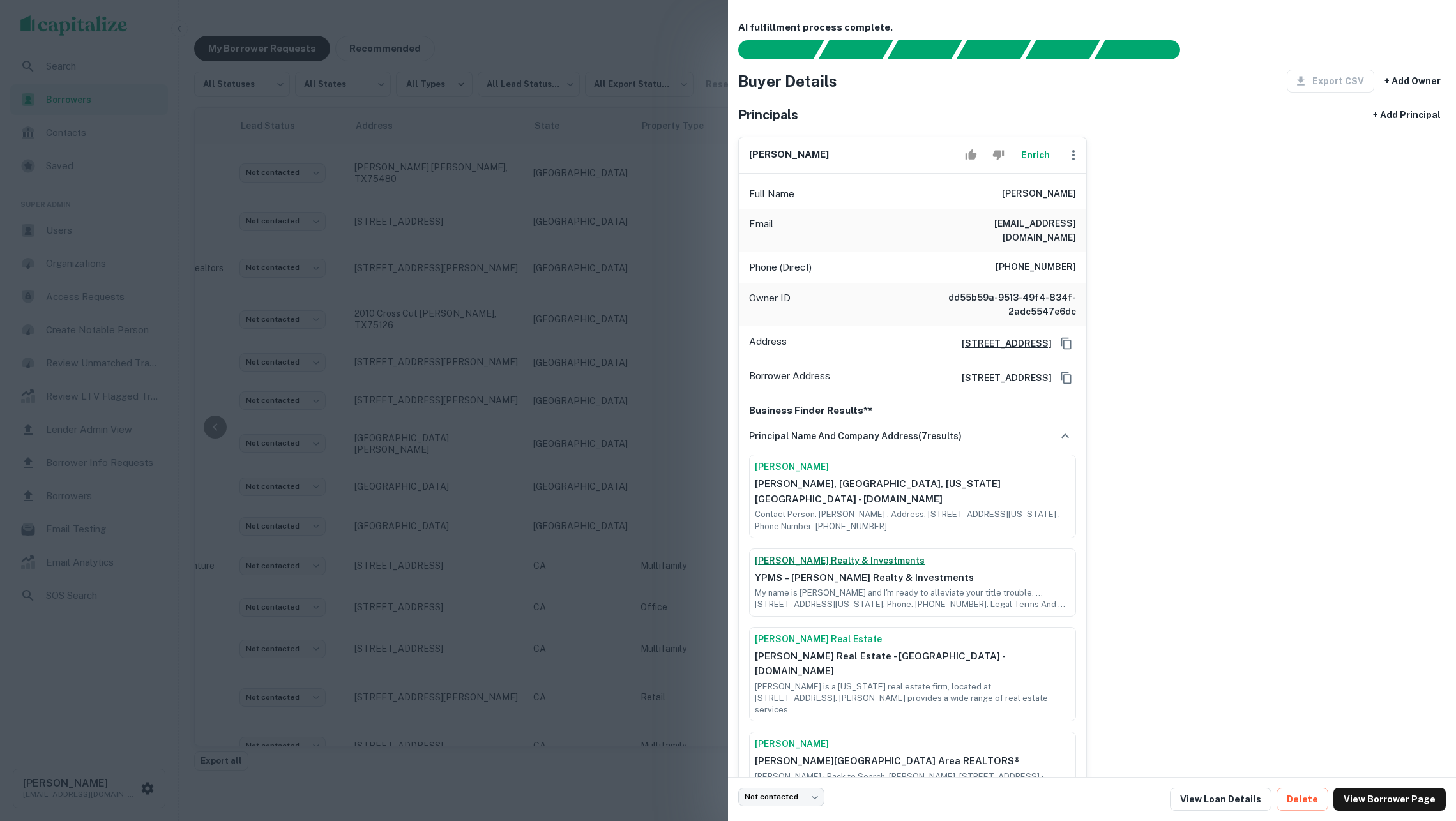
click at [839, 554] on link "[PERSON_NAME] Realty & Investments" at bounding box center [913, 561] width 315 height 14
click at [1013, 202] on h6 "[PERSON_NAME]" at bounding box center [1039, 194] width 74 height 16
click at [1013, 202] on h6 "nicholas petroff" at bounding box center [1039, 194] width 74 height 16
copy h6 "nicholas petroff"
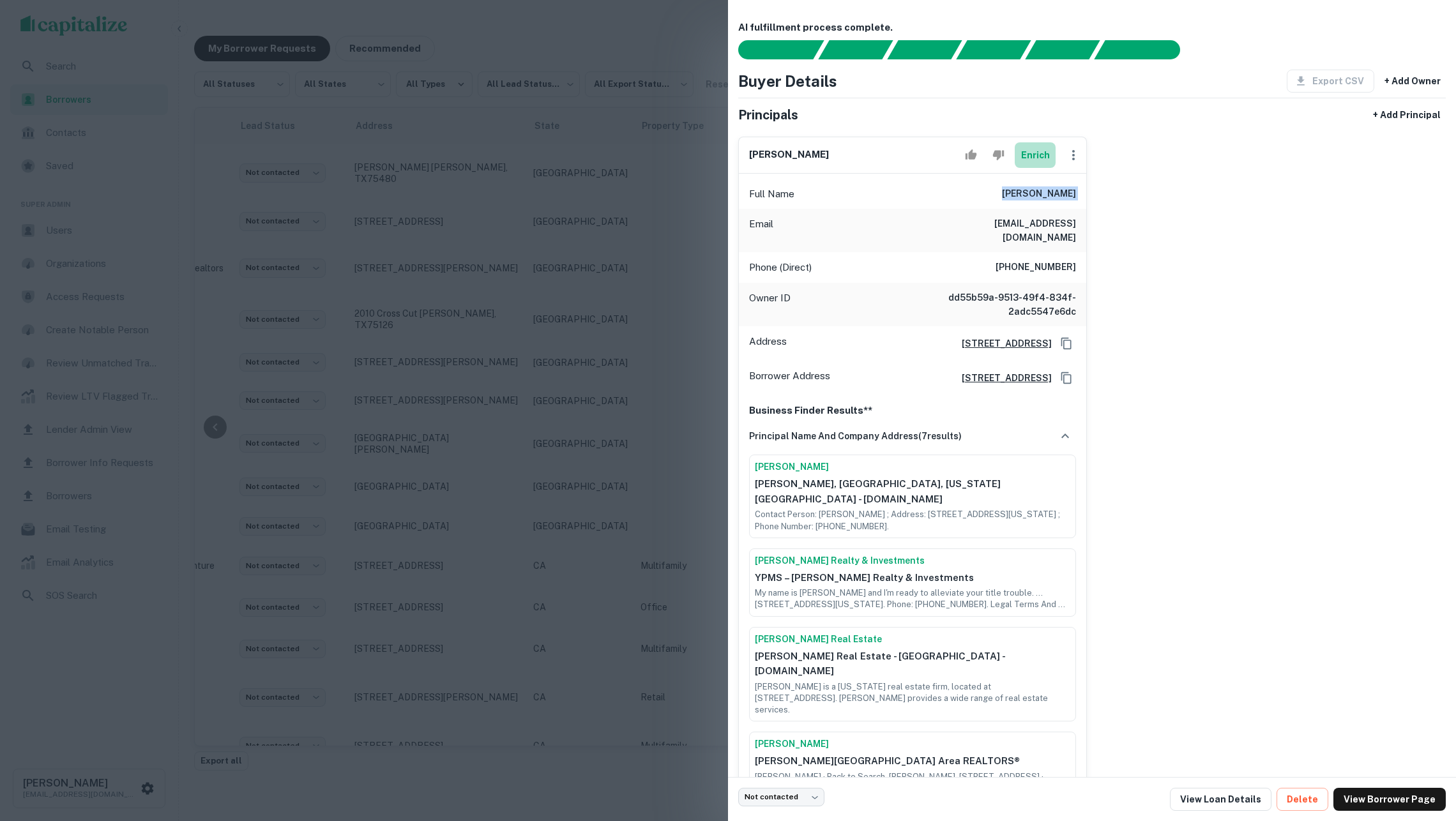
click at [1031, 166] on button "Enrich" at bounding box center [1035, 155] width 41 height 25
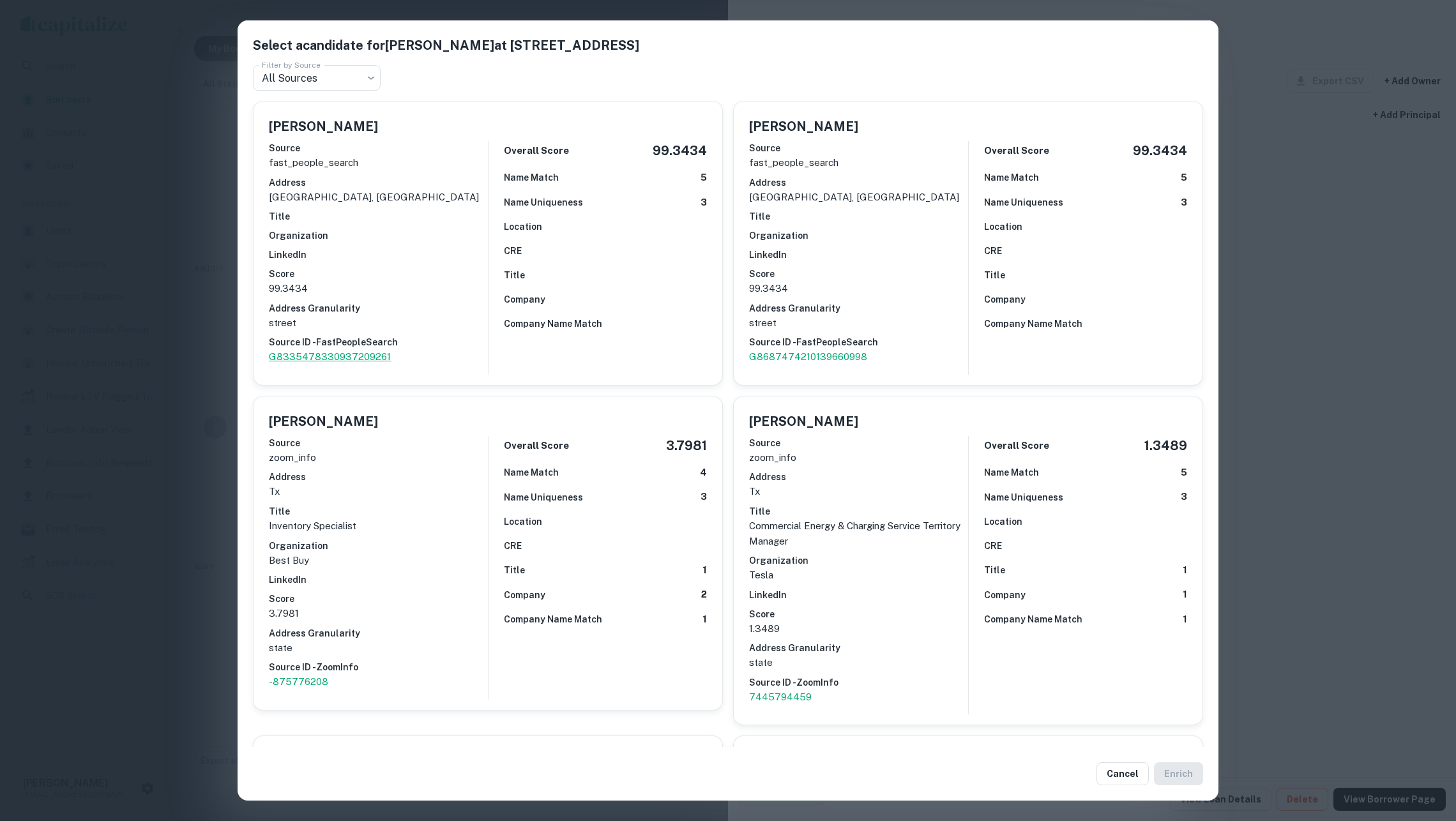
click at [371, 351] on p "G8335478330937209261" at bounding box center [378, 357] width 219 height 16
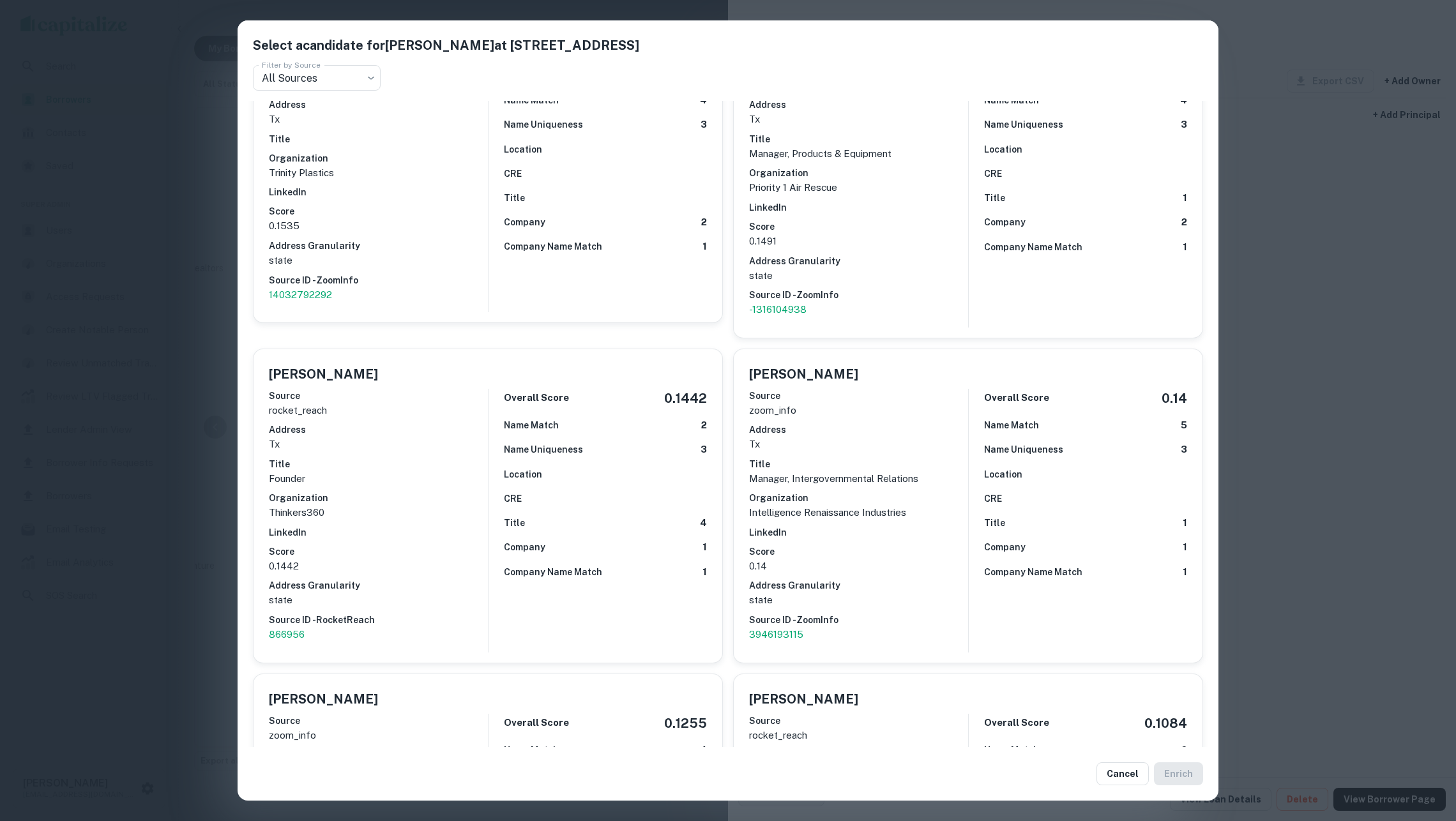
scroll to position [2315, 0]
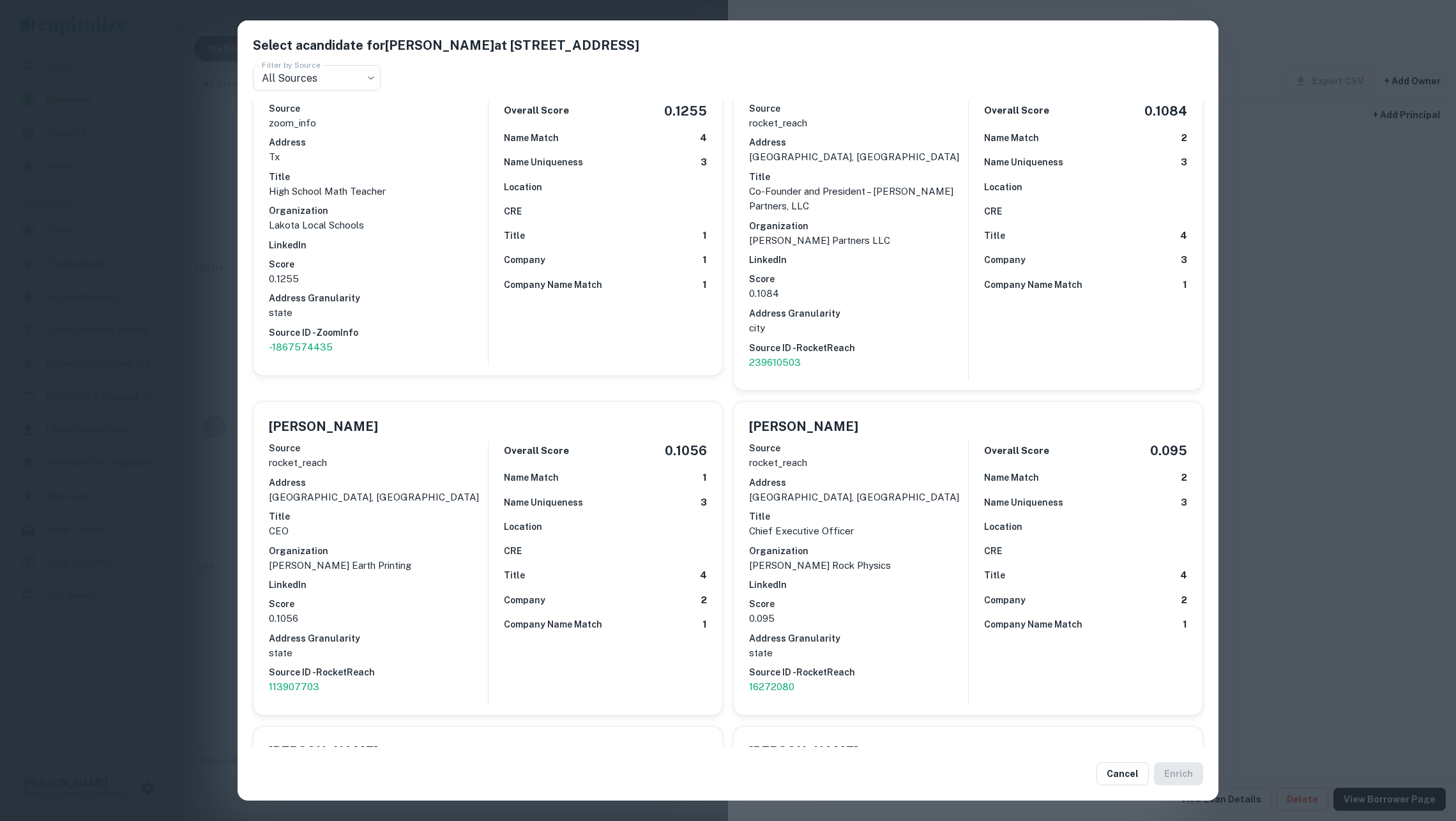
click at [1318, 238] on div "Select a candidate for Nicholas Petroff at 3008 Canton St Filter by Source All …" at bounding box center [728, 410] width 1456 height 821
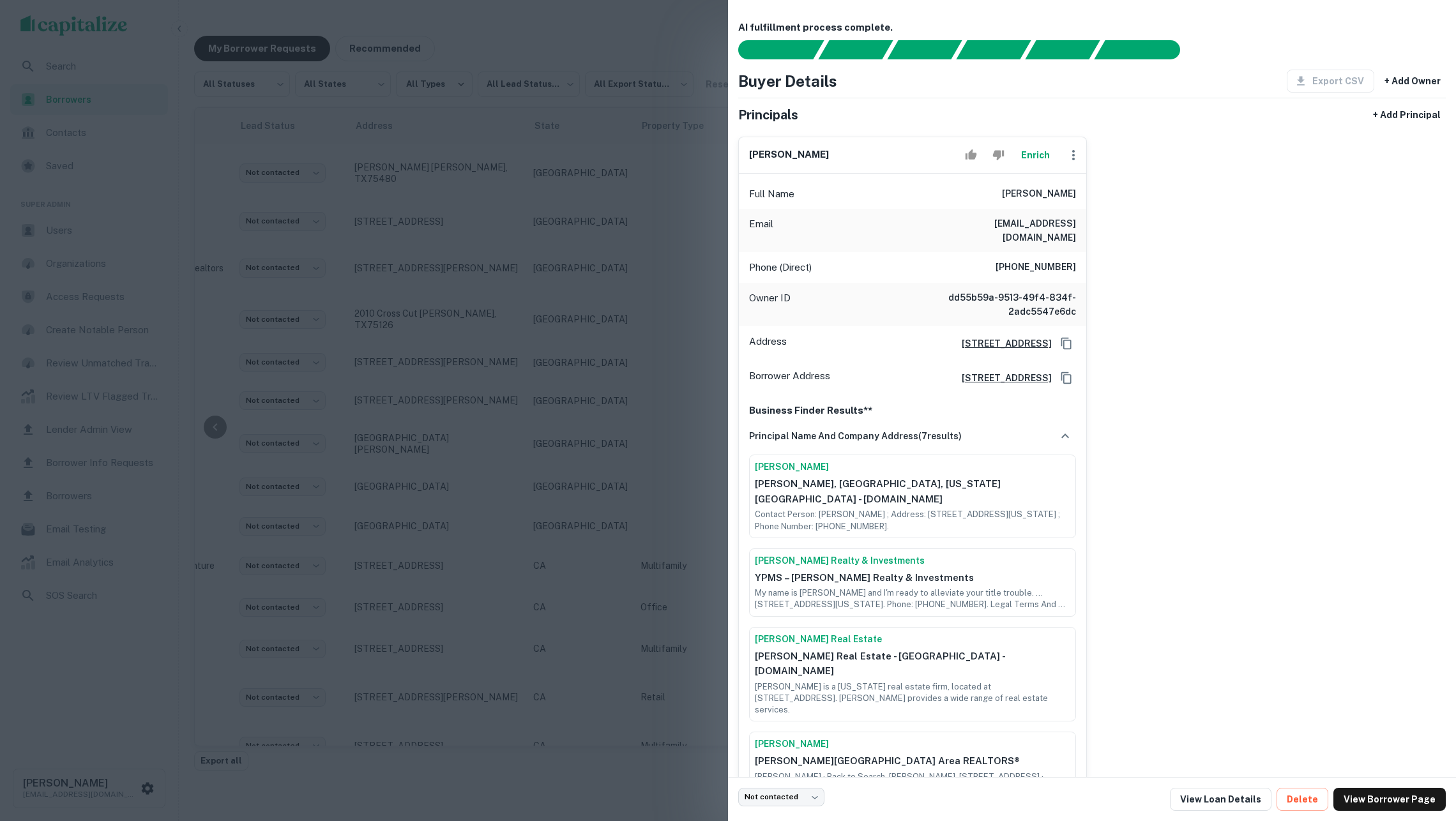
click at [1076, 161] on icon "button" at bounding box center [1074, 155] width 16 height 16
click at [1089, 186] on li "Edit" at bounding box center [1082, 191] width 52 height 23
select select "**"
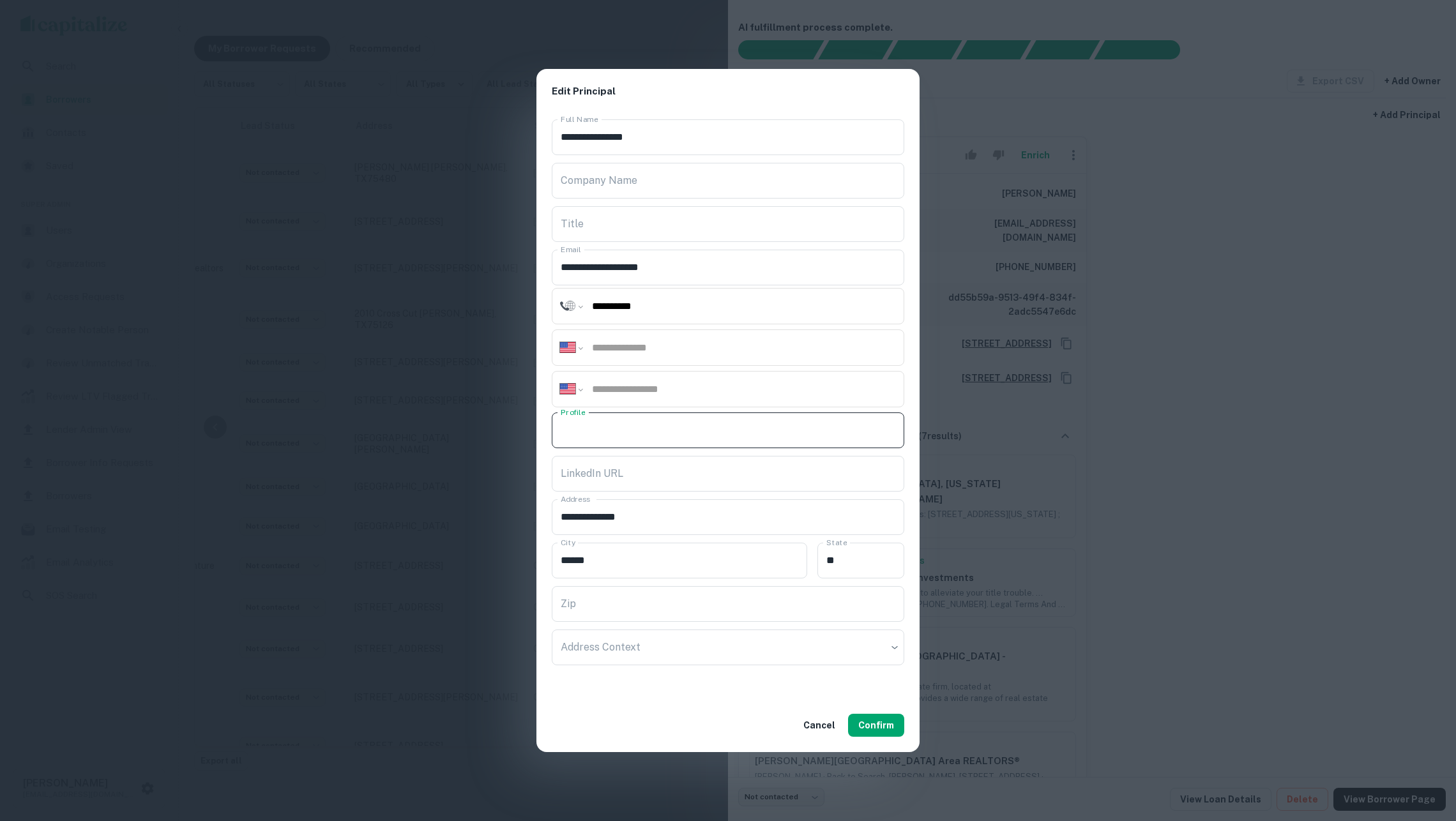
click at [699, 428] on input "Profile" at bounding box center [728, 430] width 352 height 36
paste input "**********"
type input "**********"
click at [885, 733] on button "Confirm" at bounding box center [876, 725] width 56 height 23
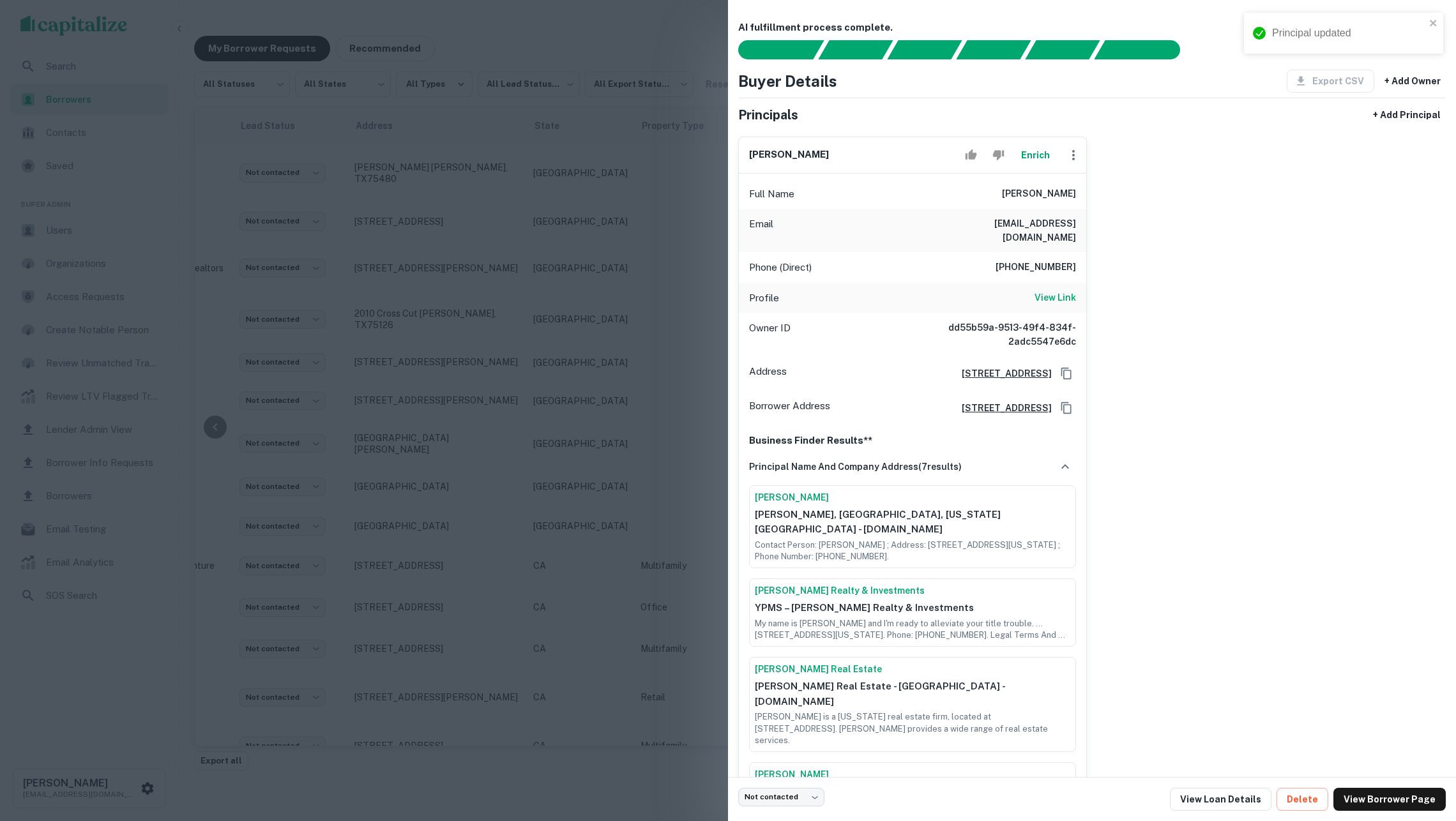
click at [506, 332] on div at bounding box center [728, 410] width 1456 height 821
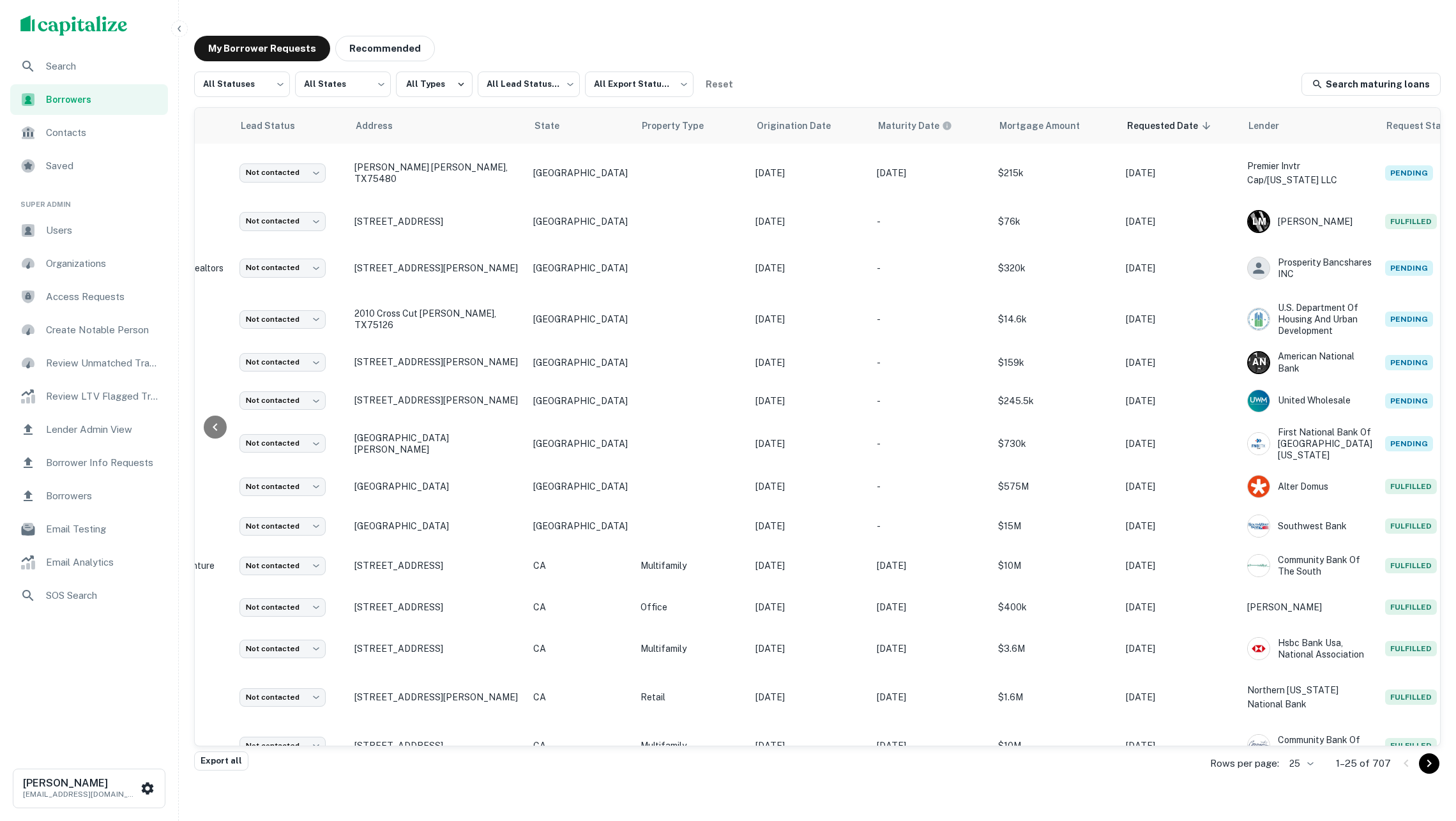
click at [950, 62] on div "My Borrower Requests Recommended All Statuses *** ​ All States *** ​ All Types …" at bounding box center [817, 394] width 1267 height 739
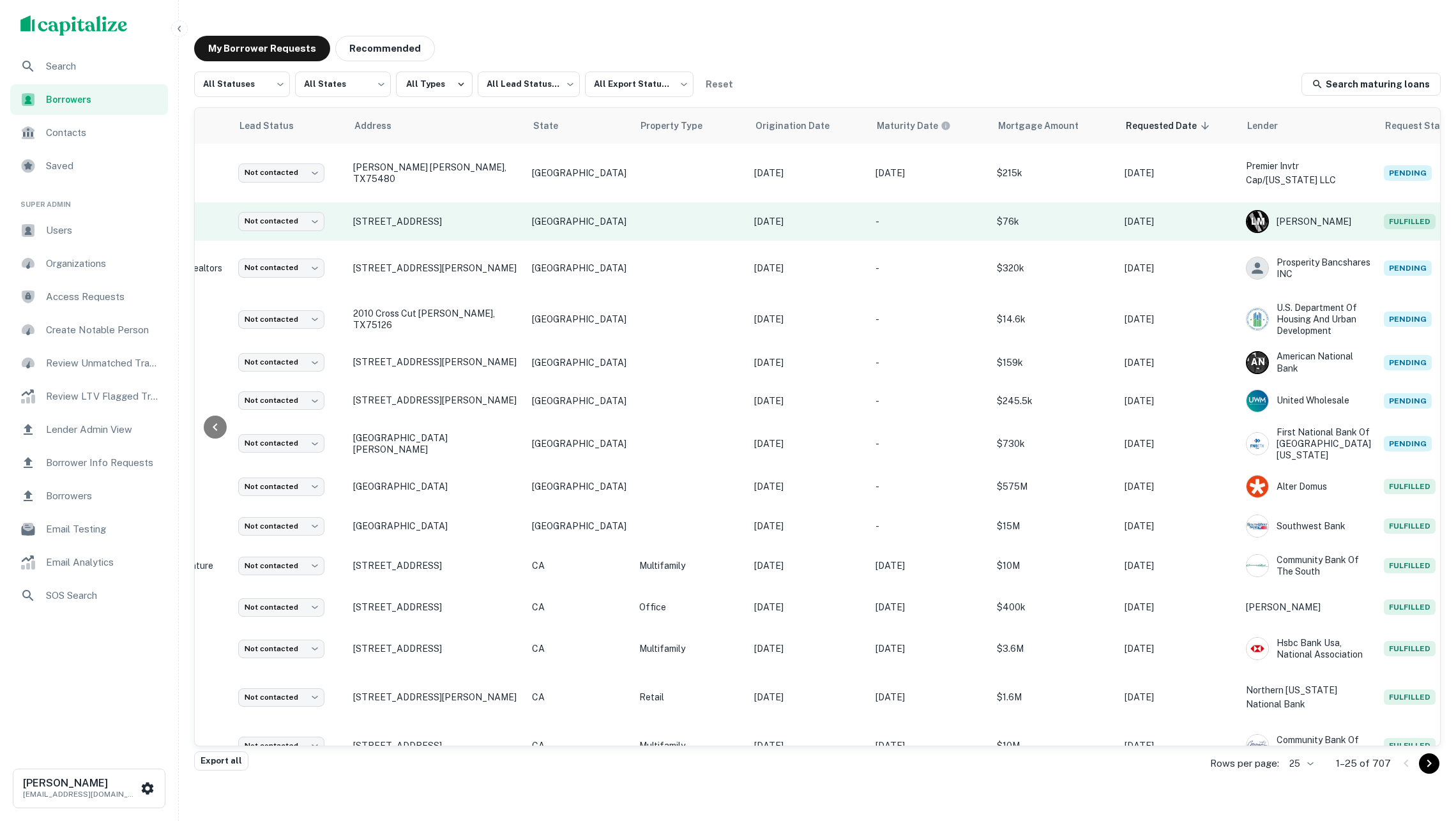
scroll to position [0, 126]
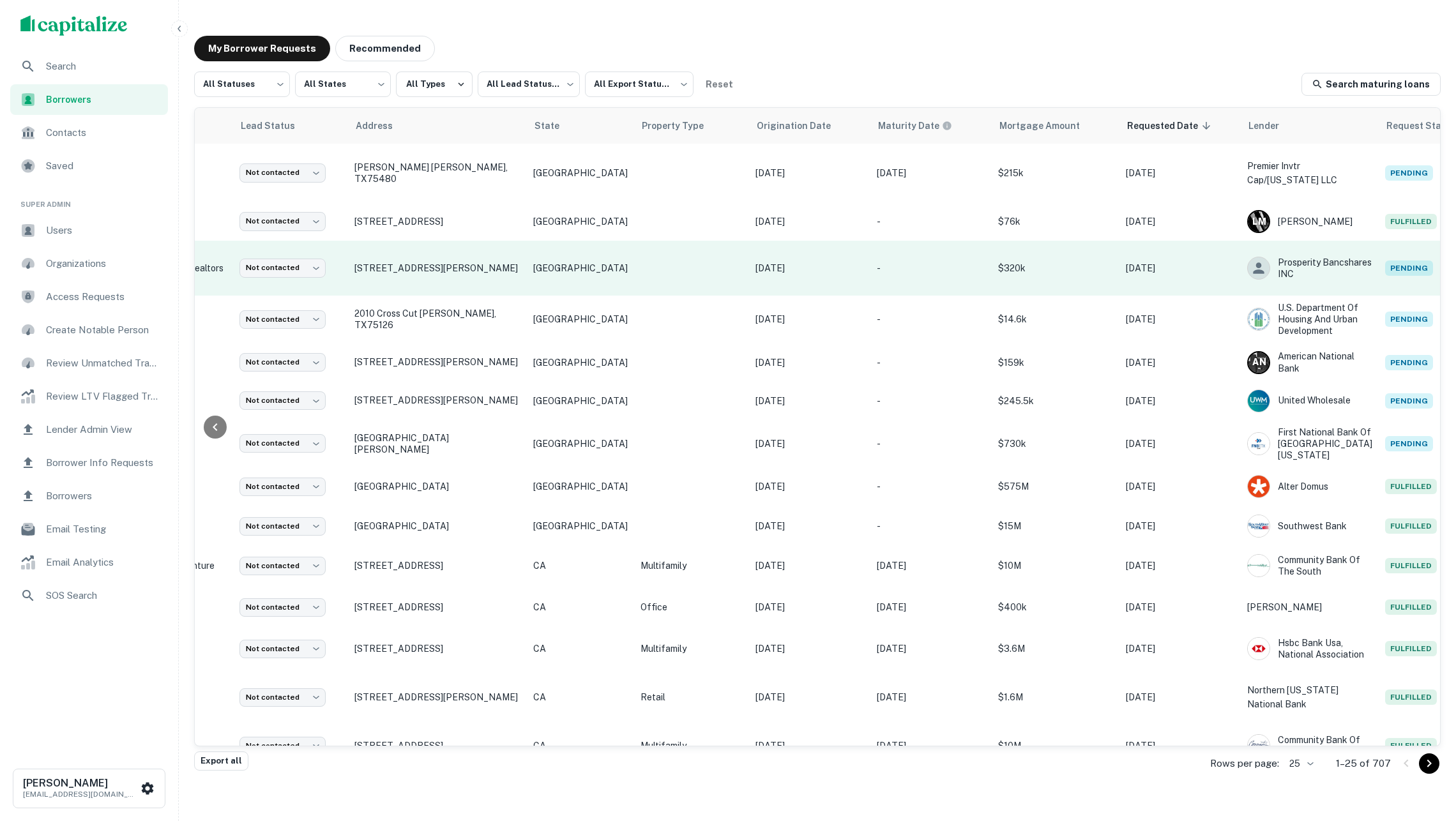
click at [799, 262] on p "[DATE]" at bounding box center [810, 268] width 109 height 14
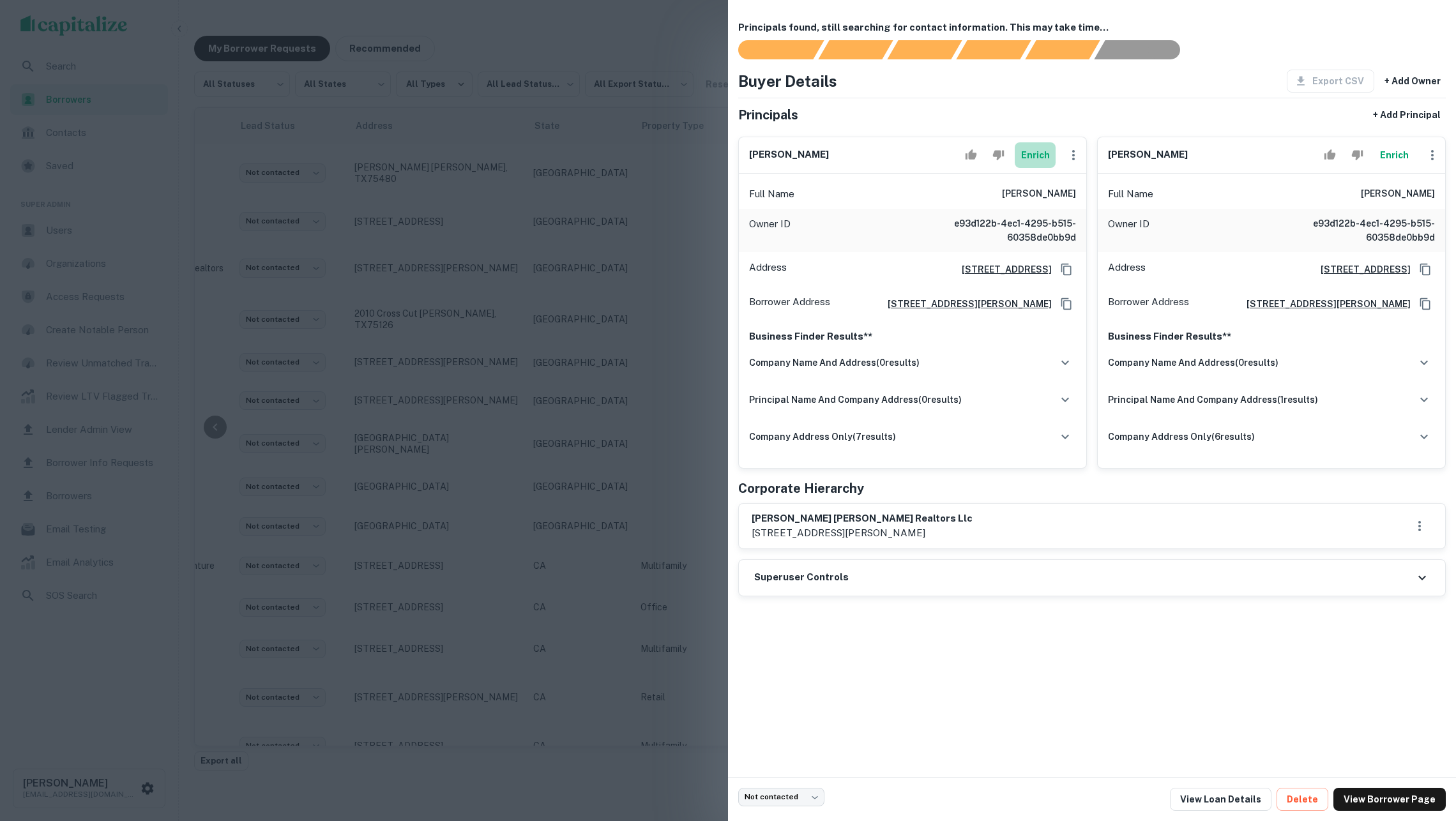
click at [1029, 162] on button "Enrich" at bounding box center [1035, 155] width 41 height 25
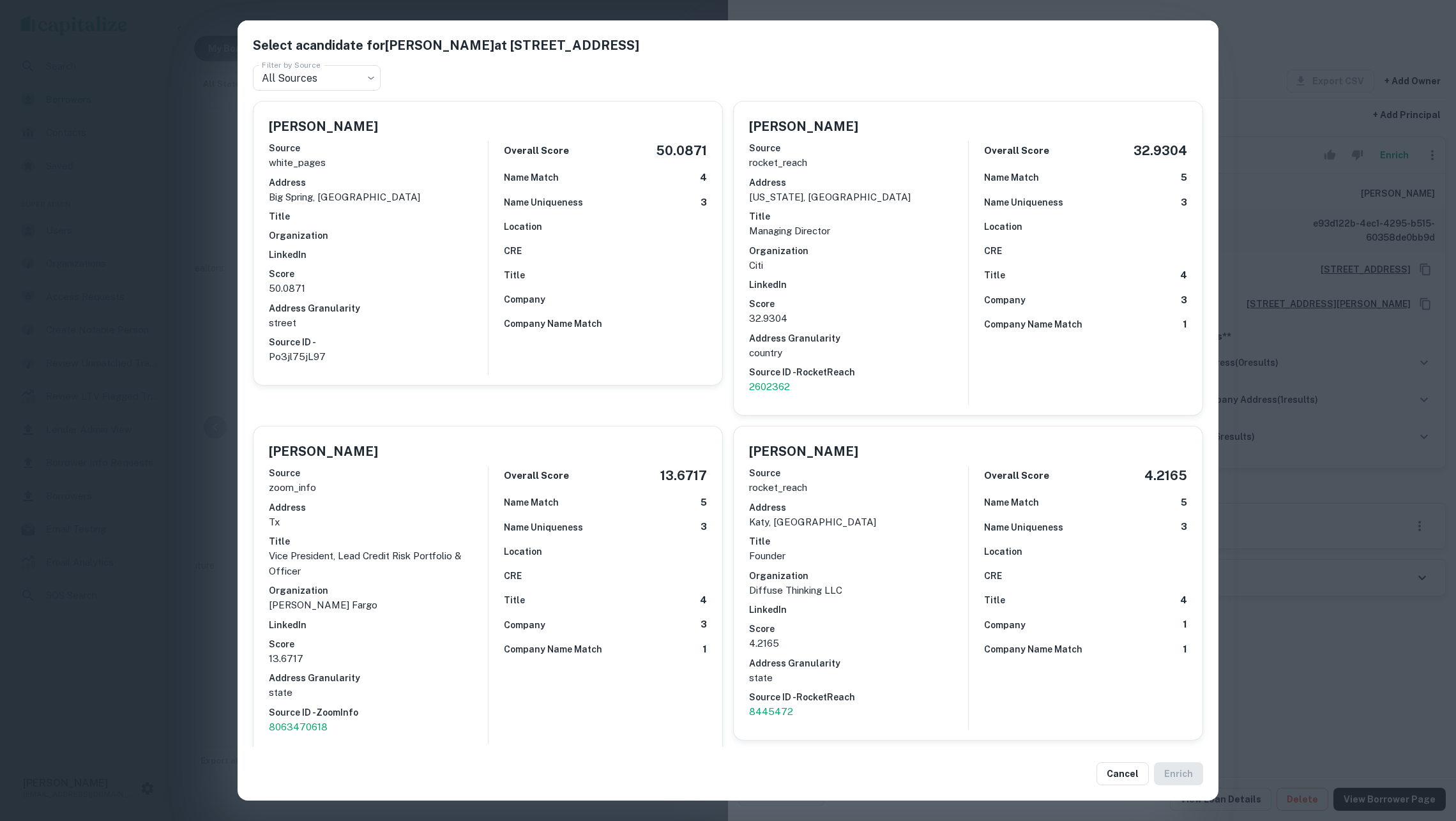
click at [456, 231] on h6 "Organization" at bounding box center [378, 236] width 219 height 14
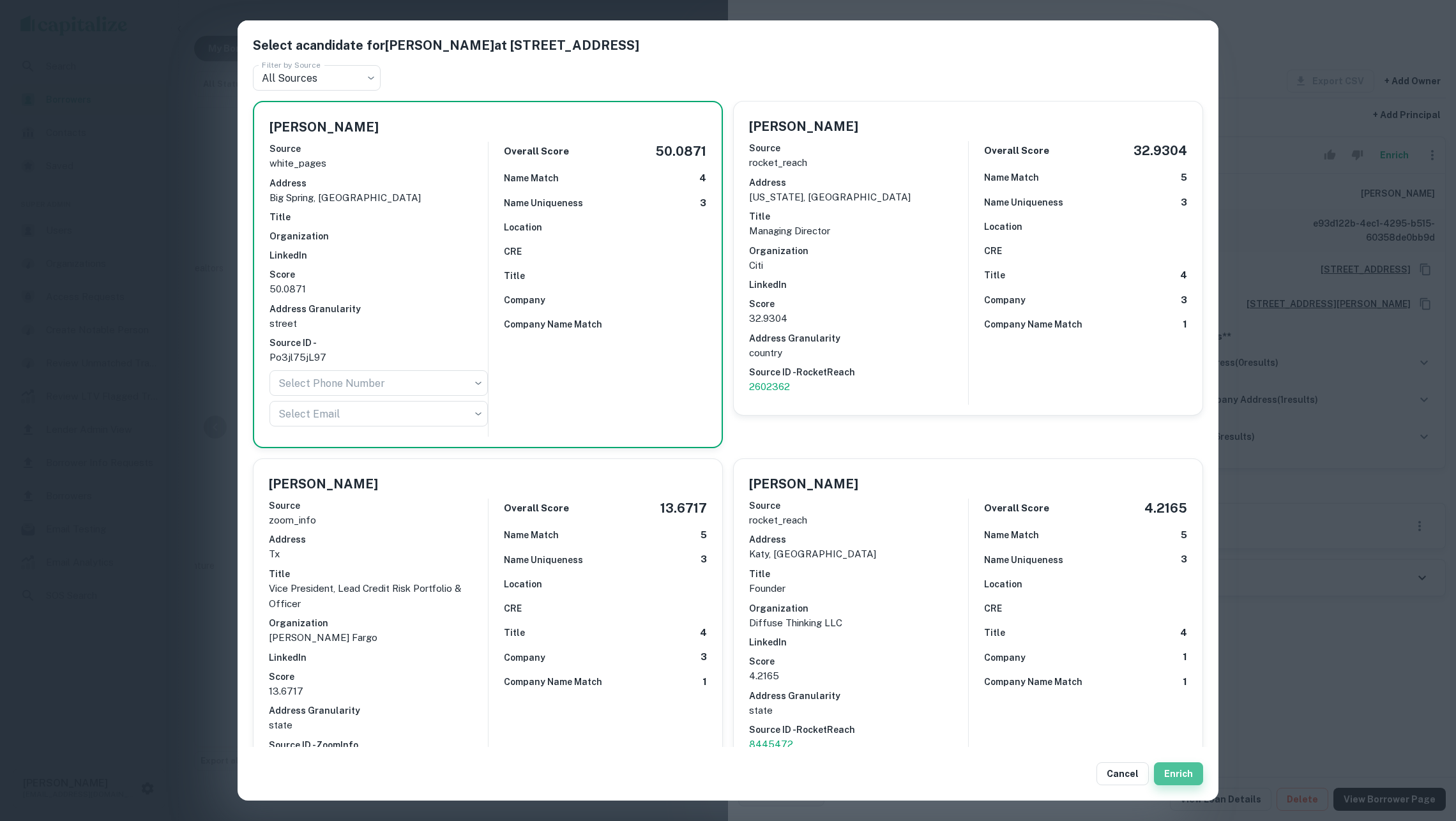
click at [1175, 769] on button "Enrich" at bounding box center [1179, 774] width 49 height 23
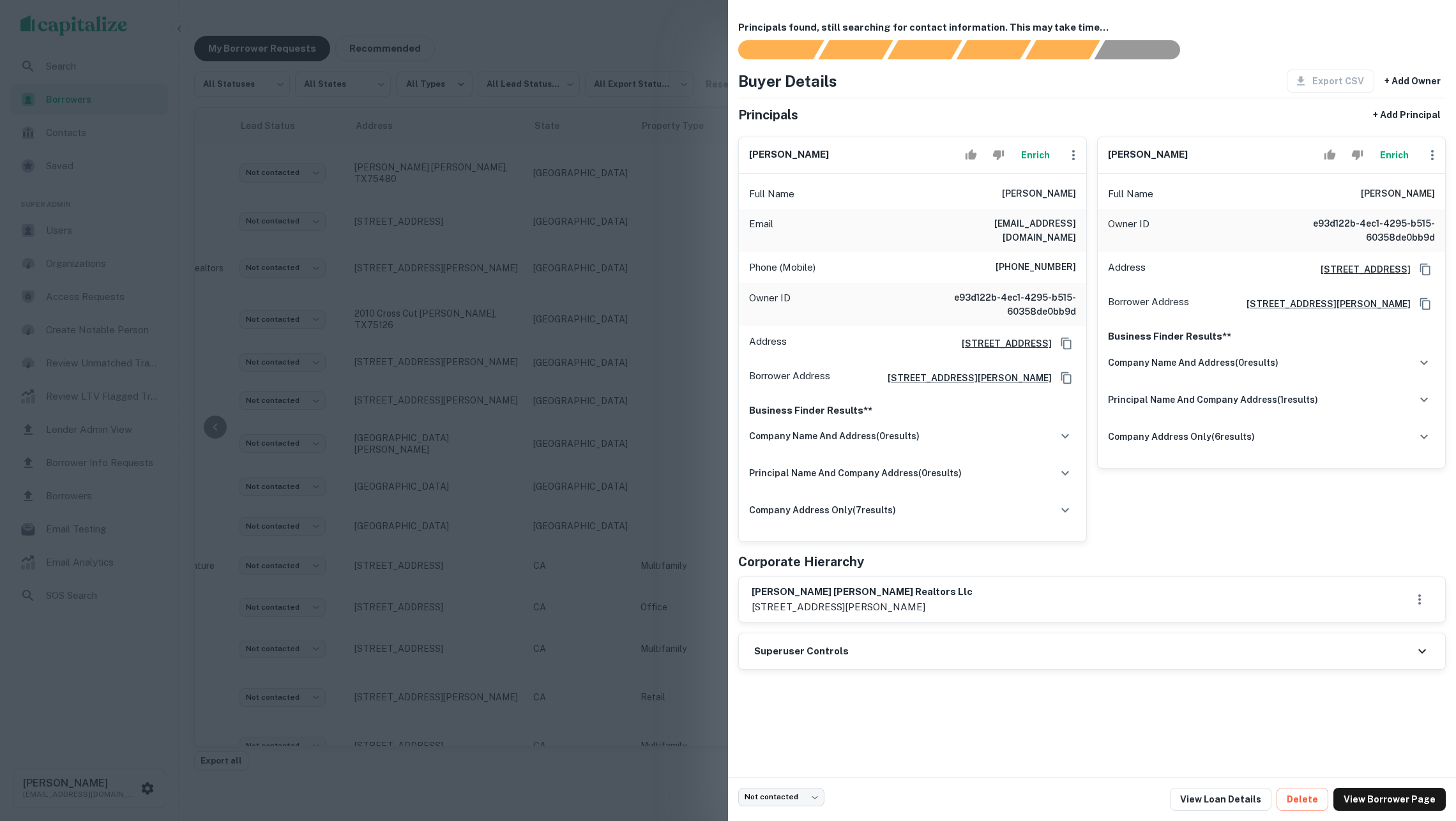
click at [1388, 161] on button "Enrich" at bounding box center [1394, 155] width 41 height 25
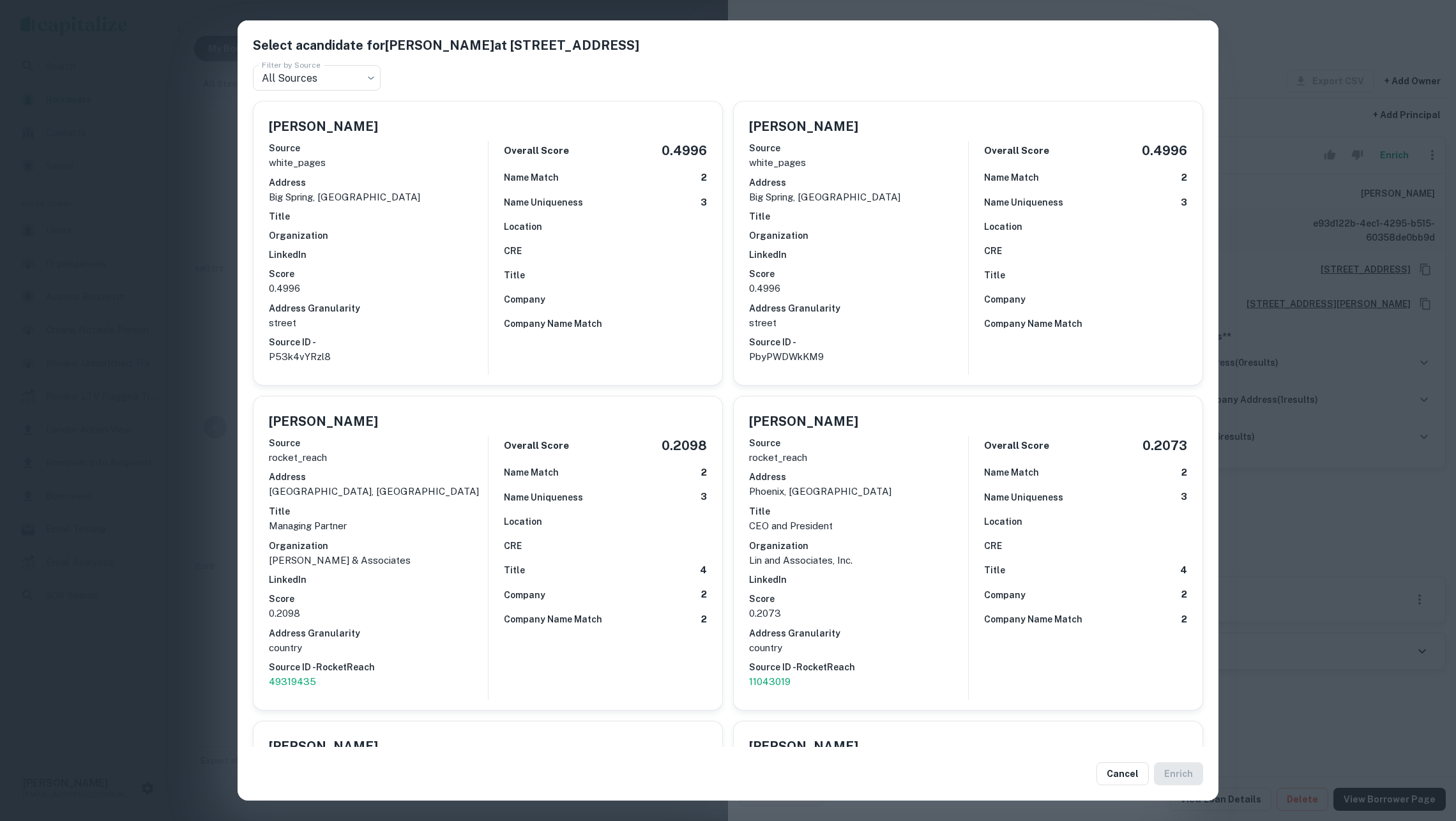
click at [152, 271] on div "Select a candidate for [PERSON_NAME] at [STREET_ADDRESS] Filter by Source All S…" at bounding box center [728, 410] width 1456 height 821
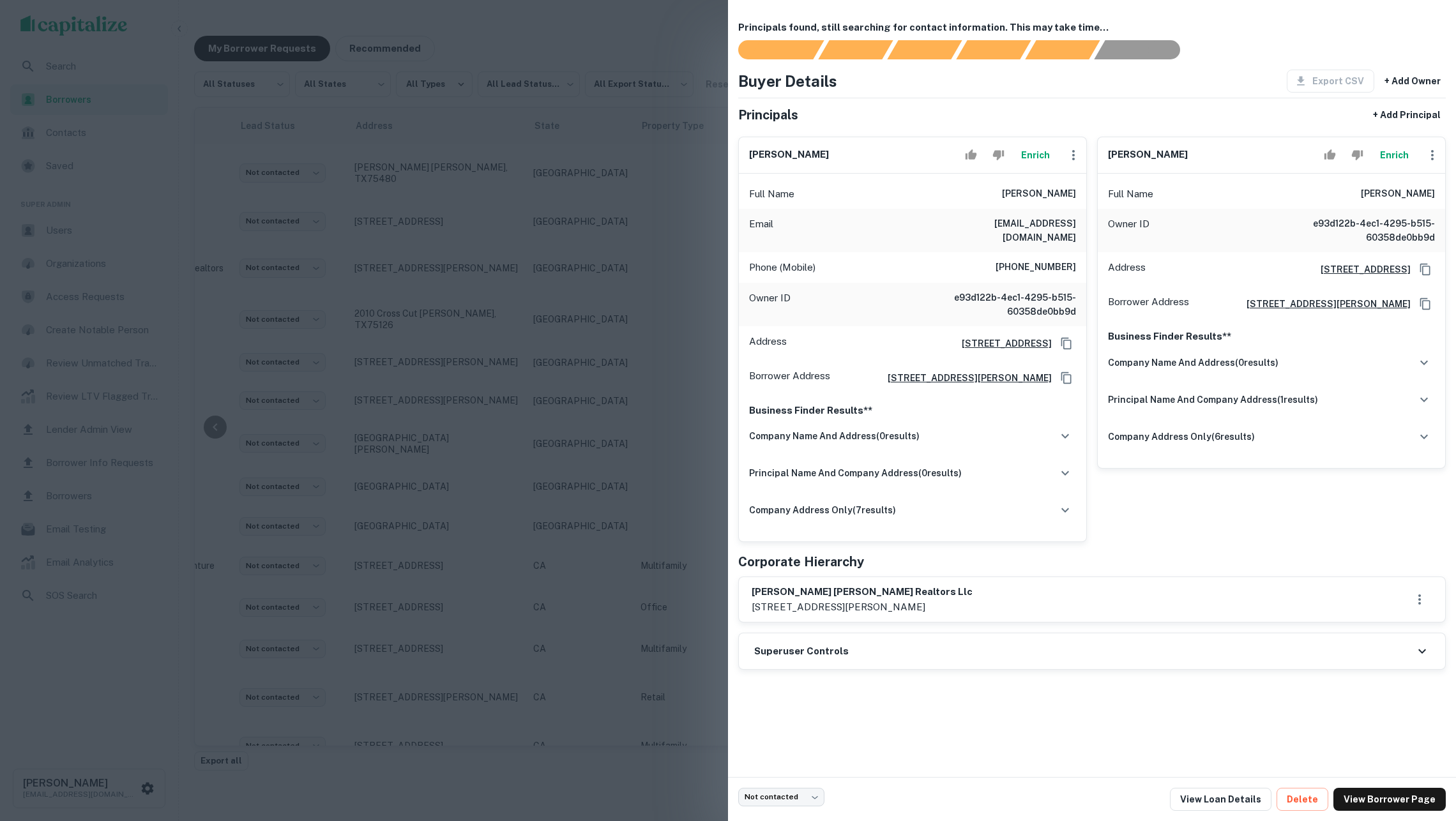
click at [1389, 163] on button "Enrich" at bounding box center [1394, 155] width 41 height 25
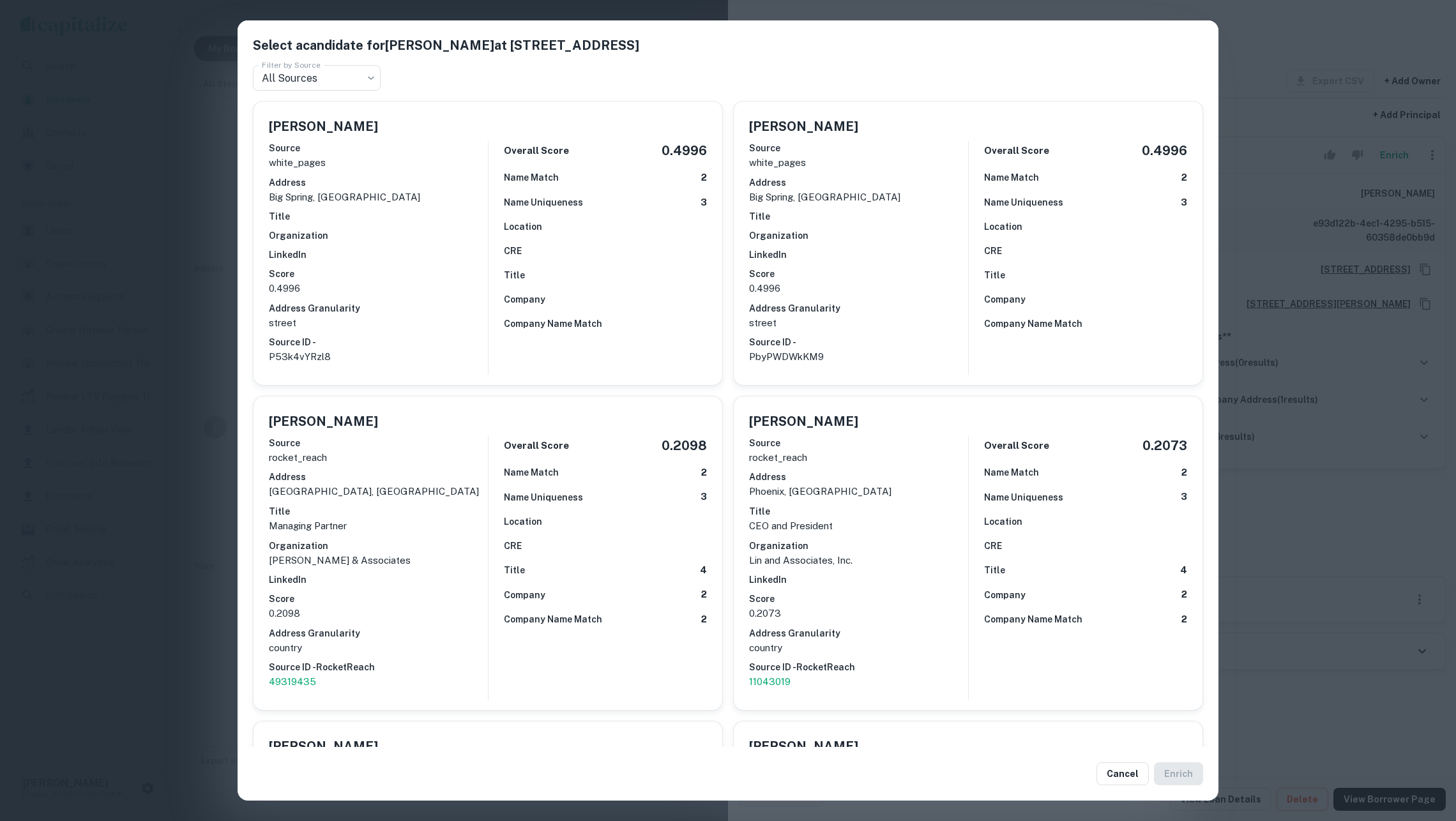
click at [166, 225] on div "Select a candidate for [PERSON_NAME] at [STREET_ADDRESS] Filter by Source All S…" at bounding box center [728, 410] width 1456 height 821
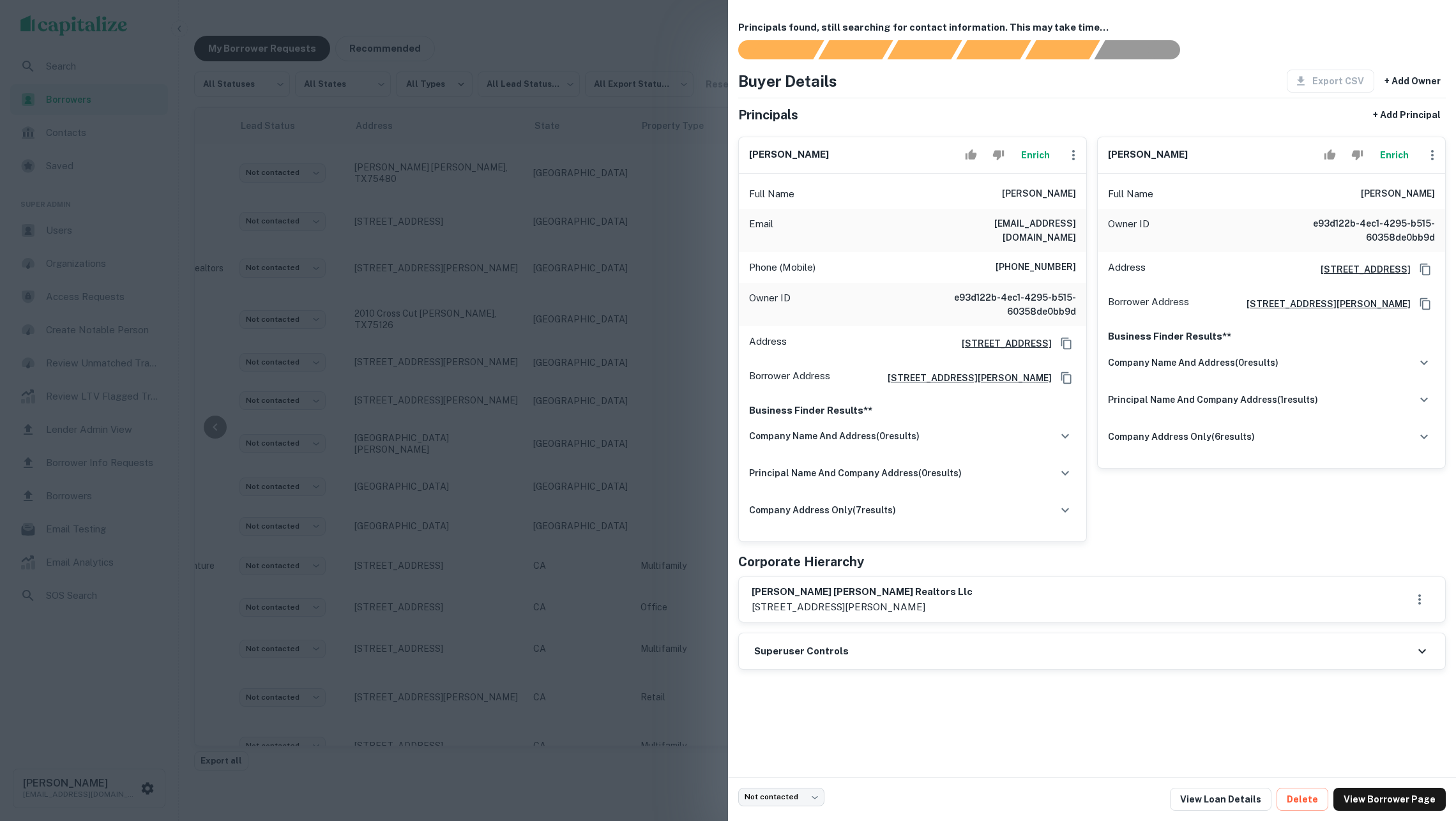
click at [1398, 168] on button "Enrich" at bounding box center [1394, 155] width 41 height 25
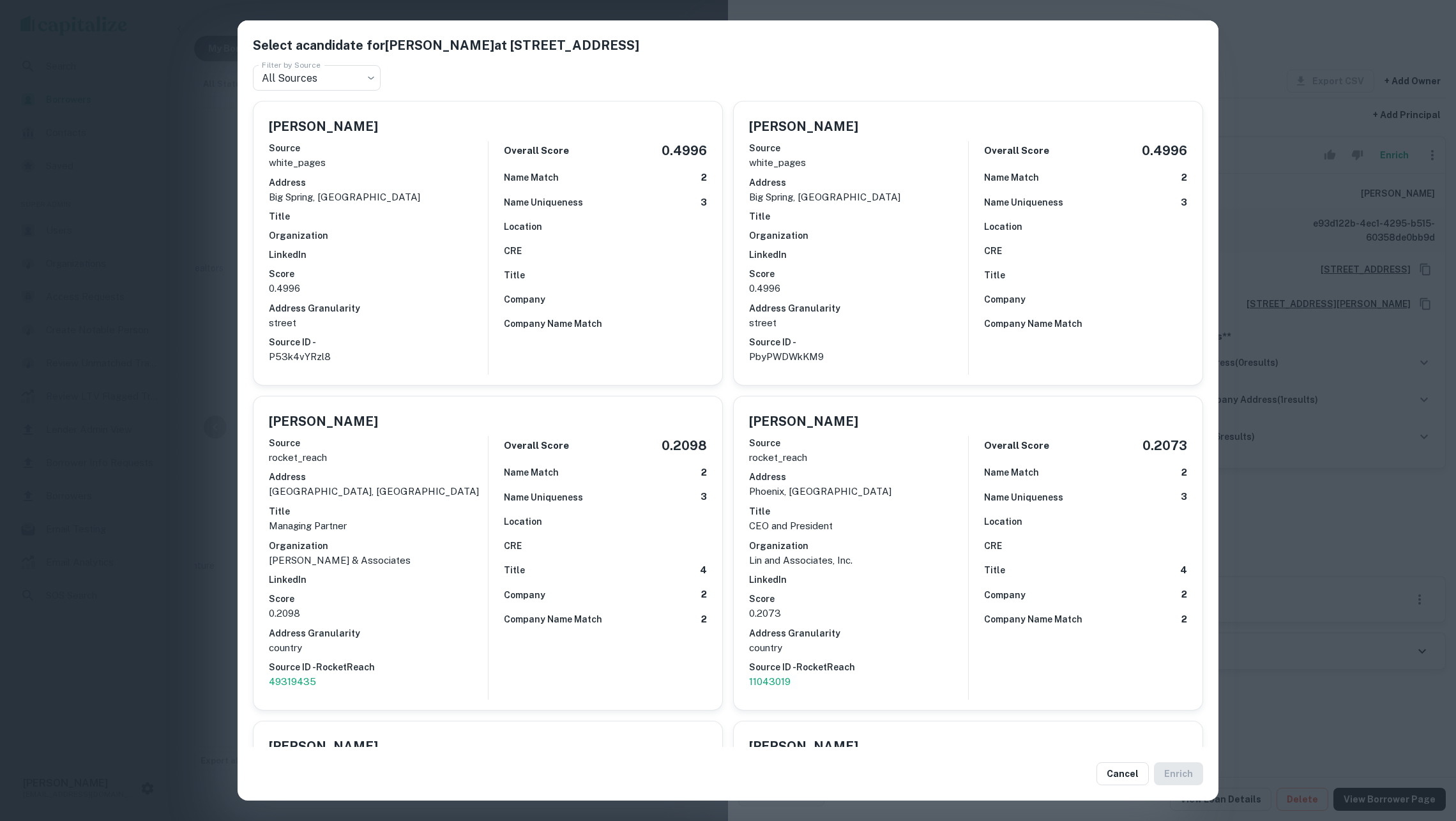
click at [798, 349] on p "PbyPWDWkKM9" at bounding box center [859, 357] width 219 height 16
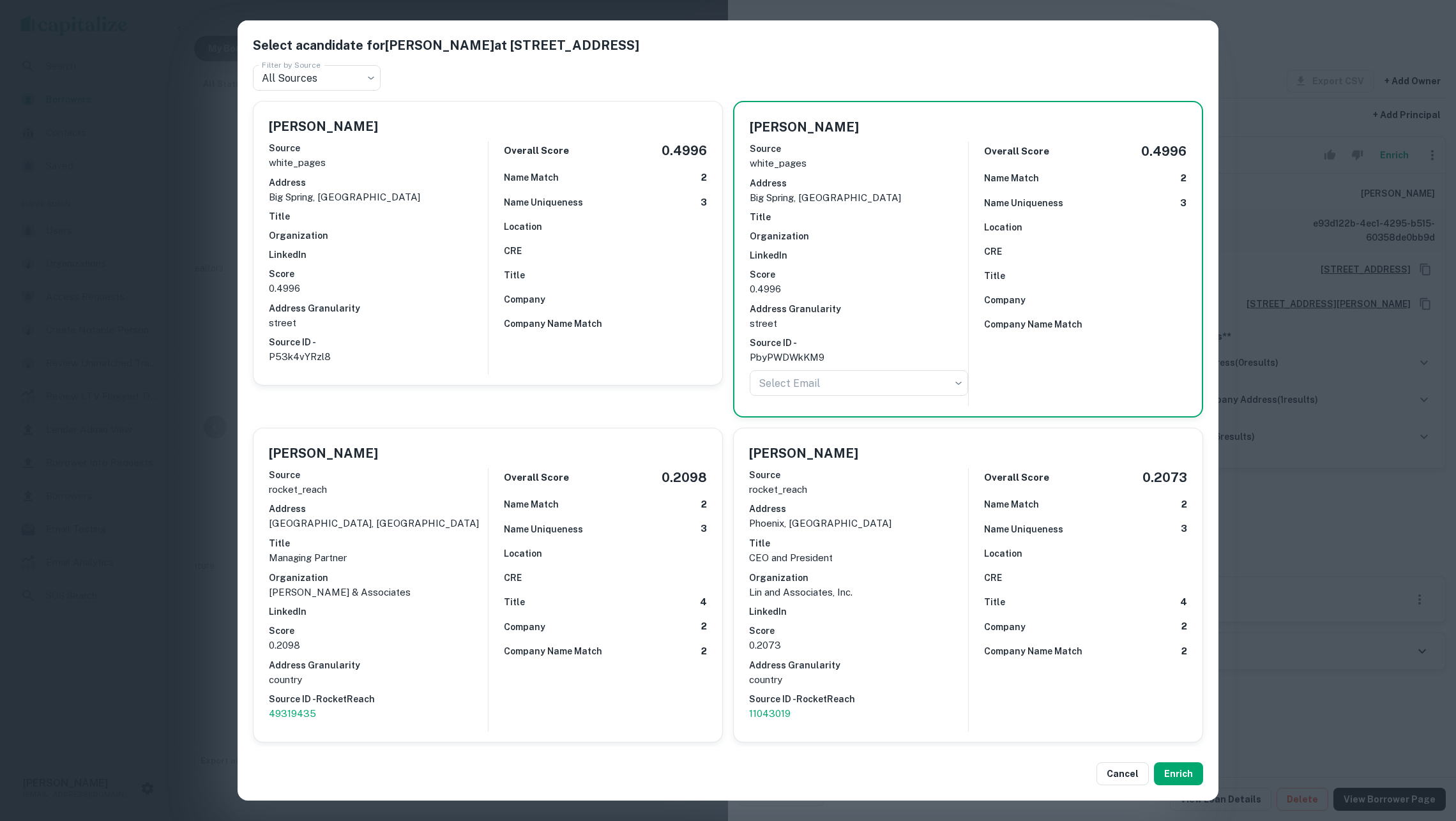
click at [815, 350] on p "PbyPWDWkKM9" at bounding box center [859, 357] width 218 height 16
copy p "PbyPWDWkKM9"
click at [1372, 202] on div "Select a candidate for TONG DI LIN at 707 bucknell ave Filter by Source All Sou…" at bounding box center [728, 410] width 1456 height 821
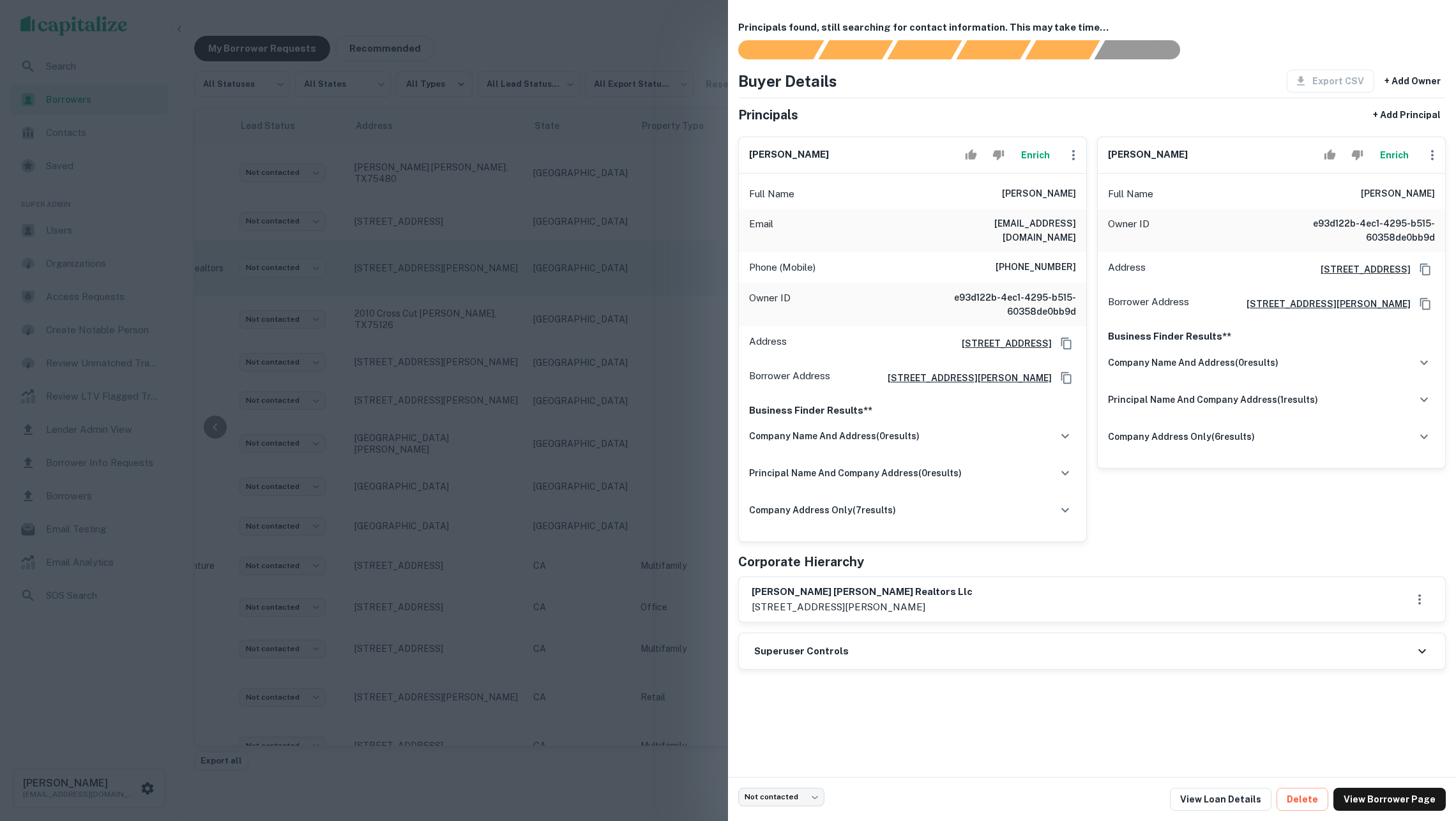
click at [588, 253] on div at bounding box center [728, 410] width 1456 height 821
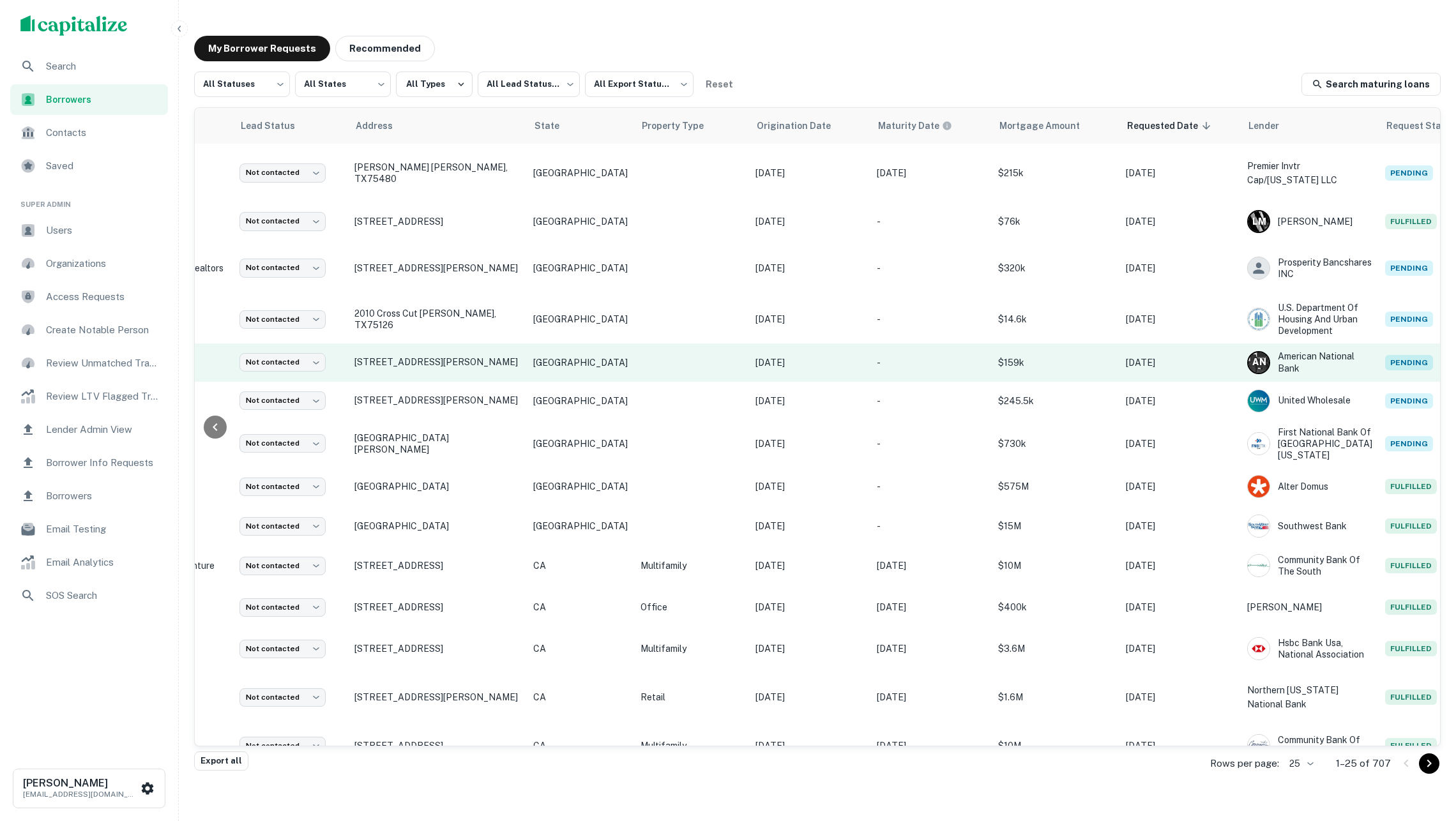
click at [877, 355] on p "-" at bounding box center [931, 363] width 109 height 14
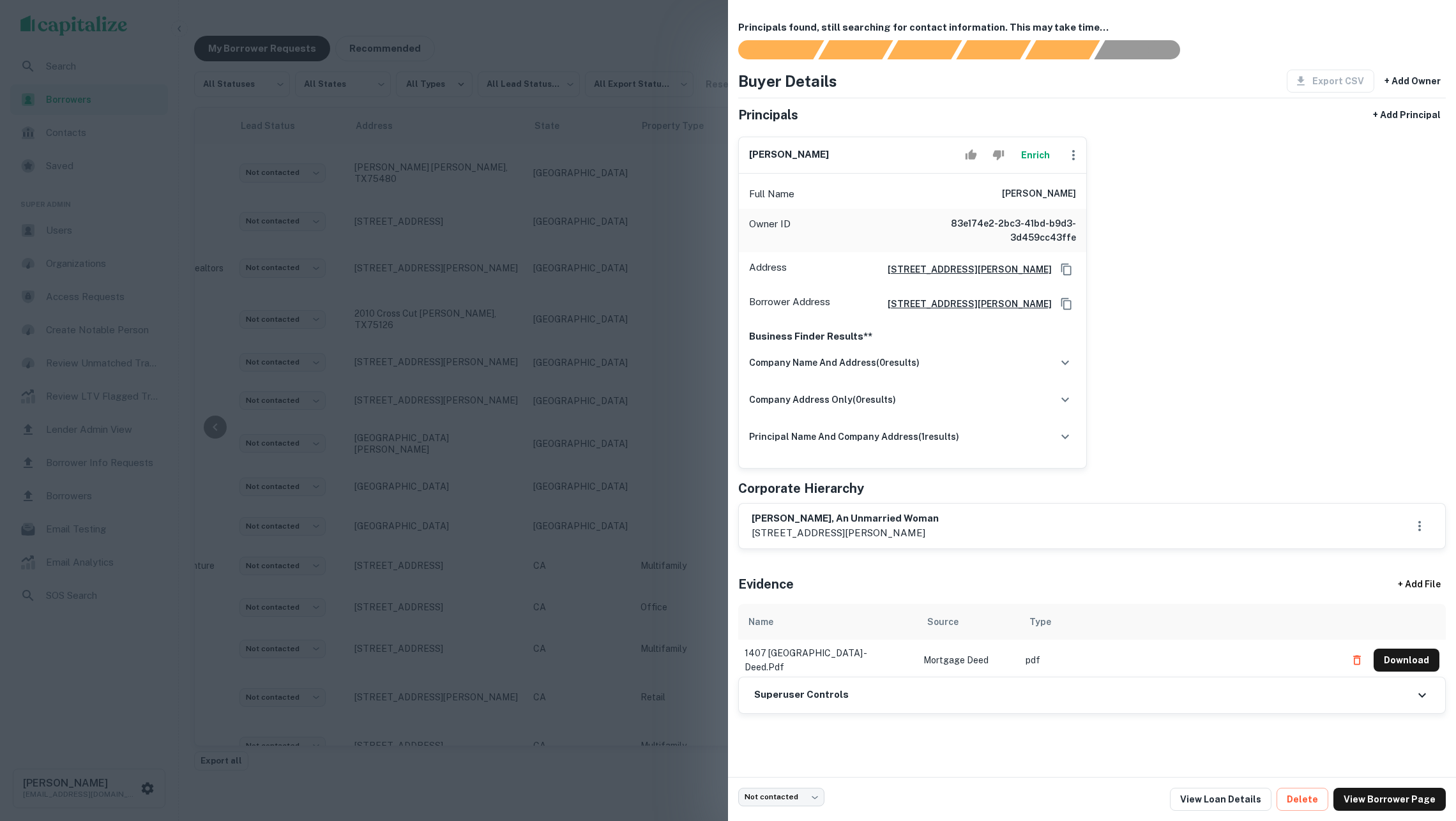
click at [1029, 168] on button "Enrich" at bounding box center [1035, 155] width 41 height 25
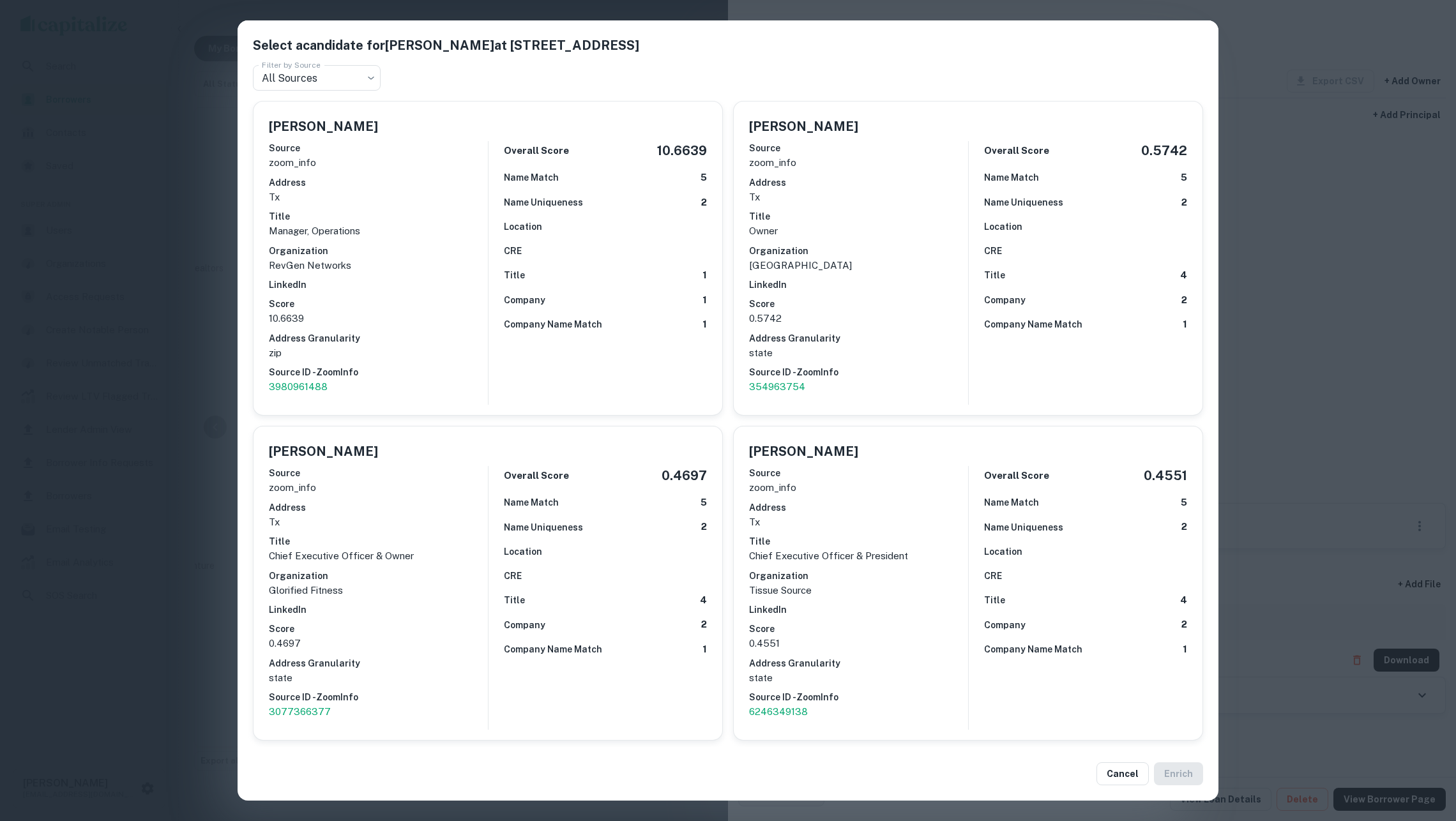
click at [488, 265] on div "Overall Score 10.6639 Name Match 5 Name Uniqueness 2 Location CRE Title 1 Compa…" at bounding box center [597, 273] width 219 height 264
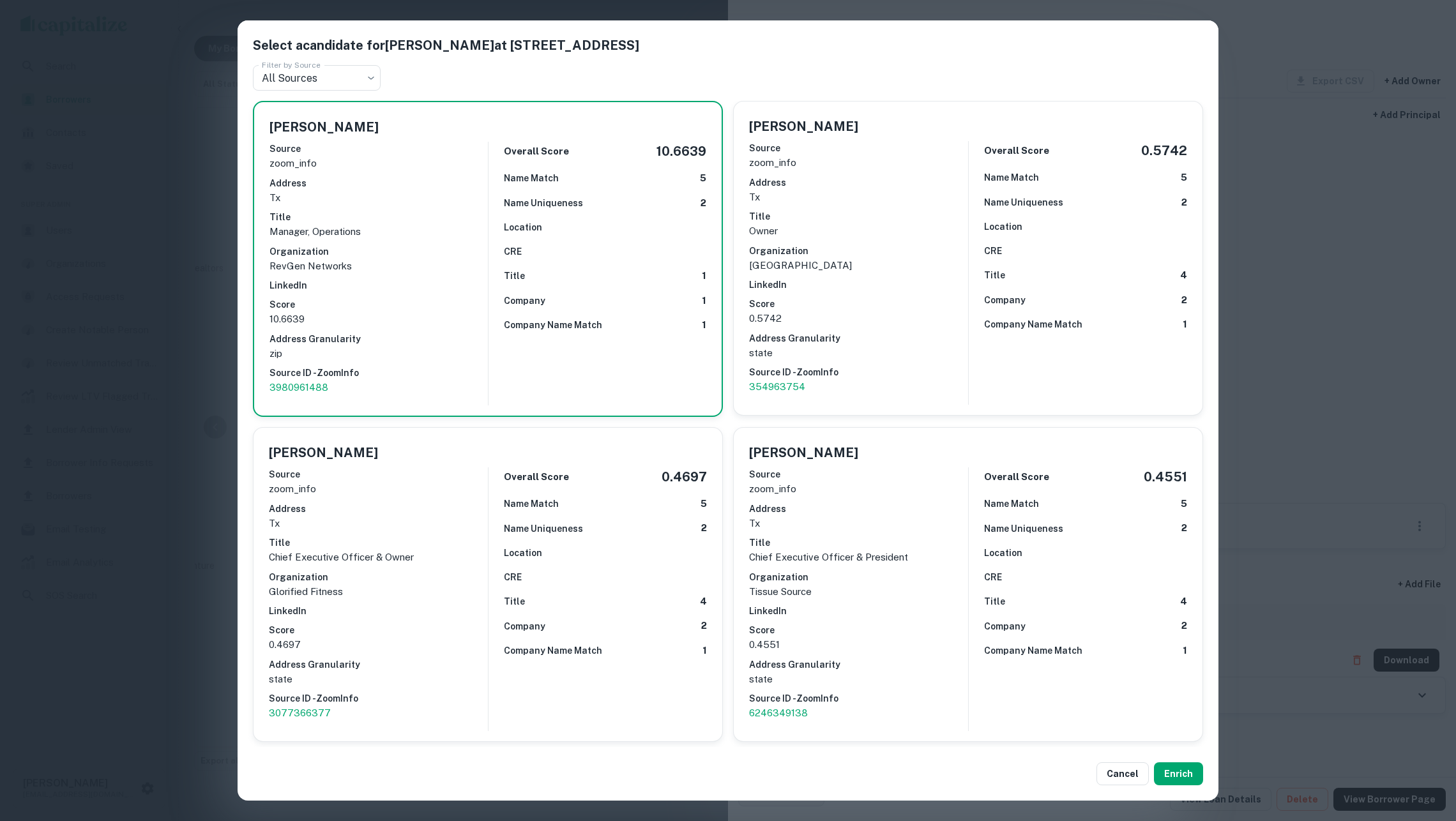
click at [1394, 539] on div "Select a candidate for SHERRY MITCHELL at 1407 south houston street Filter by S…" at bounding box center [728, 410] width 1456 height 821
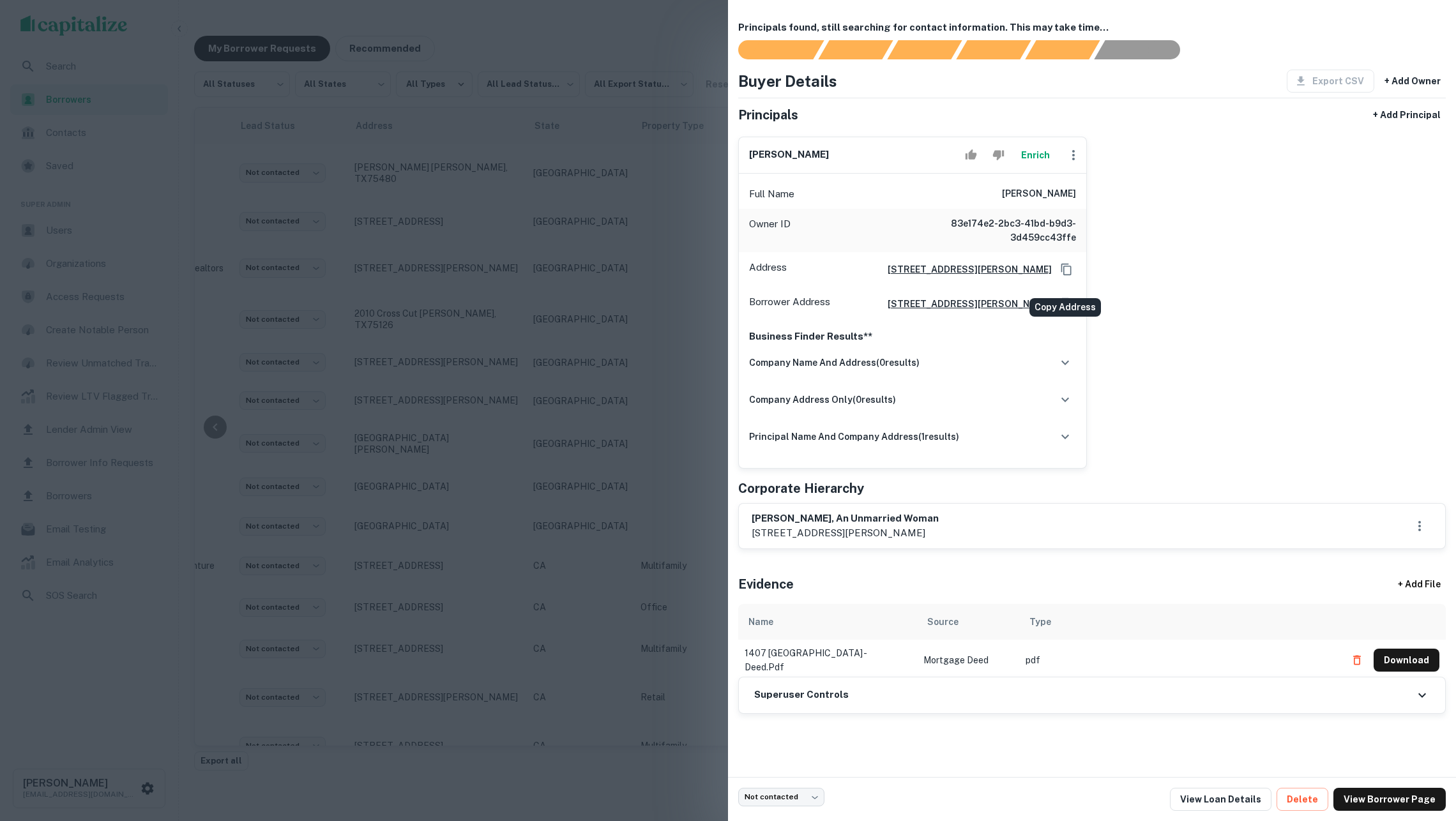
click at [1067, 276] on icon "Copy Address" at bounding box center [1067, 269] width 13 height 13
click at [1054, 164] on div "Enrich" at bounding box center [1023, 155] width 126 height 25
click at [1043, 164] on button "Enrich" at bounding box center [1035, 155] width 41 height 25
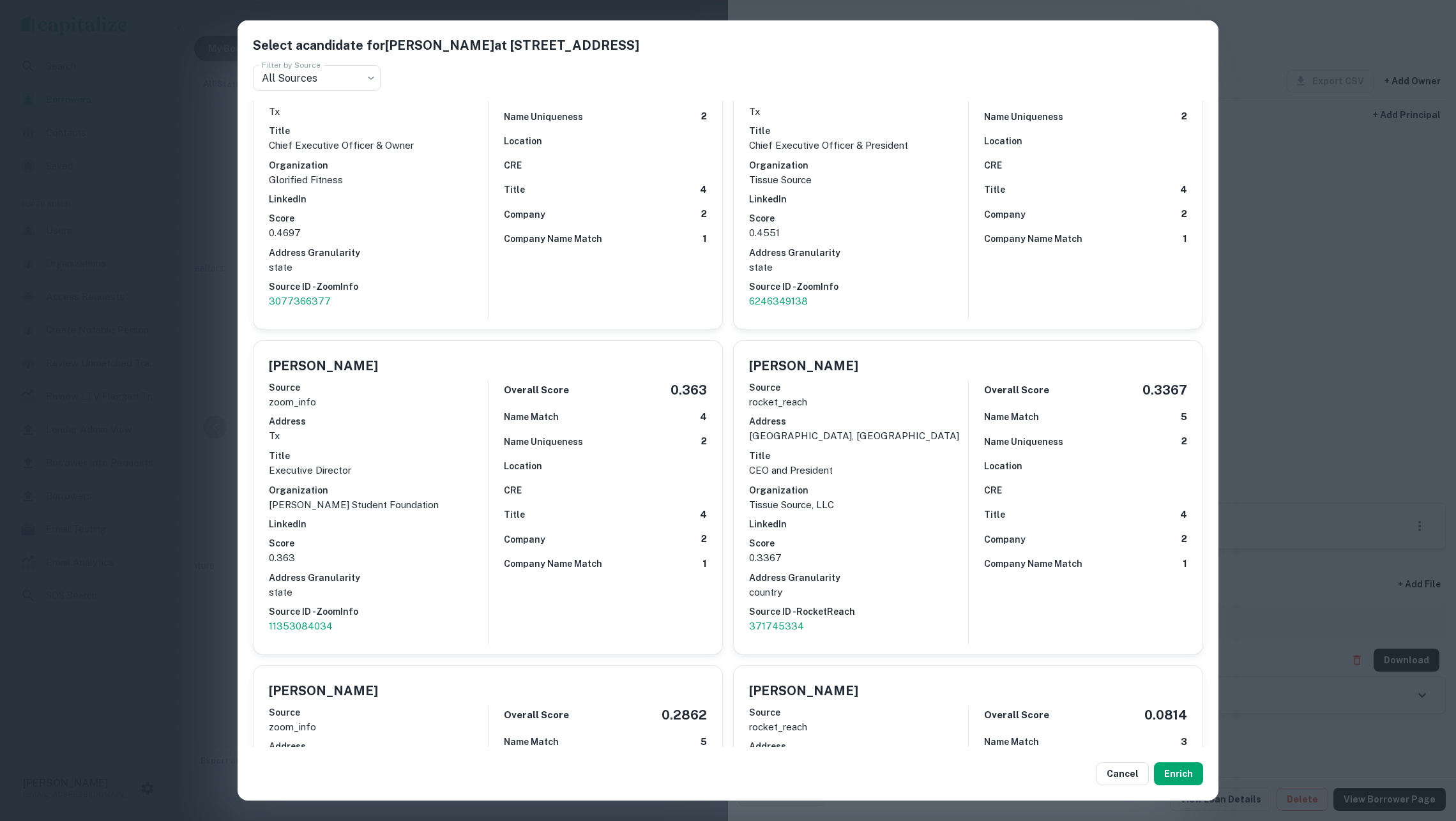
scroll to position [614, 0]
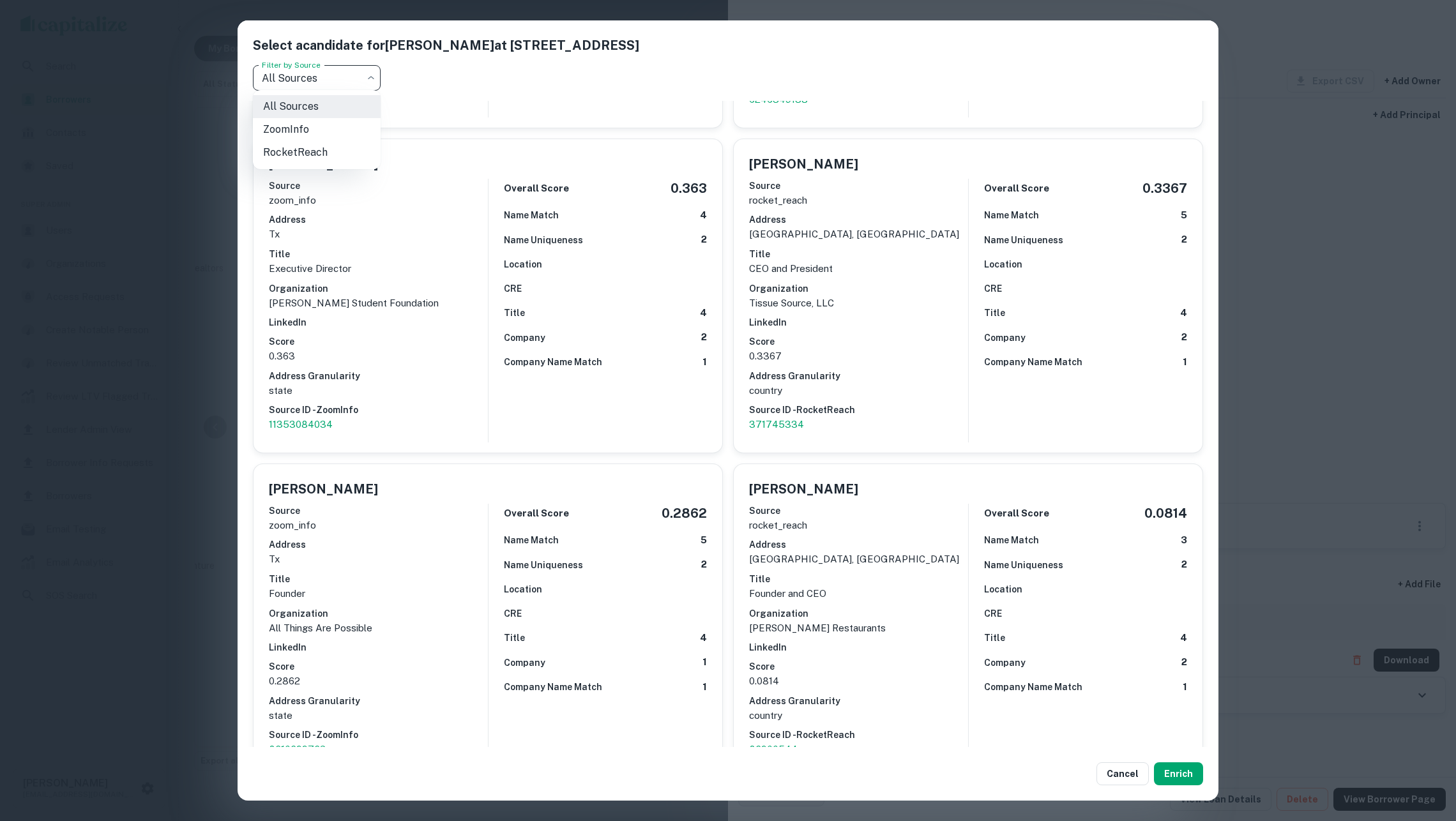
click at [370, 83] on body "Search Borrowers Contacts Saved Super Admin Users Organizations Access Requests…" at bounding box center [728, 410] width 1456 height 821
click at [465, 72] on div at bounding box center [728, 410] width 1456 height 821
click at [1128, 772] on button "Cancel" at bounding box center [1122, 774] width 52 height 23
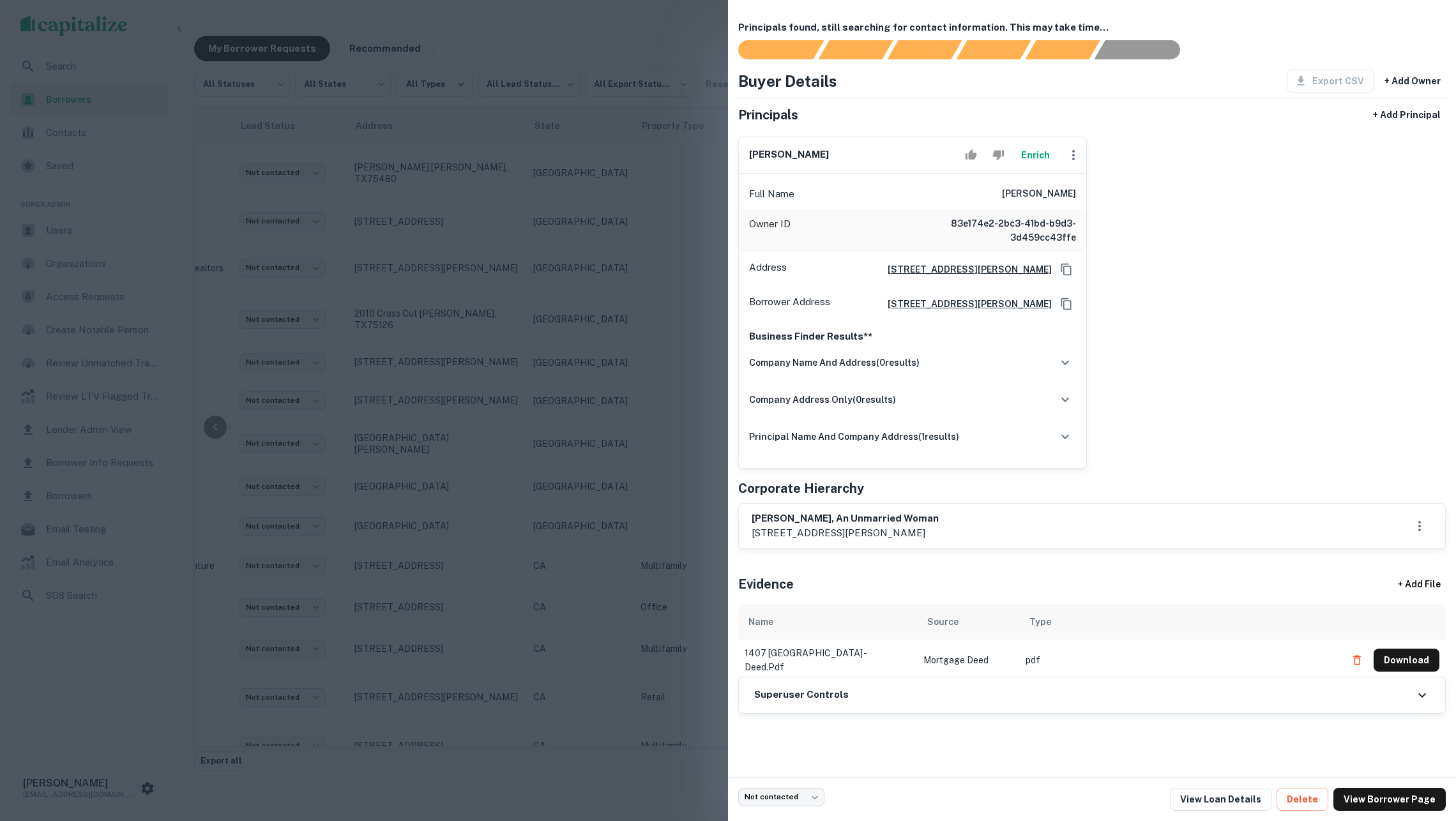
drag, startPoint x: 1005, startPoint y: 198, endPoint x: 1109, endPoint y: 200, distance: 104.0
click at [1107, 201] on div "sherry mitchell Enrich Full Name sherry mitchell Owner ID 83e174e2-2bc3-41bd-b9…" at bounding box center [1087, 297] width 718 height 343
copy h6 "sherry mitchell"
click at [537, 272] on div at bounding box center [728, 410] width 1456 height 821
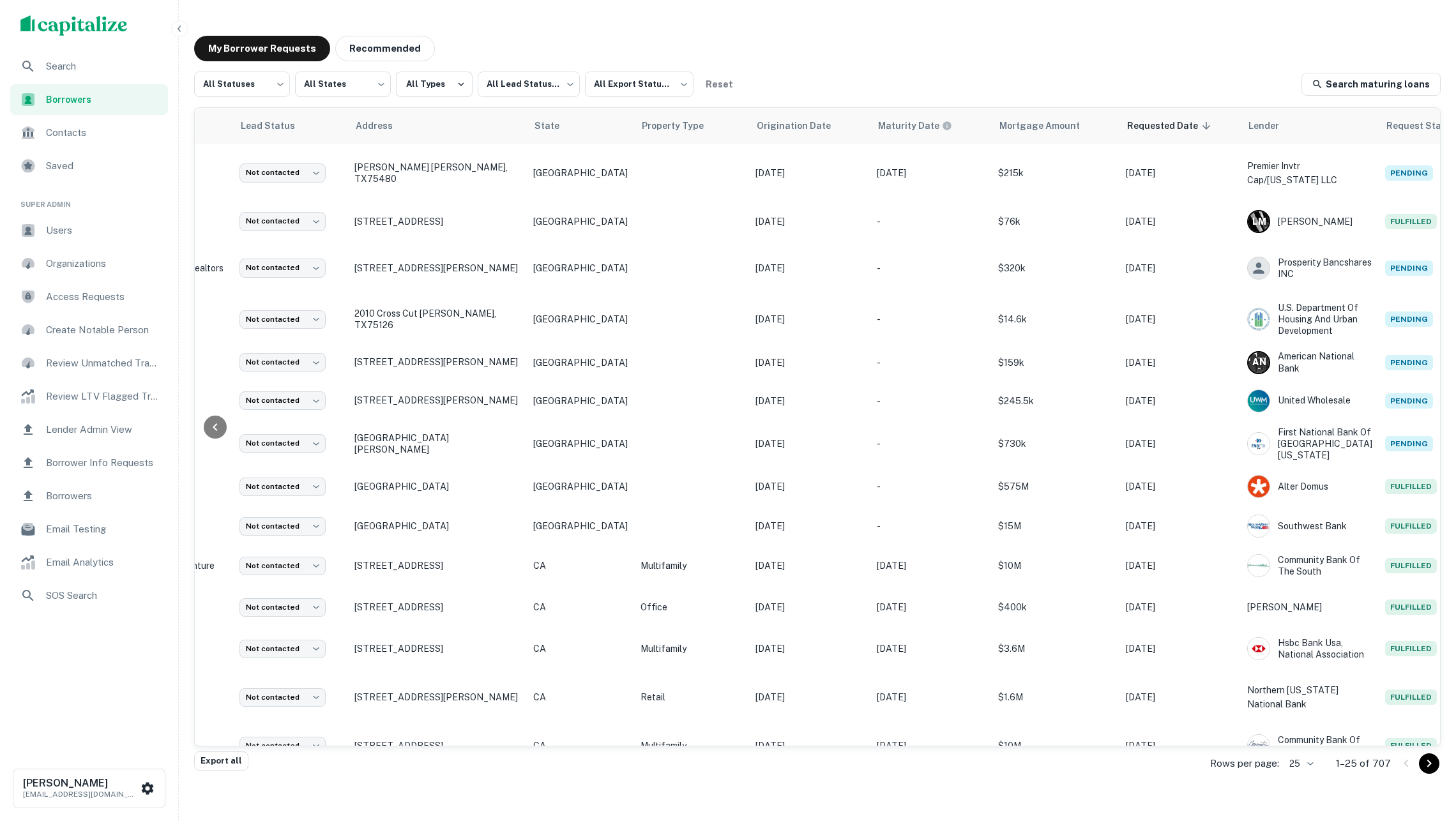
click at [95, 64] on span "Search" at bounding box center [103, 67] width 115 height 16
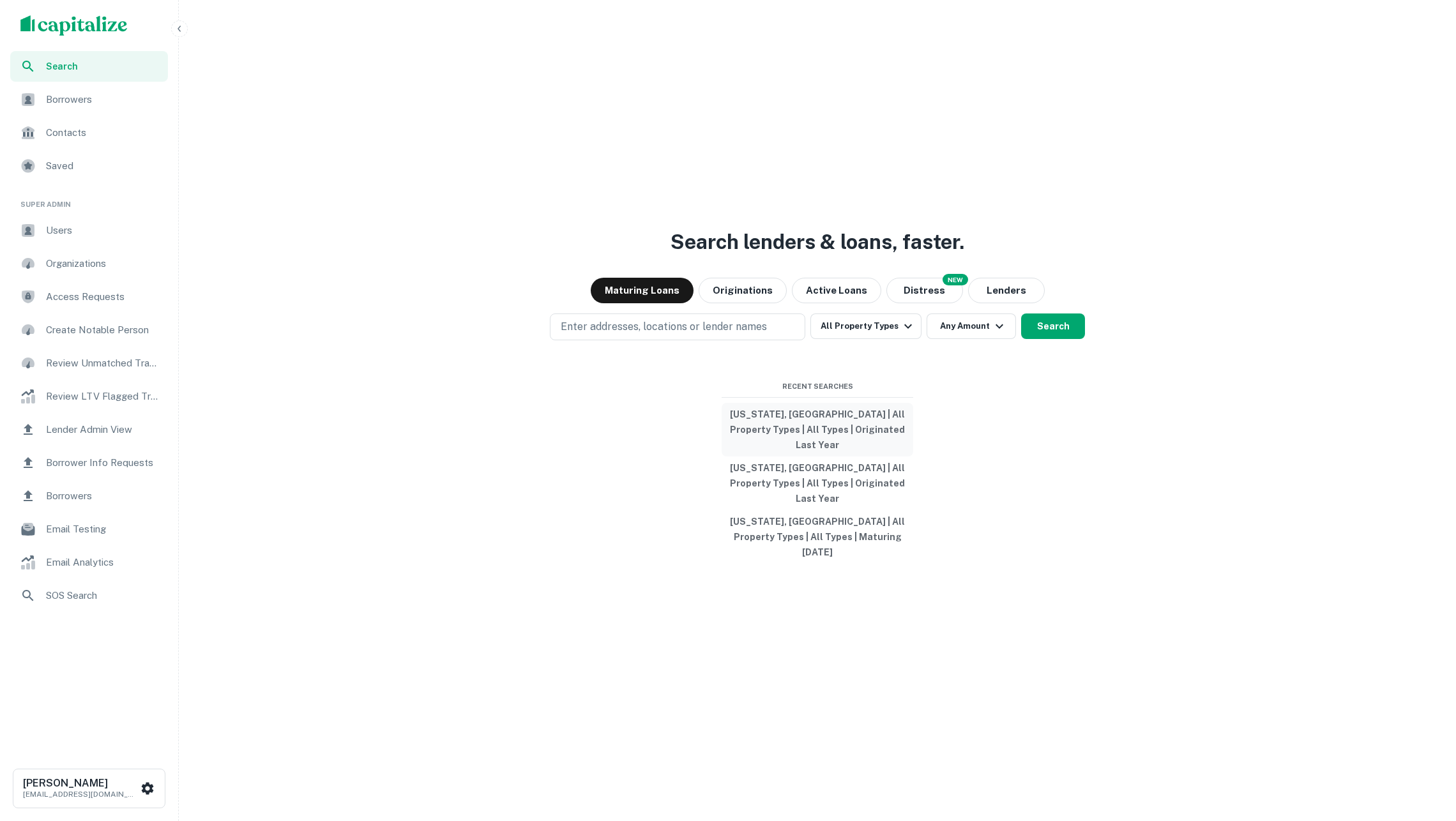
click at [821, 440] on button "[US_STATE], [GEOGRAPHIC_DATA] | All Property Types | All Types | Originated Las…" at bounding box center [817, 429] width 192 height 54
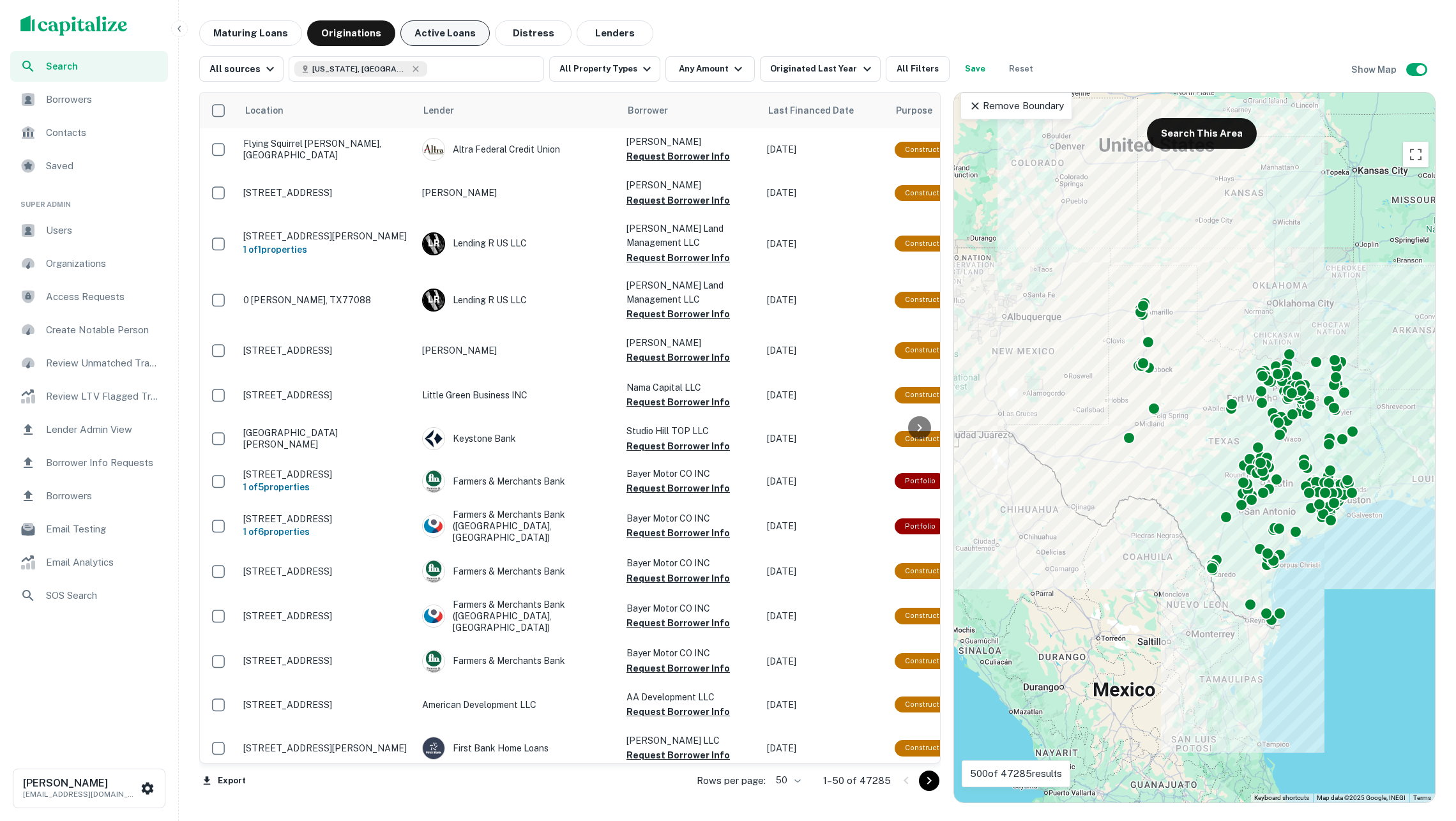
click at [450, 37] on button "Active Loans" at bounding box center [445, 33] width 89 height 25
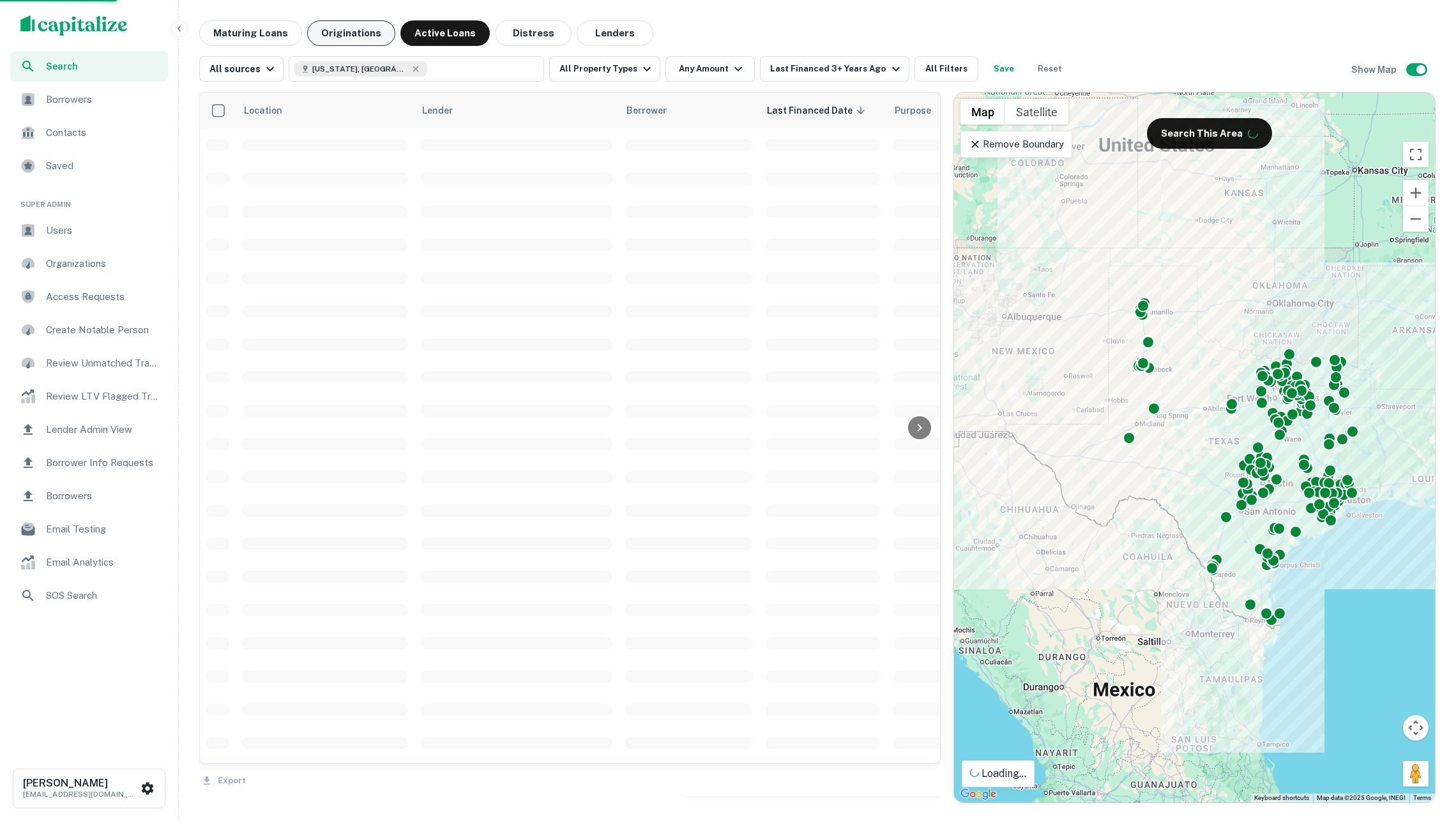
click at [355, 42] on button "Originations" at bounding box center [351, 33] width 88 height 25
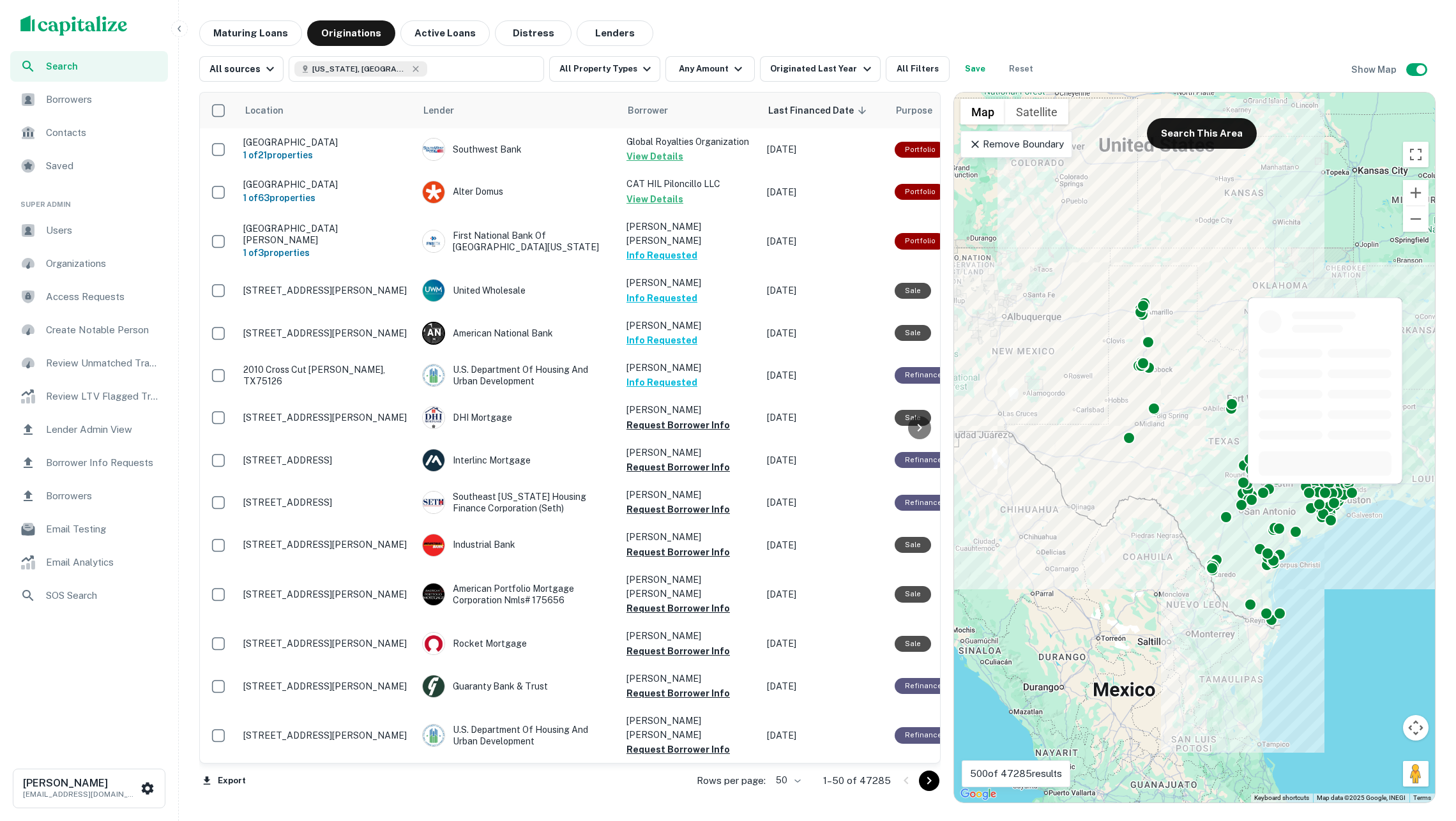
scroll to position [1308, 0]
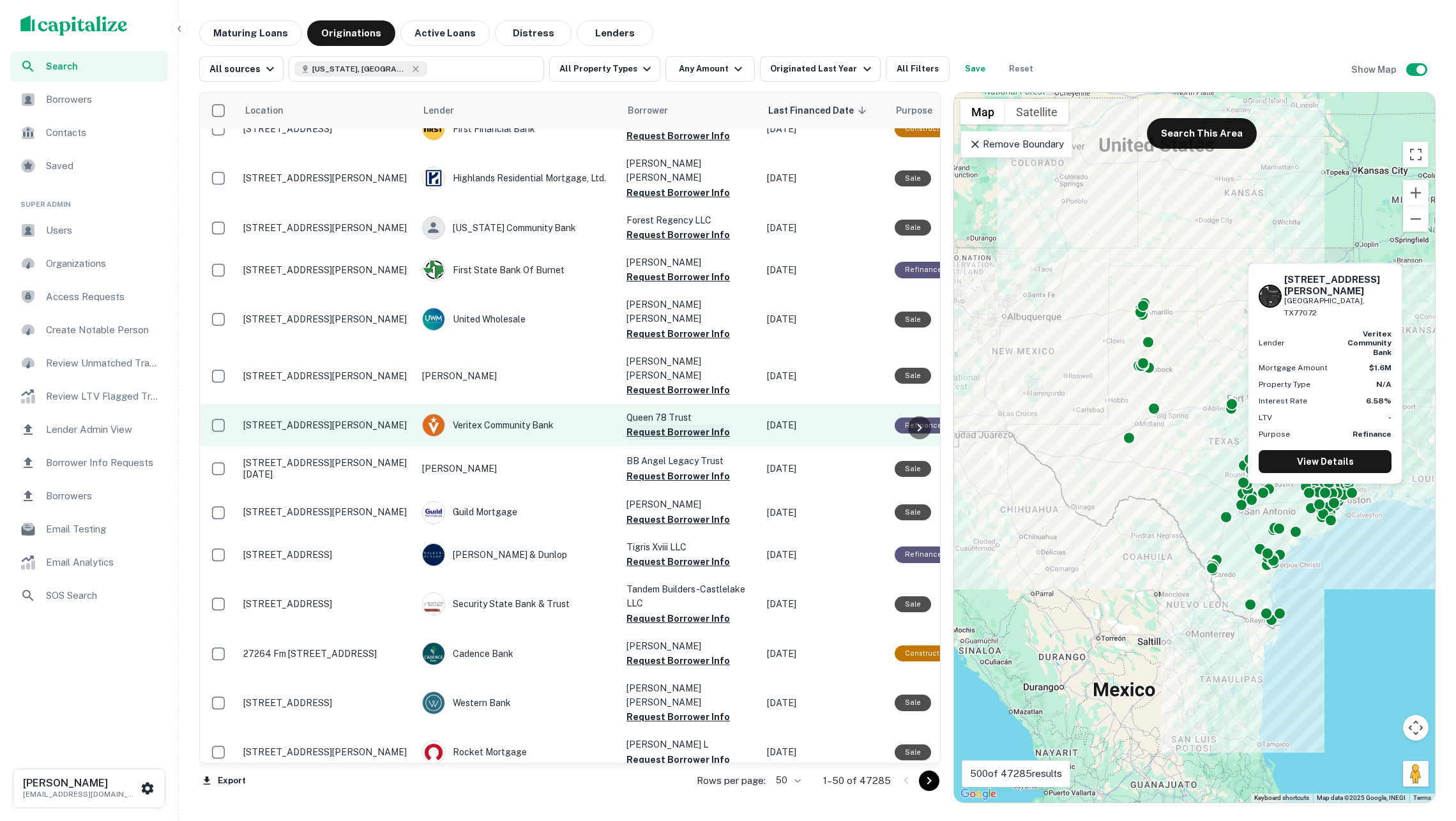
click at [683, 425] on button "Request Borrower Info" at bounding box center [678, 433] width 104 height 16
click at [604, 414] on div "Veritex Community Bank" at bounding box center [518, 425] width 192 height 23
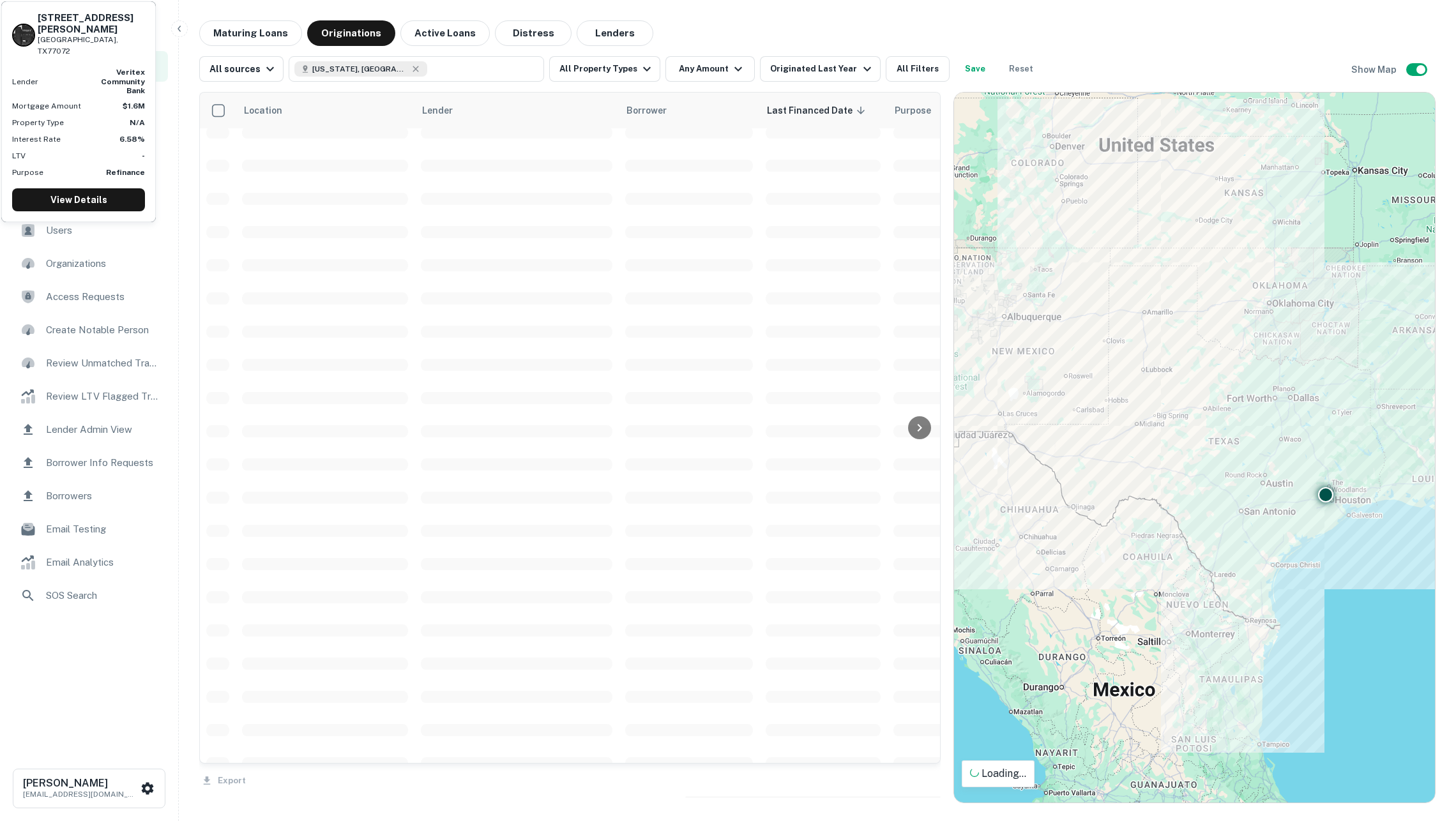
scroll to position [1308, 0]
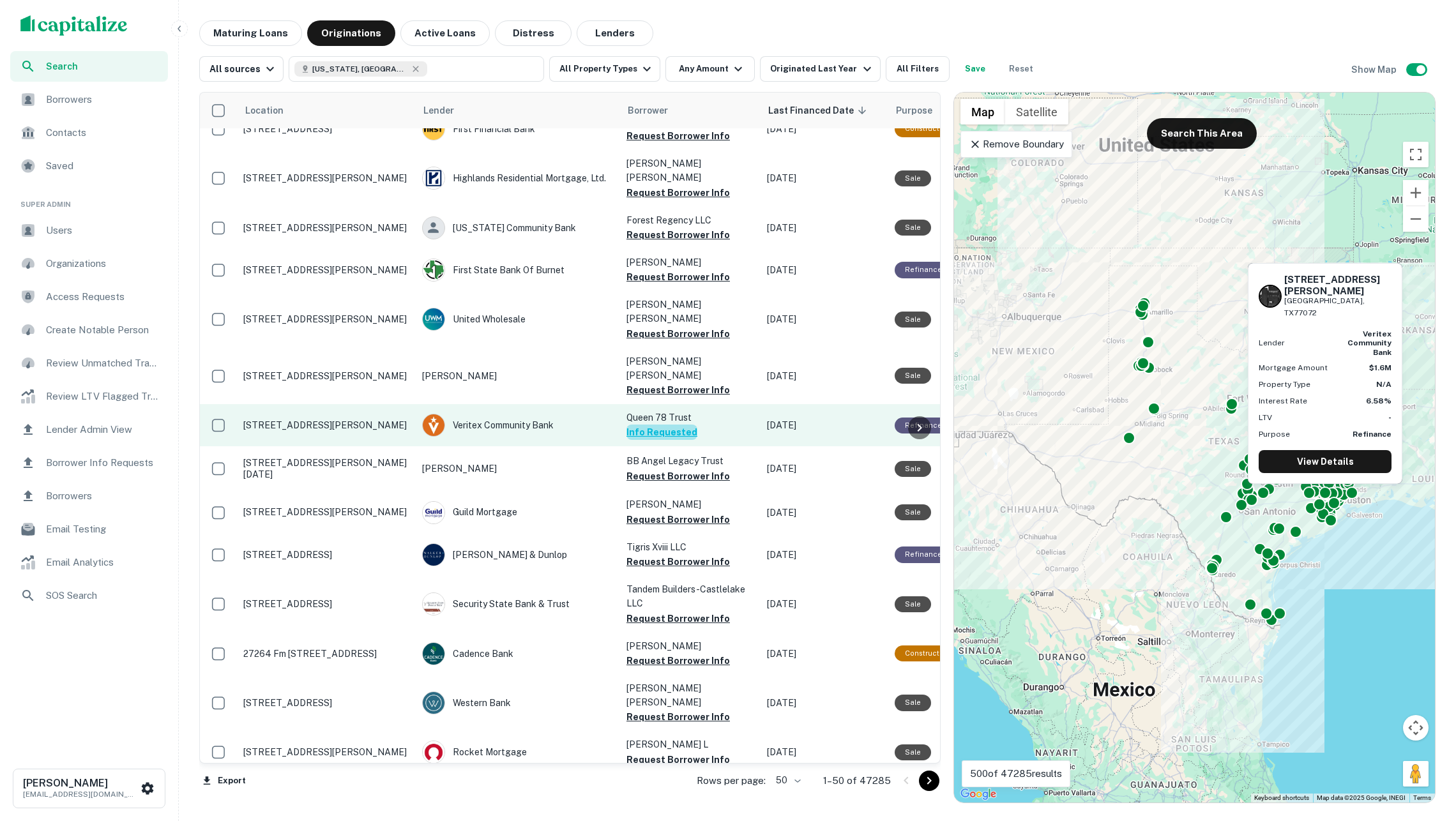
click at [677, 425] on button "Info Requested" at bounding box center [661, 433] width 71 height 16
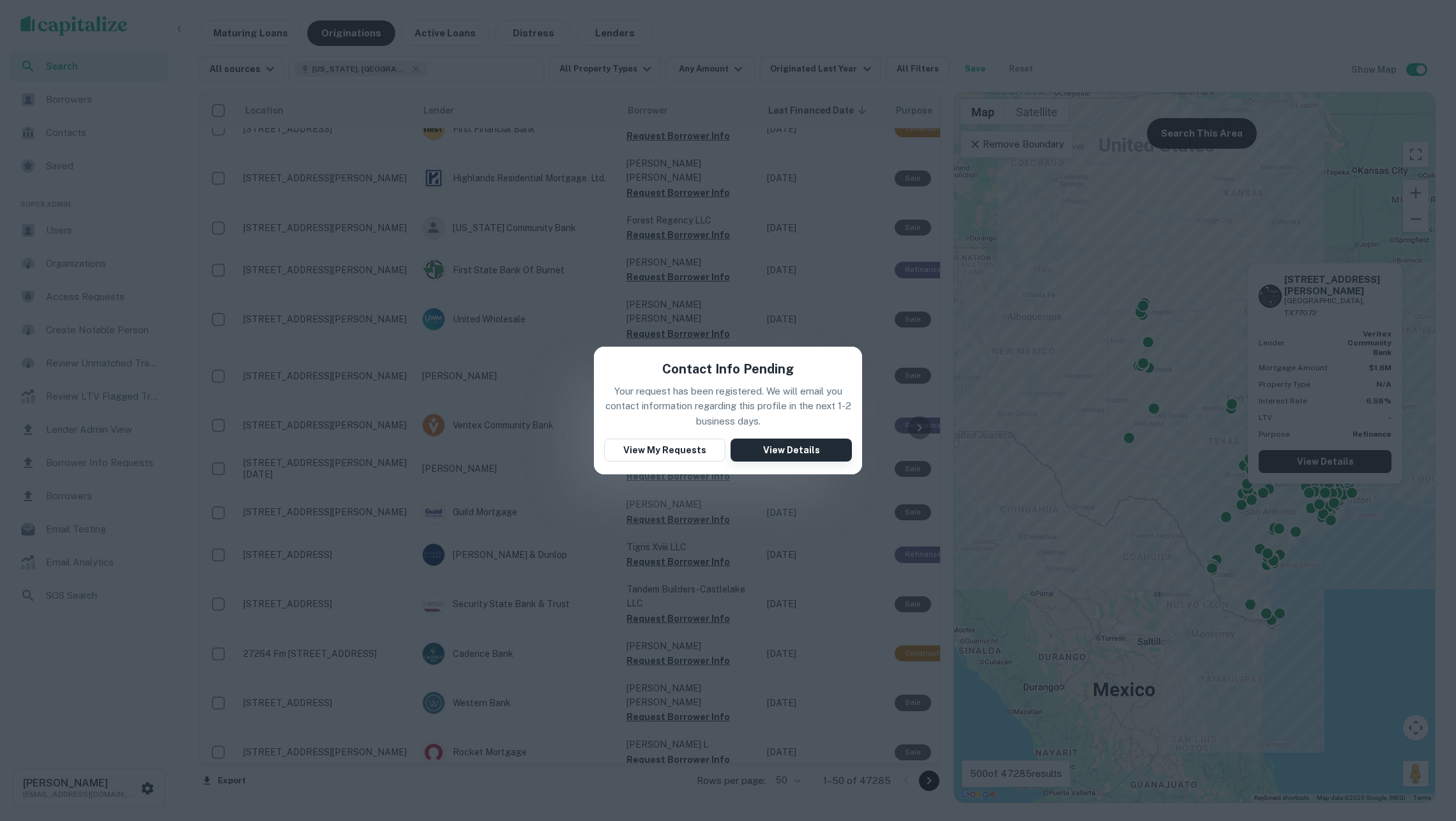
click at [783, 449] on button "View Details" at bounding box center [791, 450] width 121 height 23
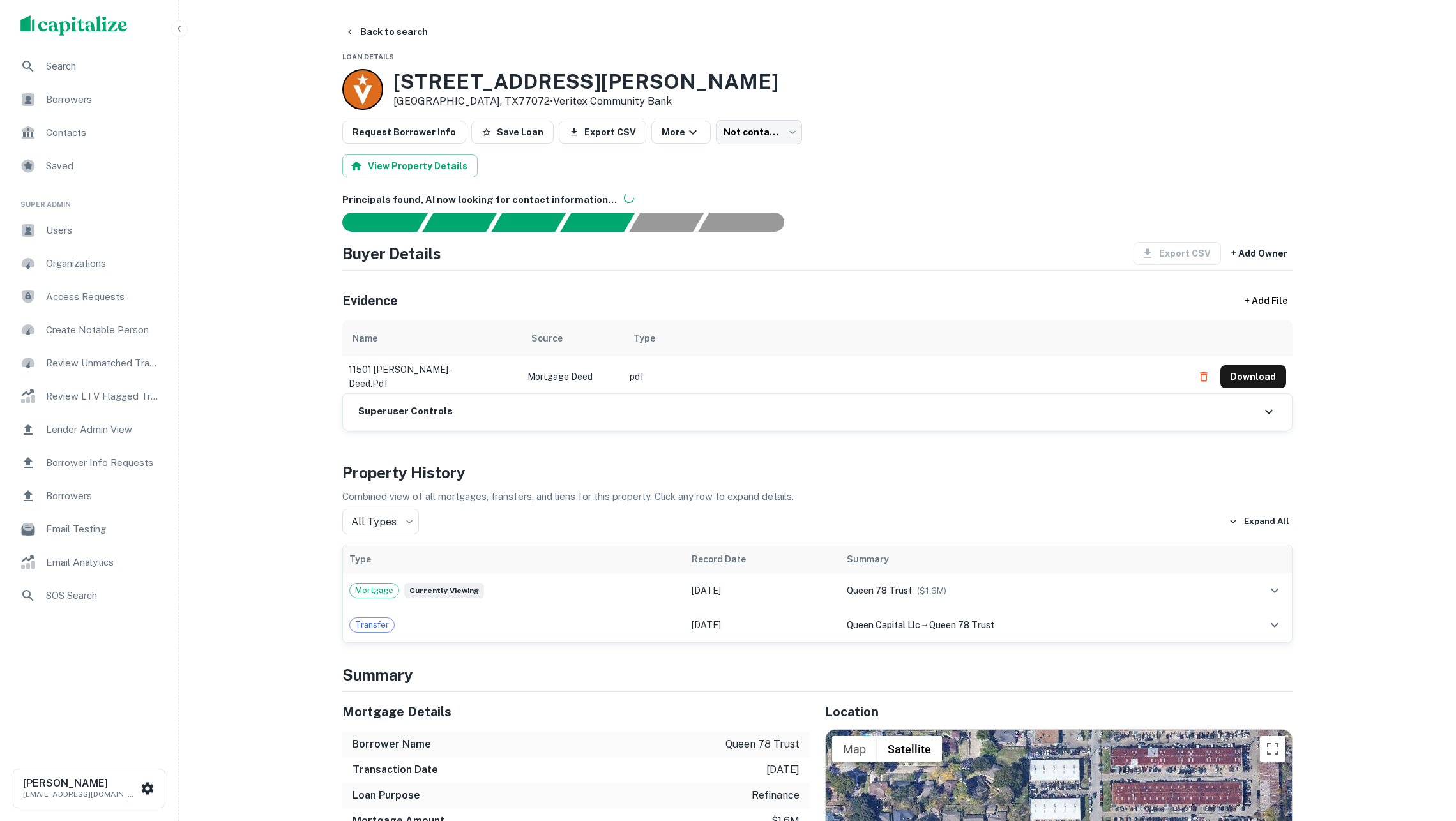
scroll to position [0, 1]
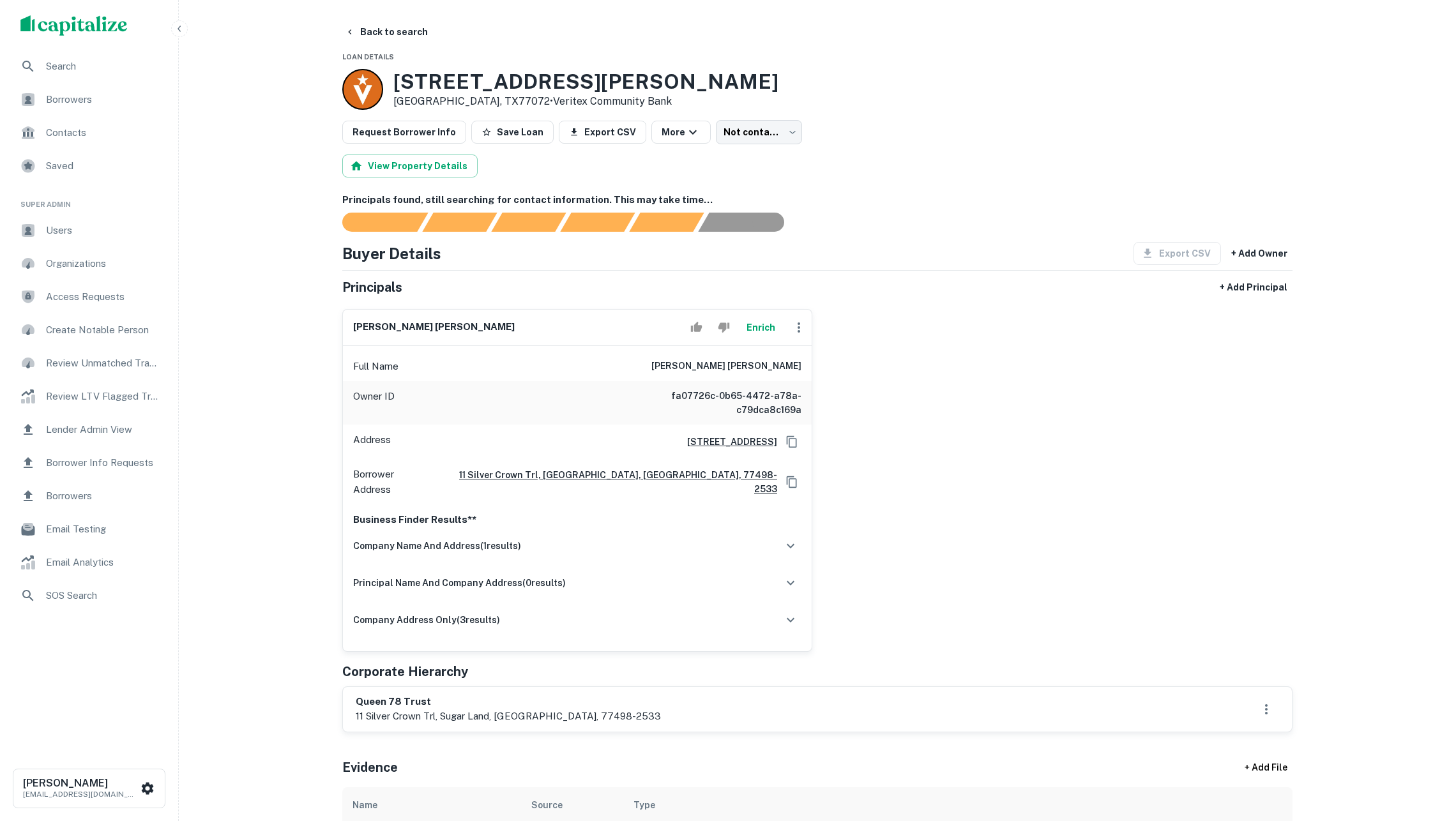
click at [757, 339] on button "Enrich" at bounding box center [760, 327] width 41 height 25
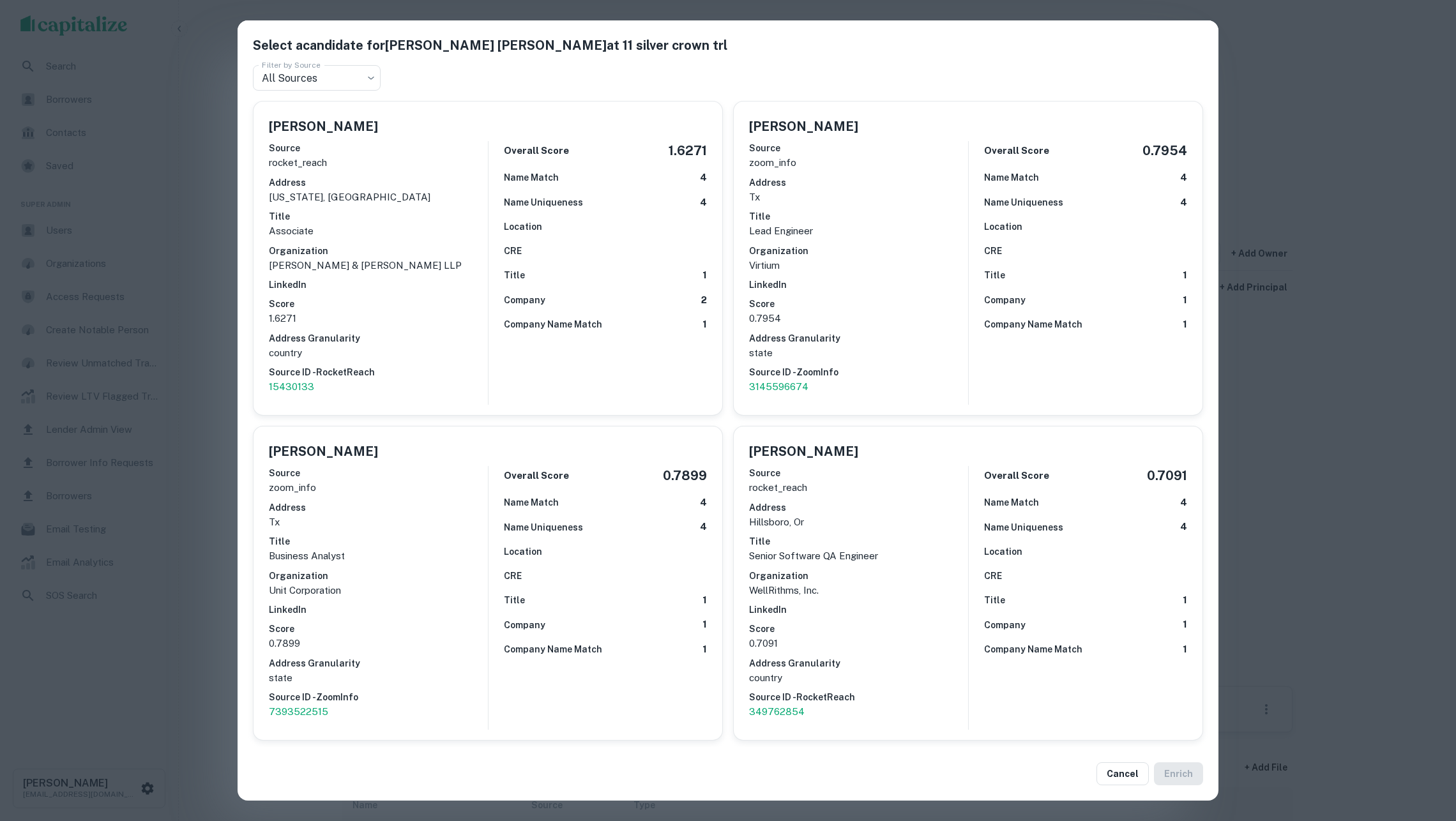
click at [1257, 330] on div "Select a candidate for Quyen Lien Truong at 11 silver crown trl Filter by Sourc…" at bounding box center [728, 410] width 1456 height 821
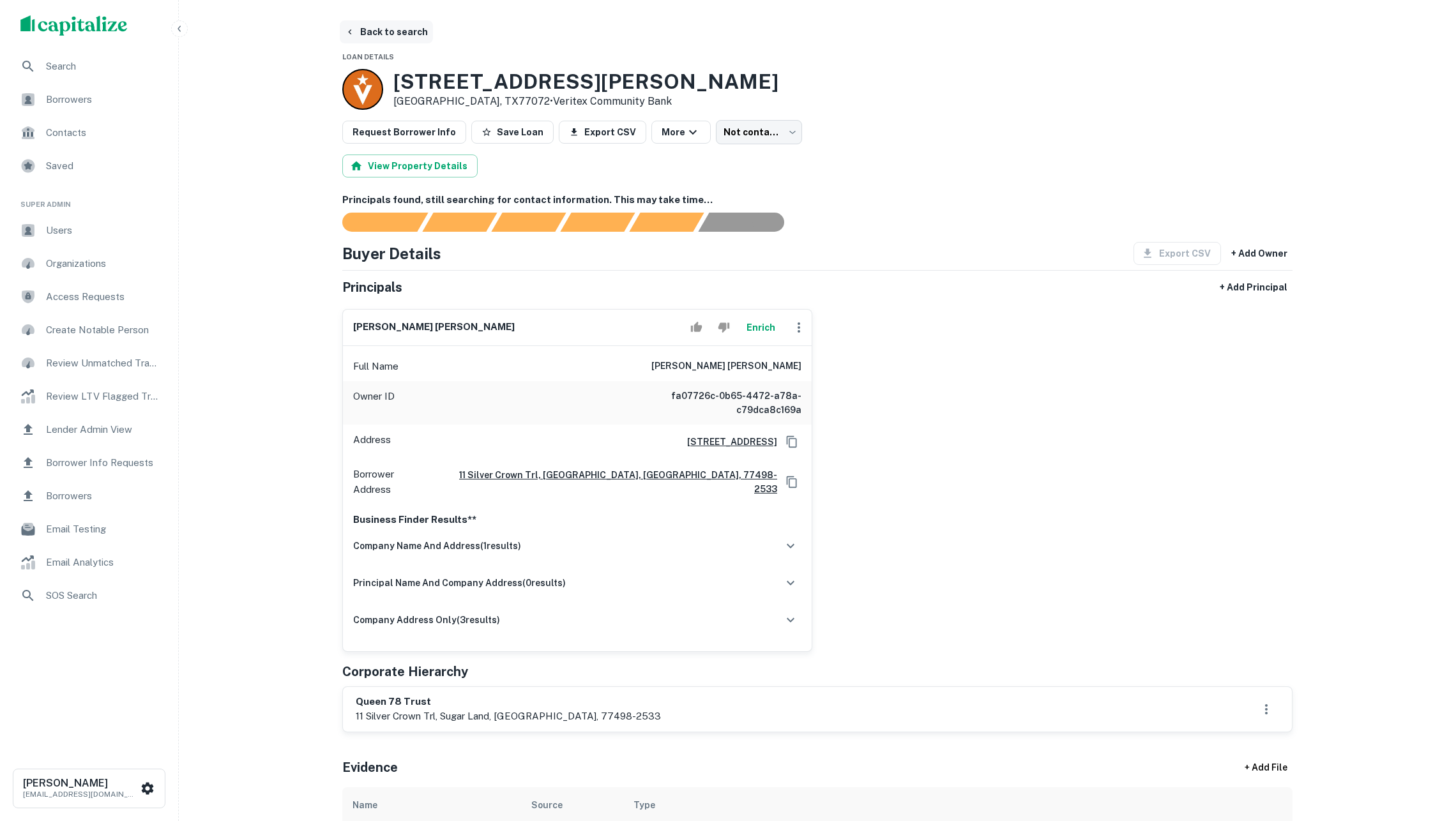
click at [392, 29] on button "Back to search" at bounding box center [387, 32] width 93 height 23
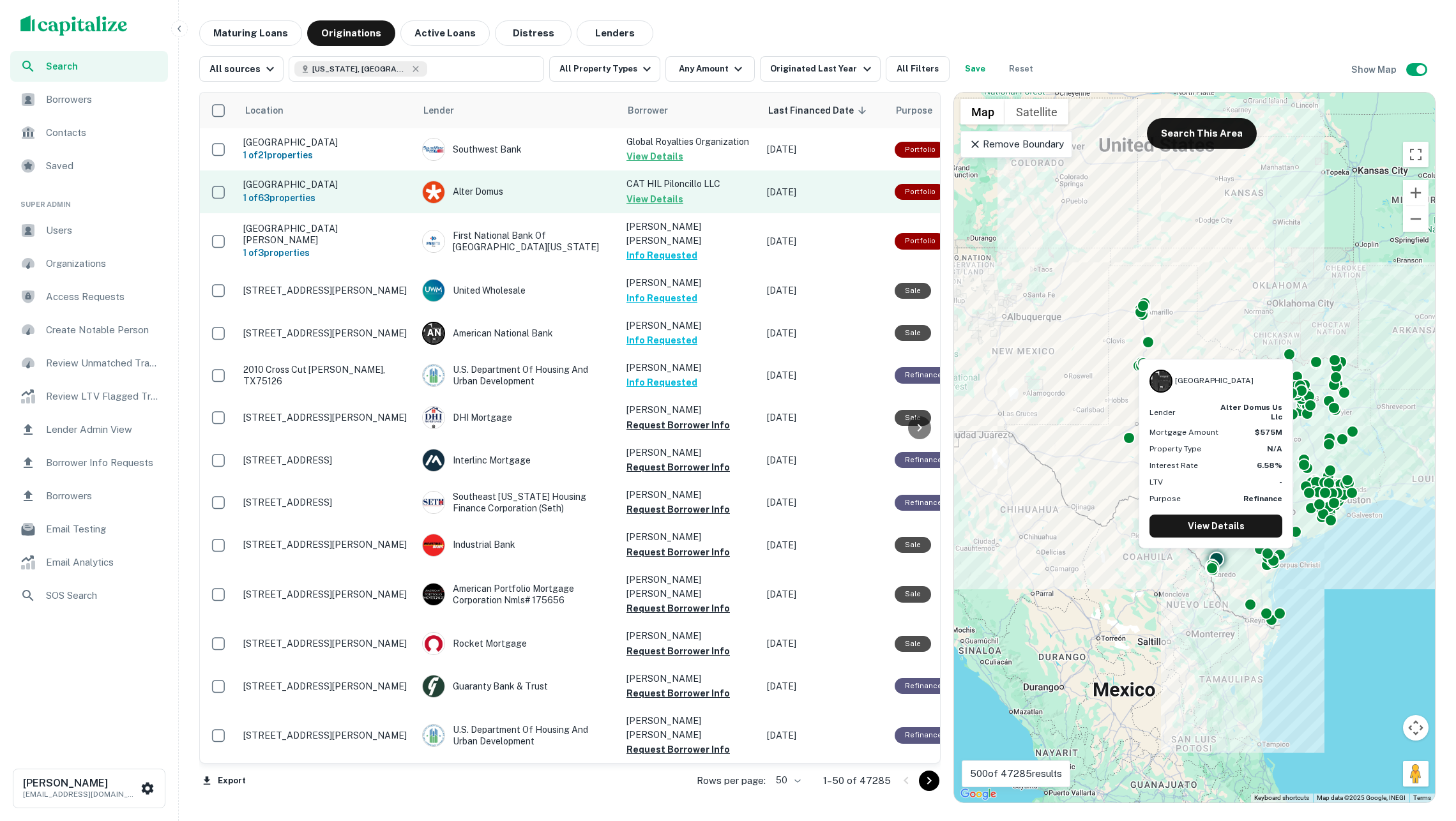
click at [648, 196] on button "View Details" at bounding box center [655, 199] width 57 height 16
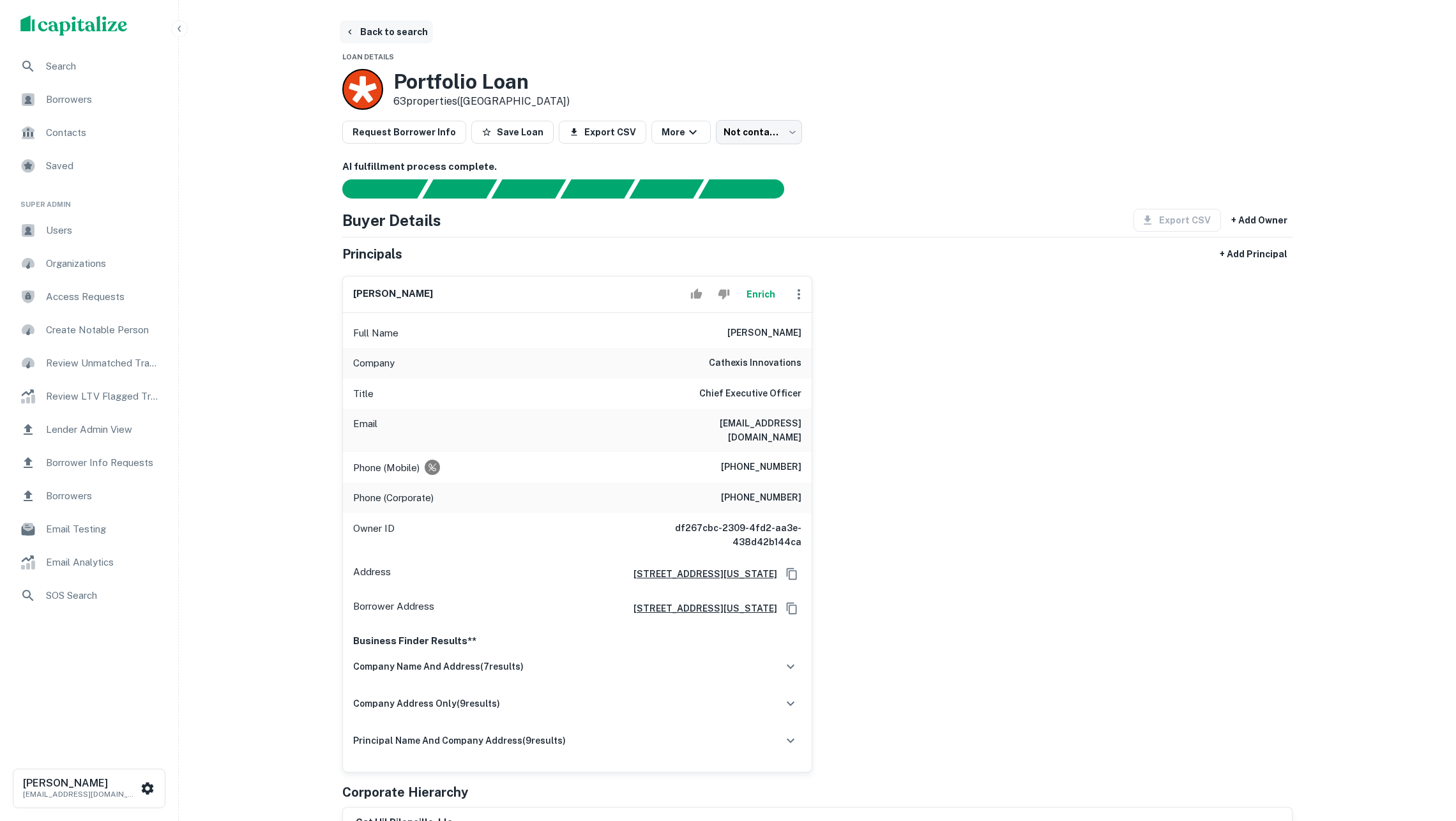
click at [386, 36] on button "Back to search" at bounding box center [387, 32] width 93 height 23
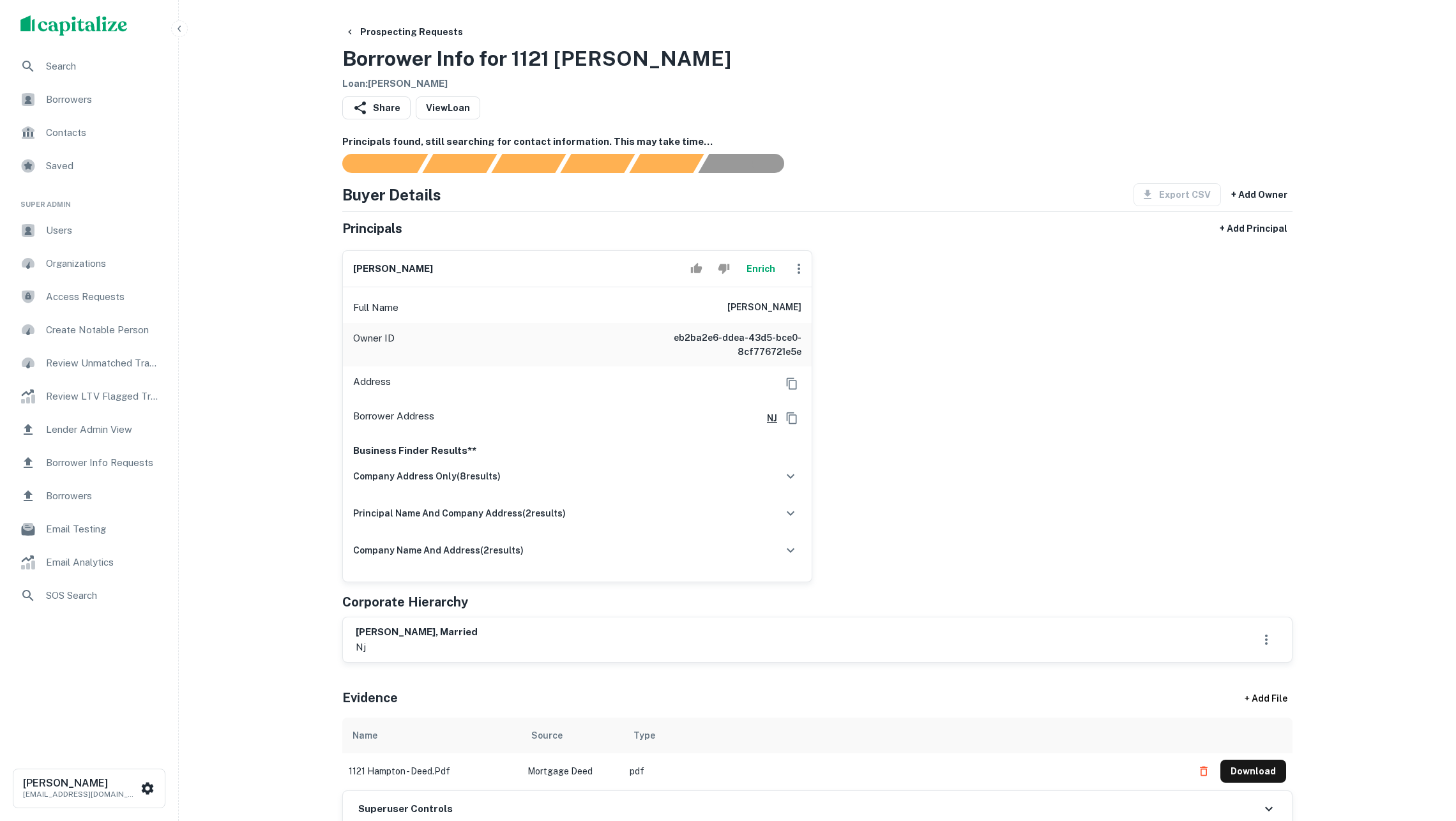
click at [745, 282] on button "Enrich" at bounding box center [760, 268] width 41 height 25
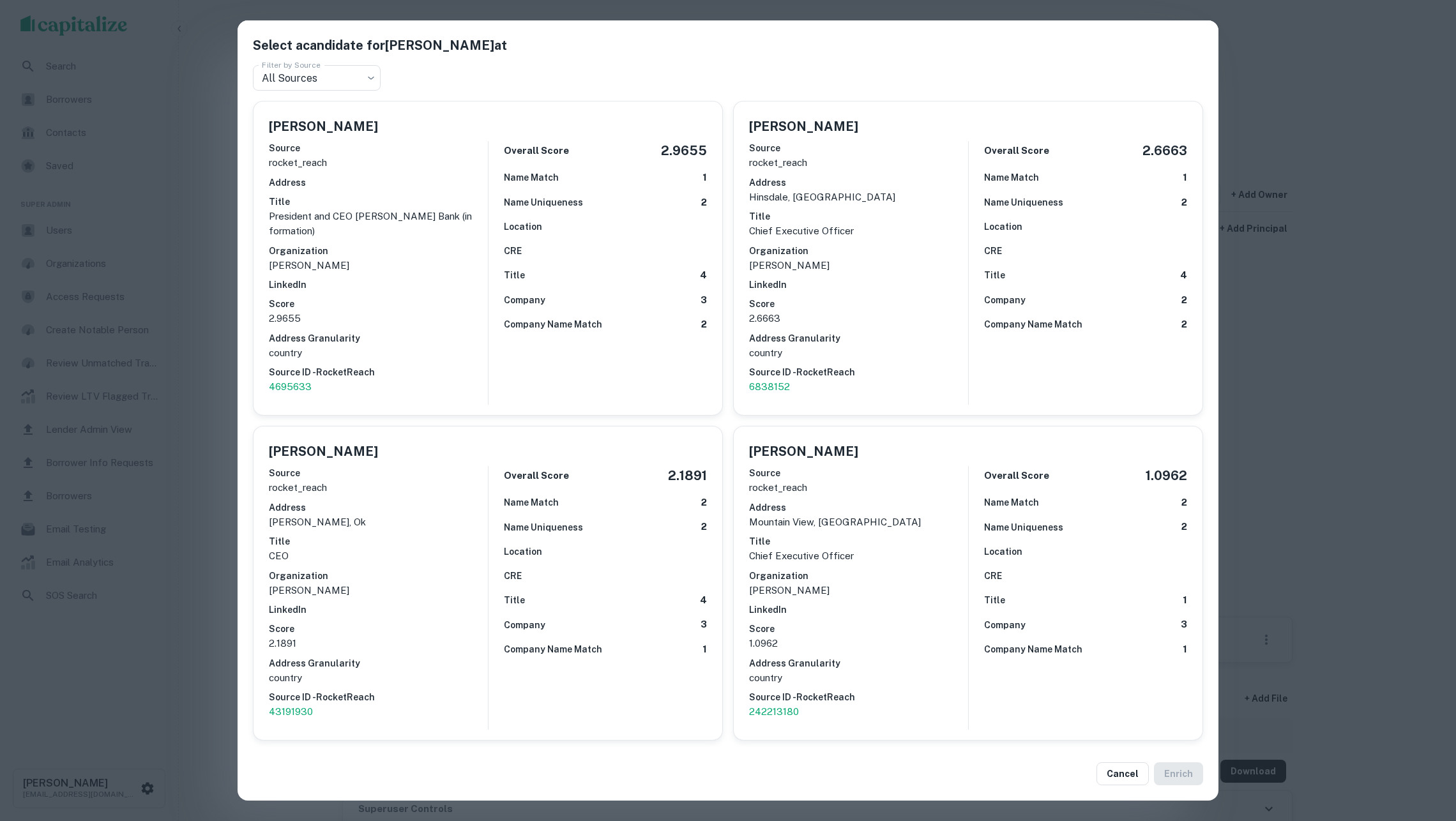
click at [169, 319] on div "Select a candidate for EDWARD M. HENDRICKSON at Filter by Source All Sources **…" at bounding box center [728, 410] width 1456 height 821
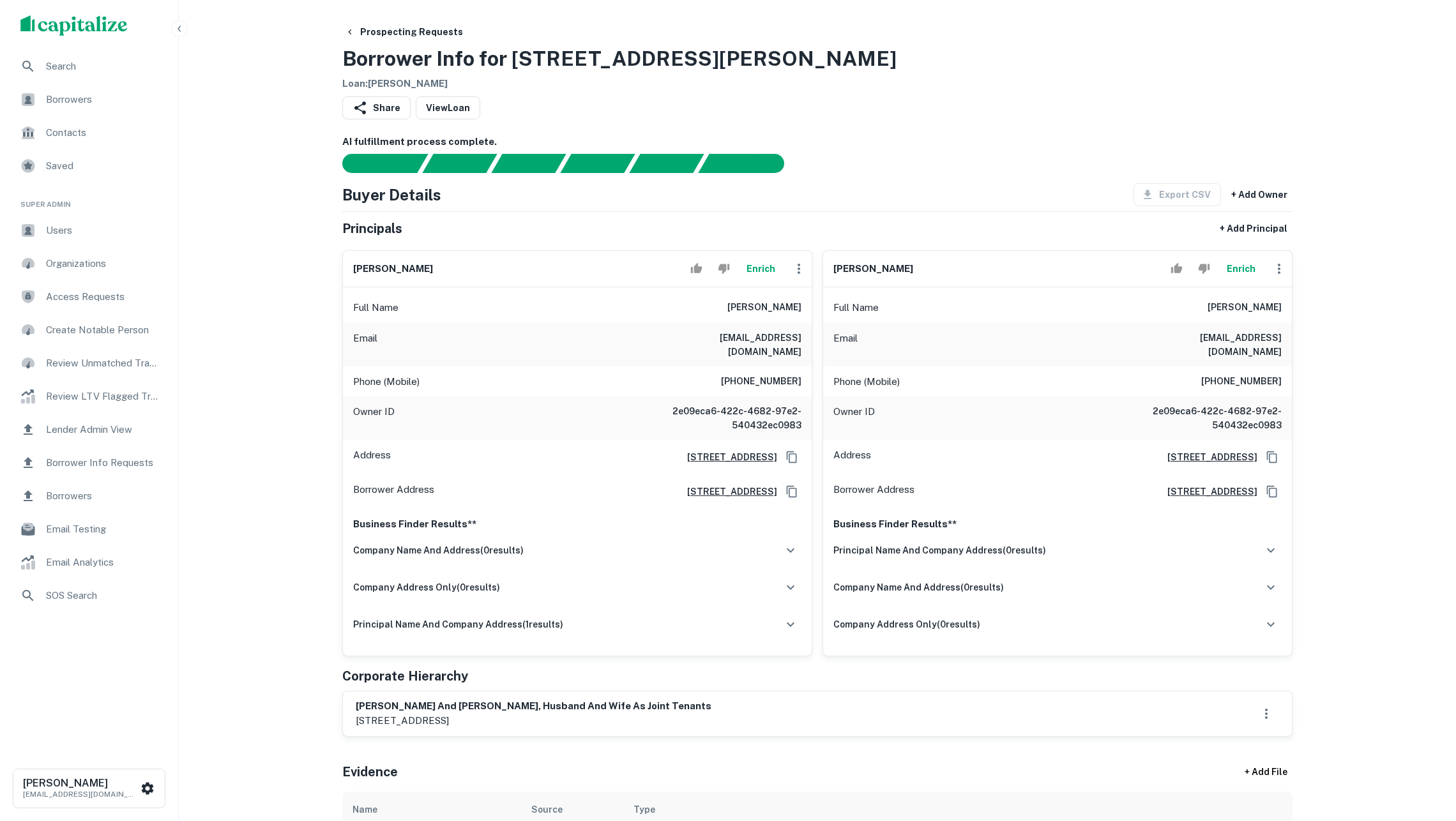
click at [764, 282] on button "Enrich" at bounding box center [760, 268] width 41 height 25
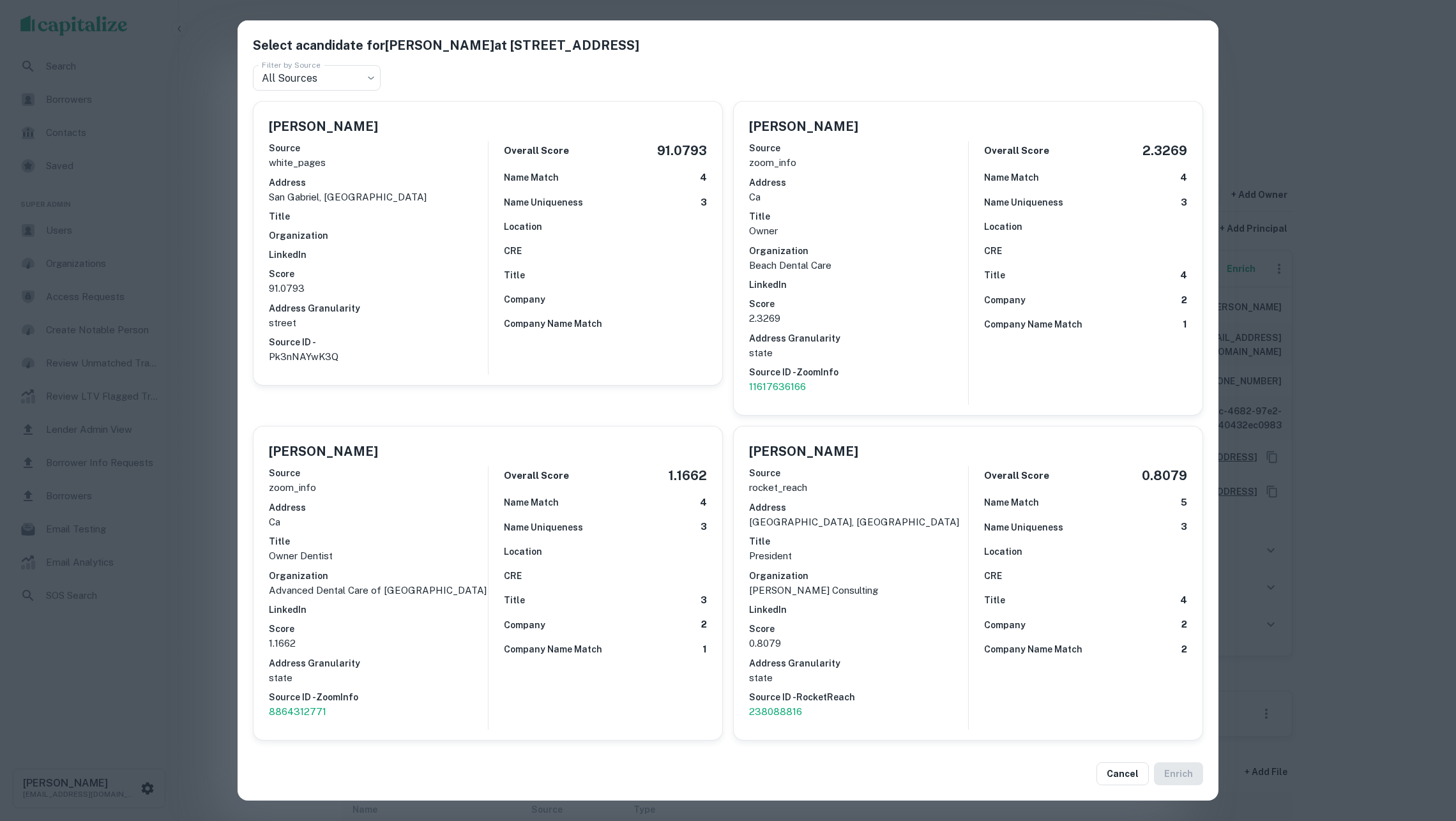
click at [218, 269] on div "Select a candidate for [PERSON_NAME] at [STREET_ADDRESS] Filter by Source All S…" at bounding box center [728, 410] width 1456 height 821
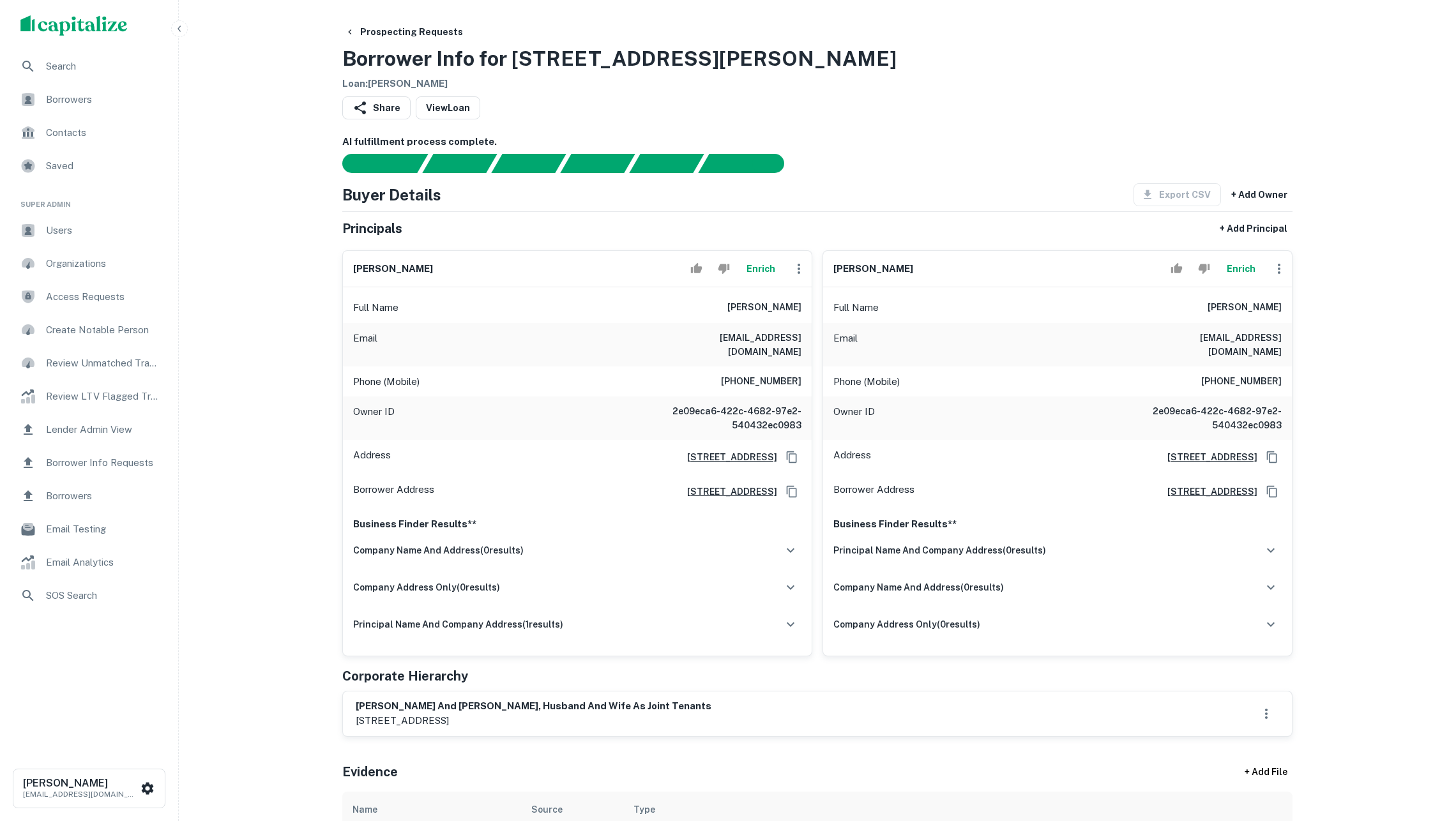
click at [758, 278] on button "Enrich" at bounding box center [760, 268] width 41 height 25
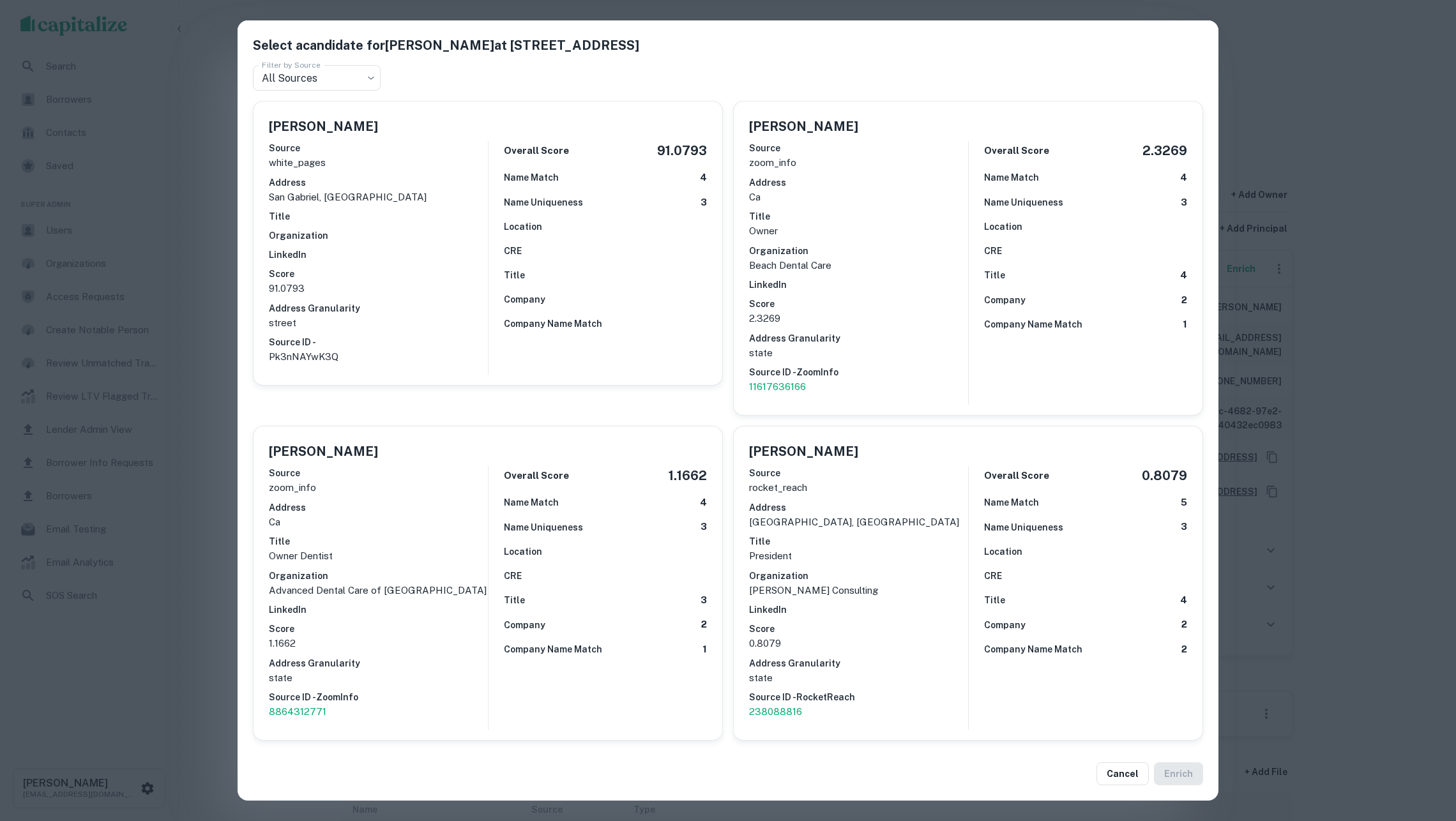
click at [315, 349] on p "Pk3nNAYwK3Q" at bounding box center [378, 357] width 219 height 16
drag, startPoint x: 1411, startPoint y: 399, endPoint x: 315, endPoint y: 346, distance: 1097.3
click at [315, 349] on p "Pk3nNAYwK3Q" at bounding box center [378, 357] width 219 height 16
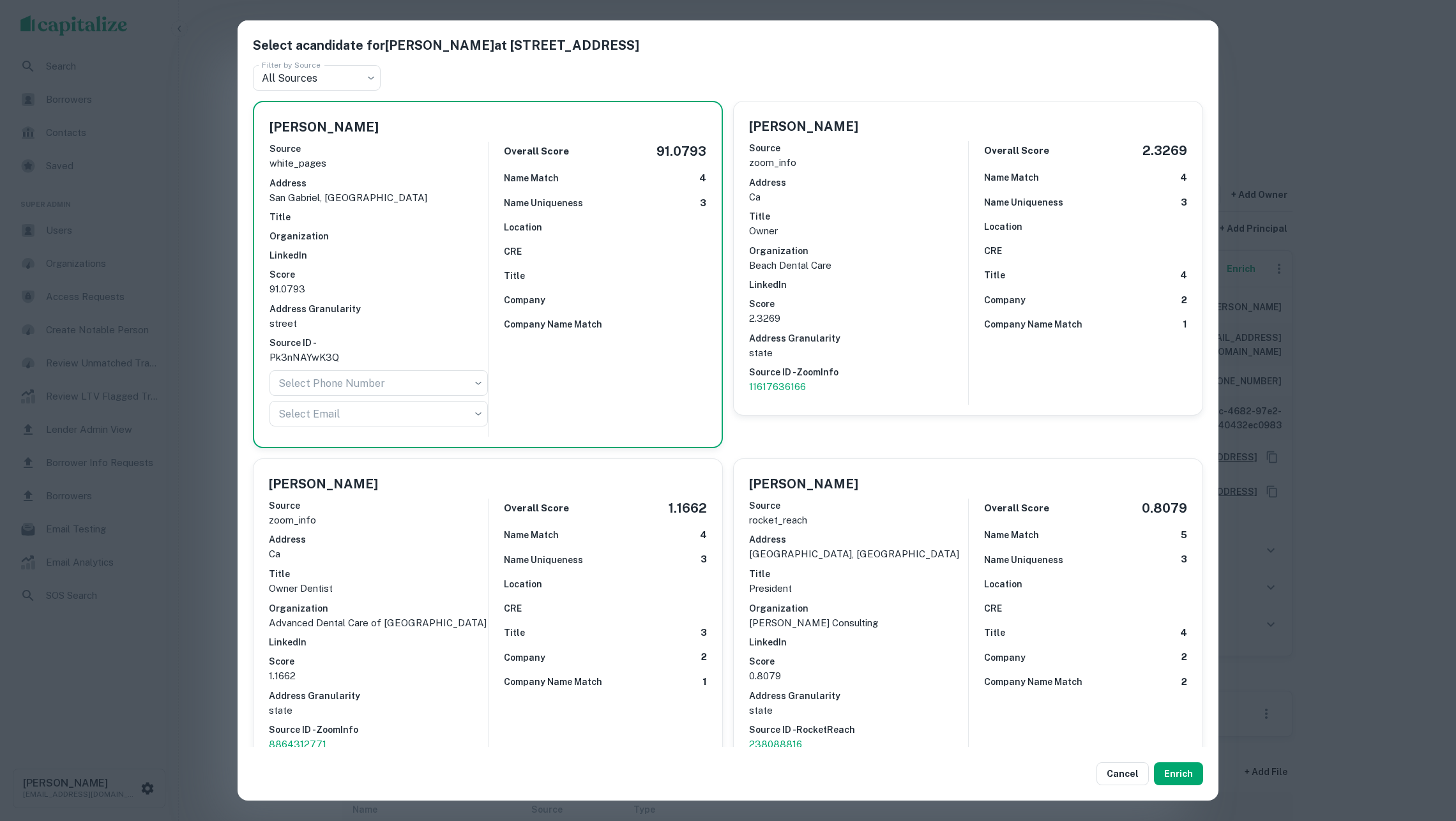
click at [1317, 98] on div "Select a candidate for [PERSON_NAME] at [STREET_ADDRESS] Filter by Source All S…" at bounding box center [728, 410] width 1456 height 821
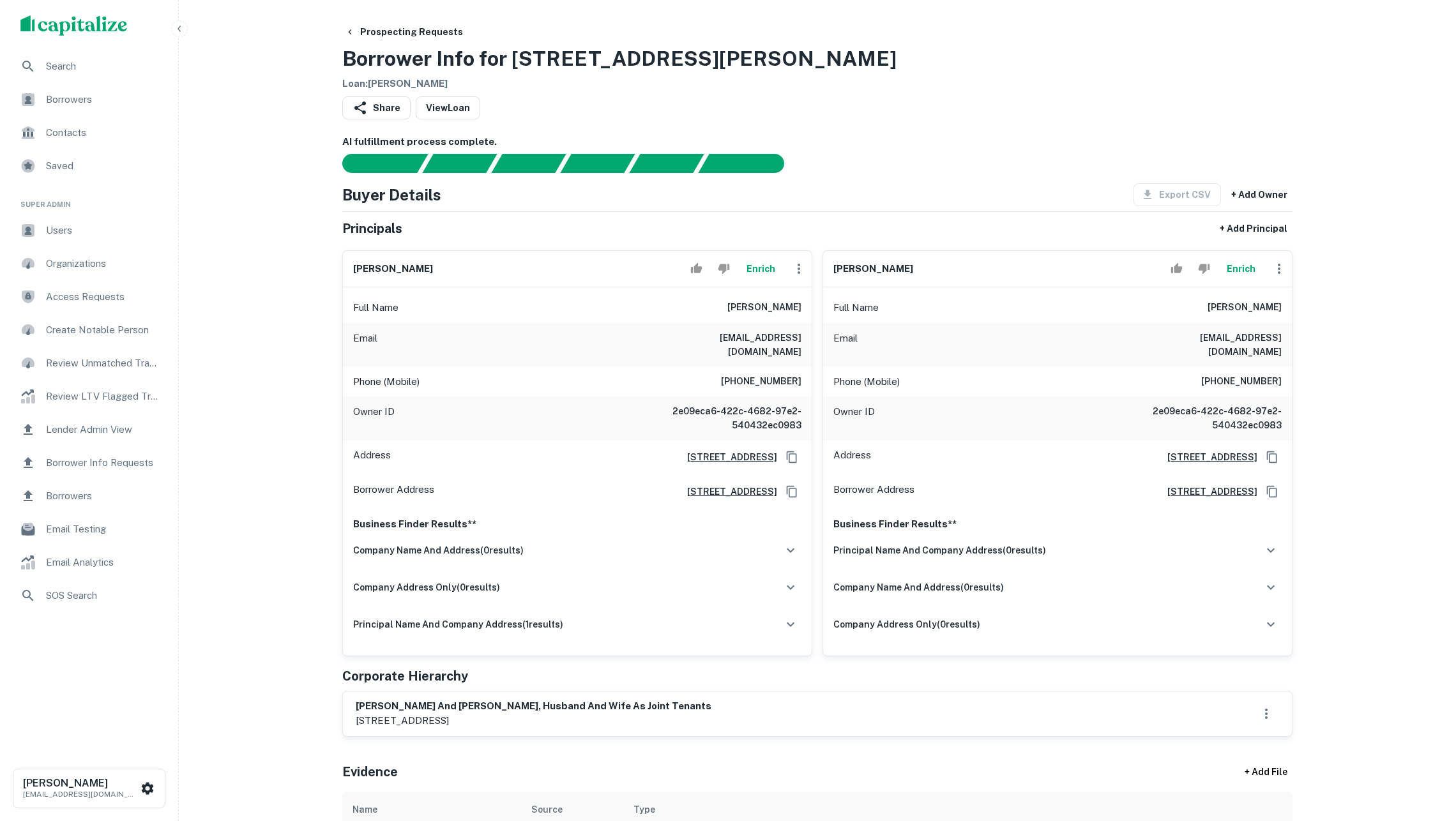
click at [810, 57] on div "Prospecting Requests Borrower Info for [STREET_ADDRESS][GEOGRAPHIC_DATA][PERSON…" at bounding box center [817, 56] width 950 height 71
click at [780, 309] on div "Full Name [PERSON_NAME]" at bounding box center [578, 308] width 469 height 30
click at [798, 274] on icon "button" at bounding box center [799, 269] width 3 height 10
click at [806, 306] on li "Edit" at bounding box center [807, 310] width 52 height 23
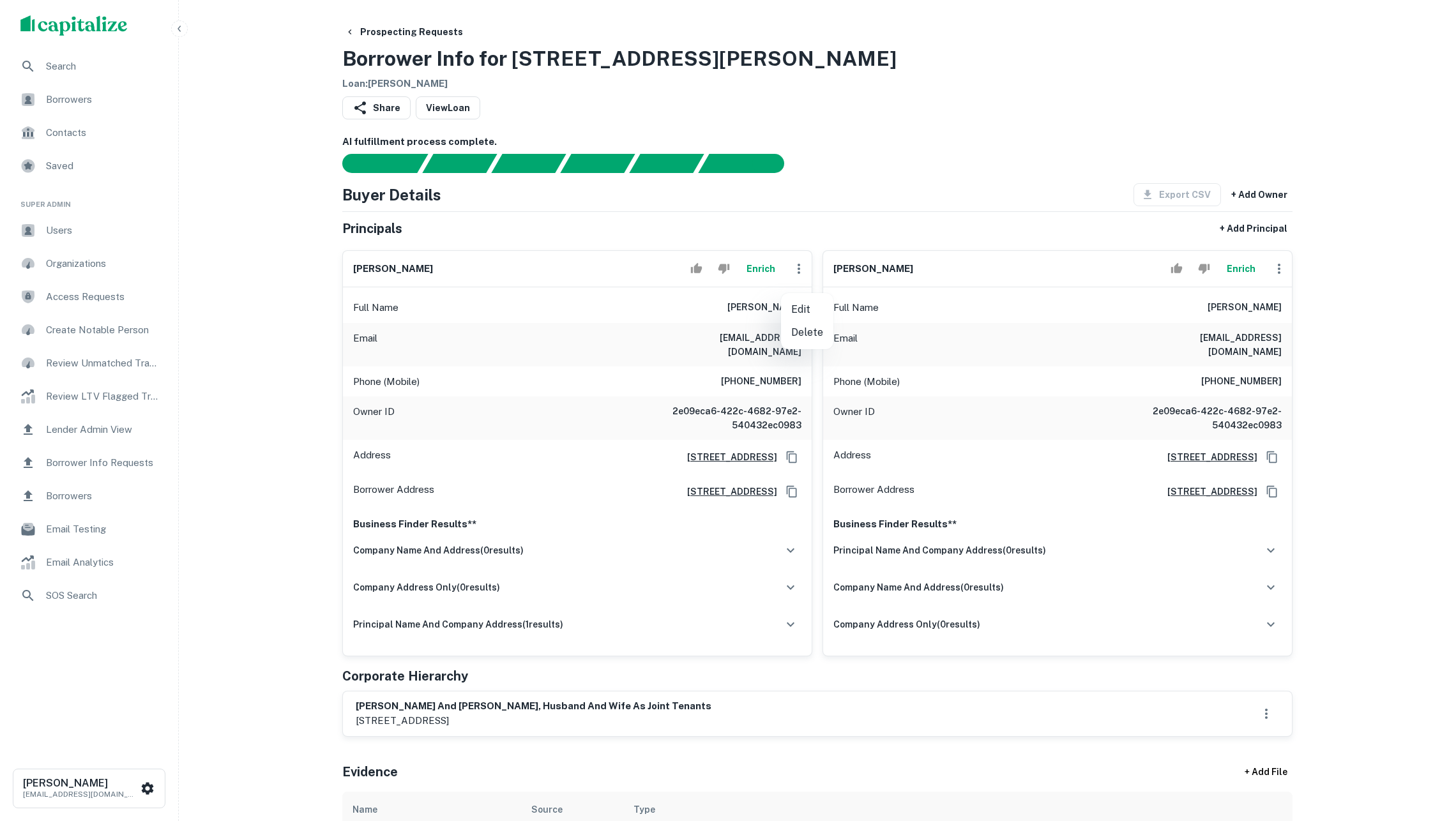
select select "**"
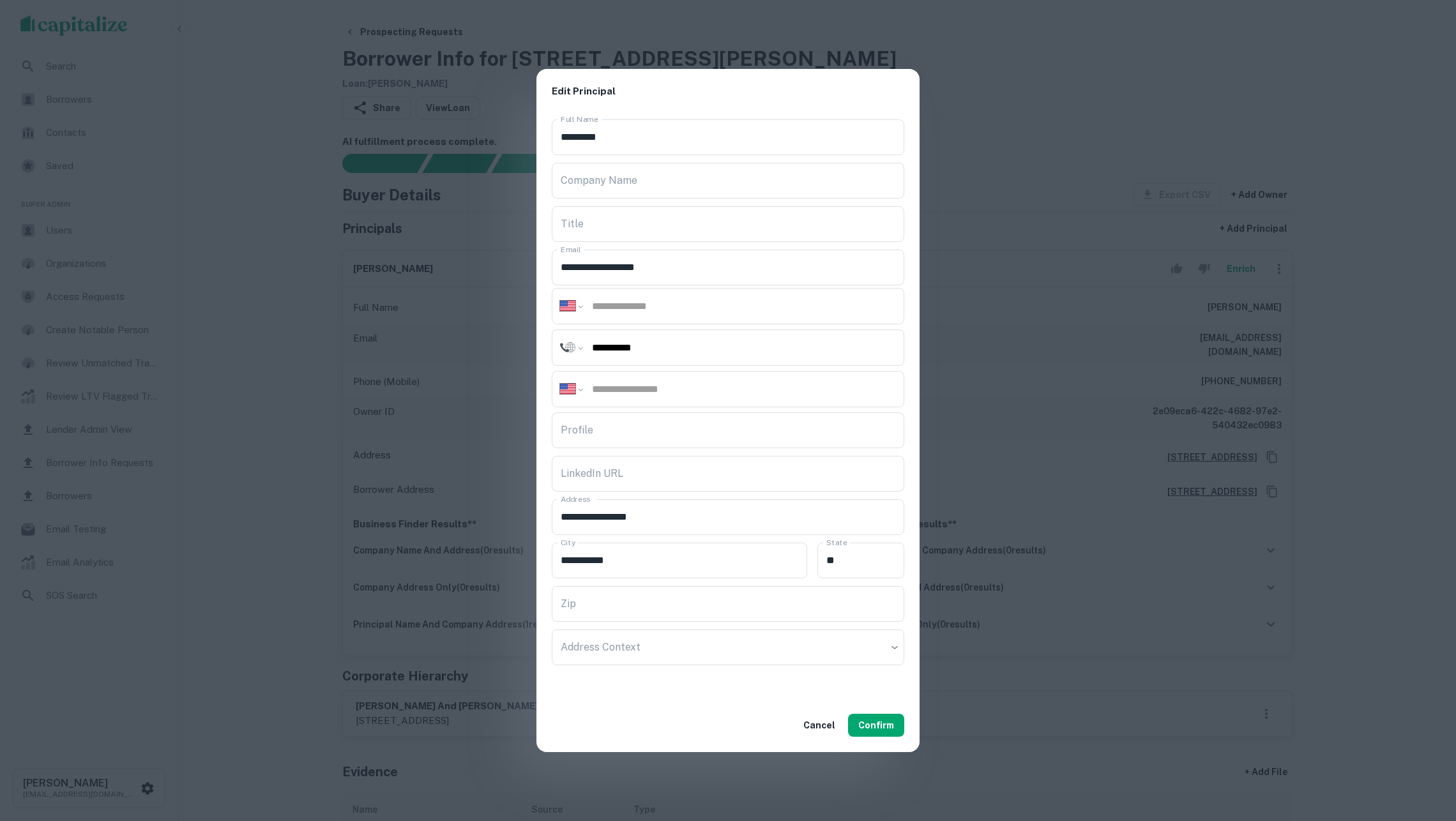
drag, startPoint x: 1444, startPoint y: 332, endPoint x: 630, endPoint y: 347, distance: 814.1
click at [630, 347] on input "**********" at bounding box center [743, 348] width 305 height 15
paste input "***"
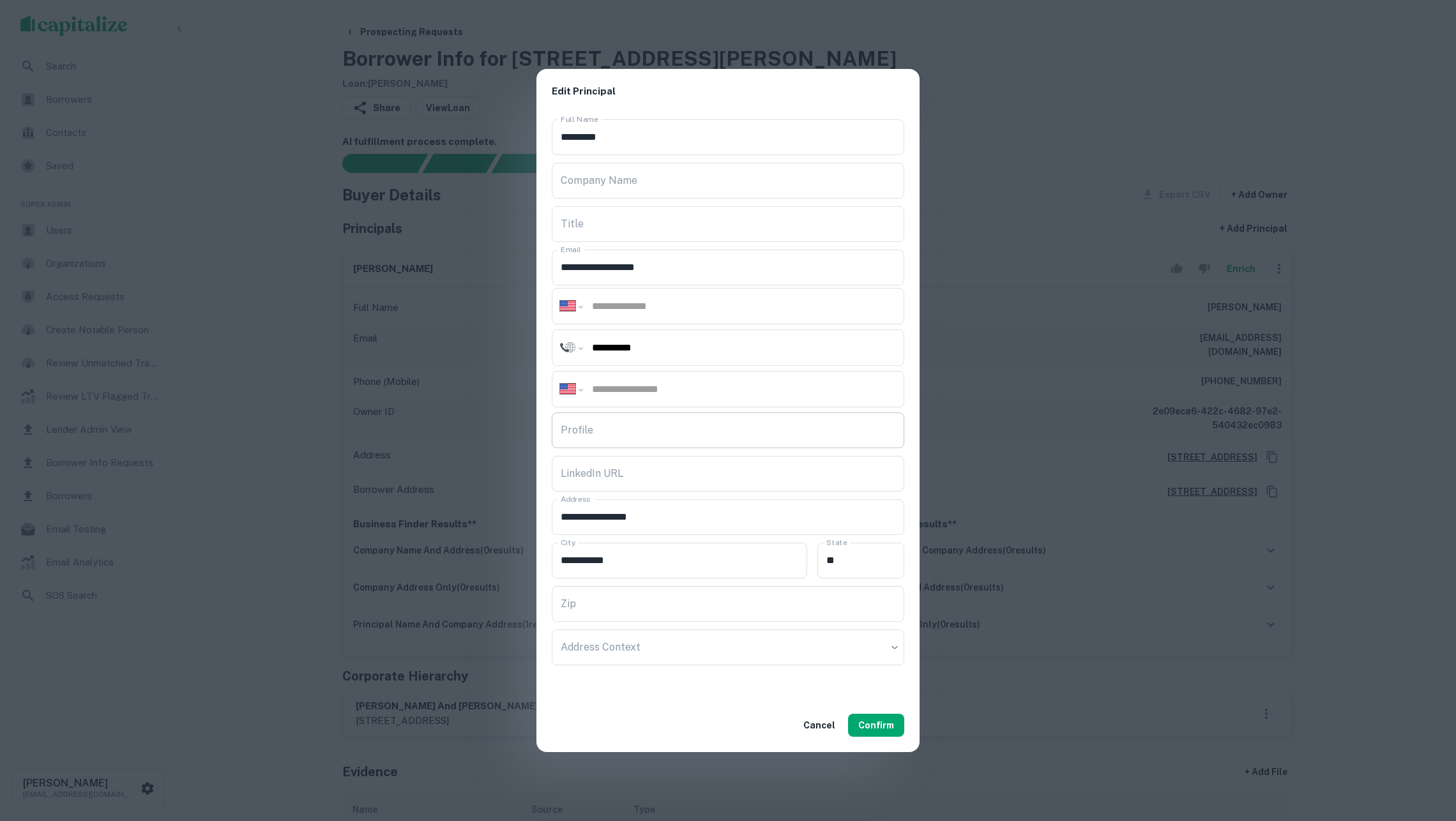
select select "**"
type input "**********"
select select "**"
paste input "**********"
type input "**********"
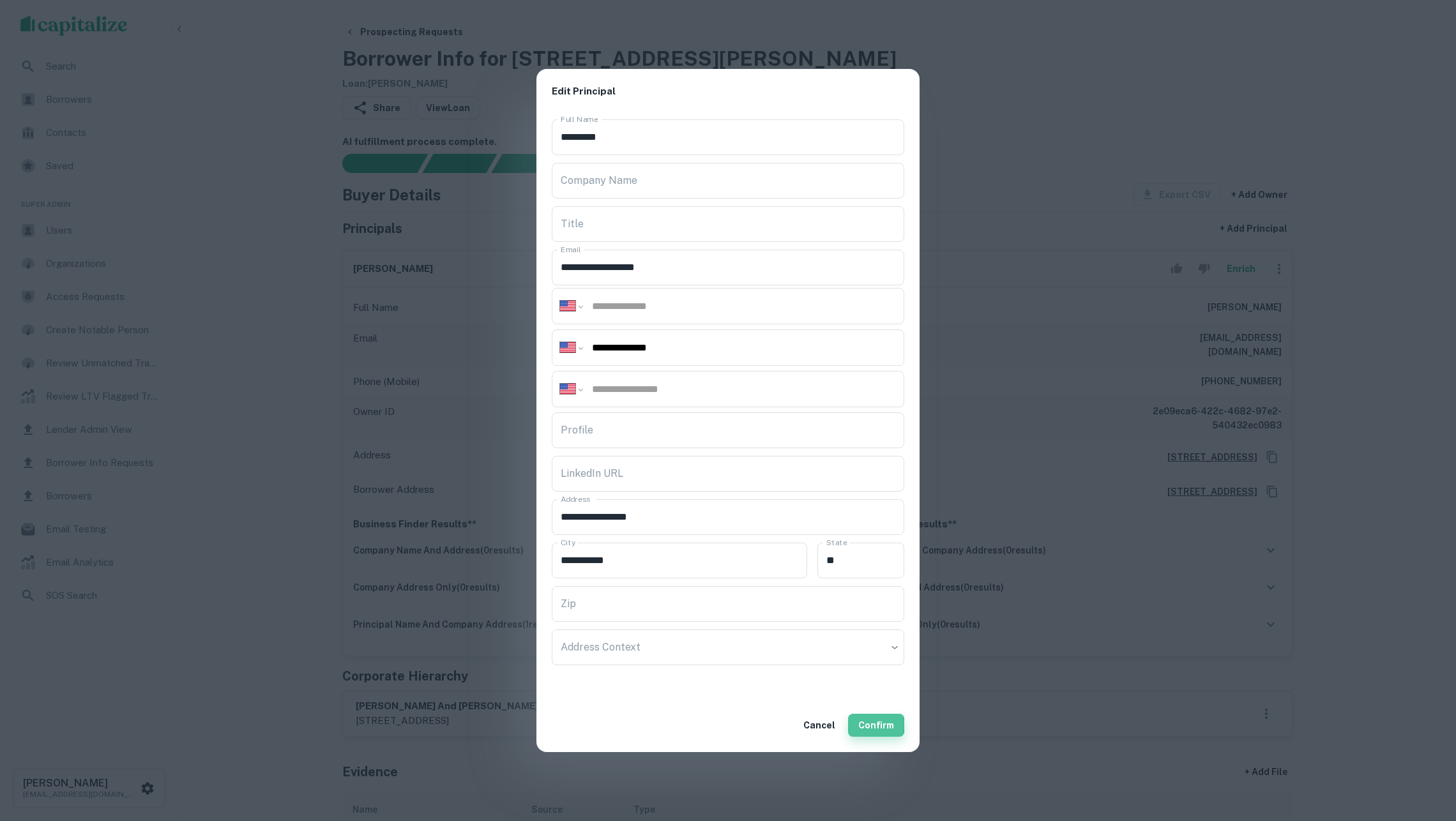
click at [854, 725] on button "Confirm" at bounding box center [876, 725] width 56 height 23
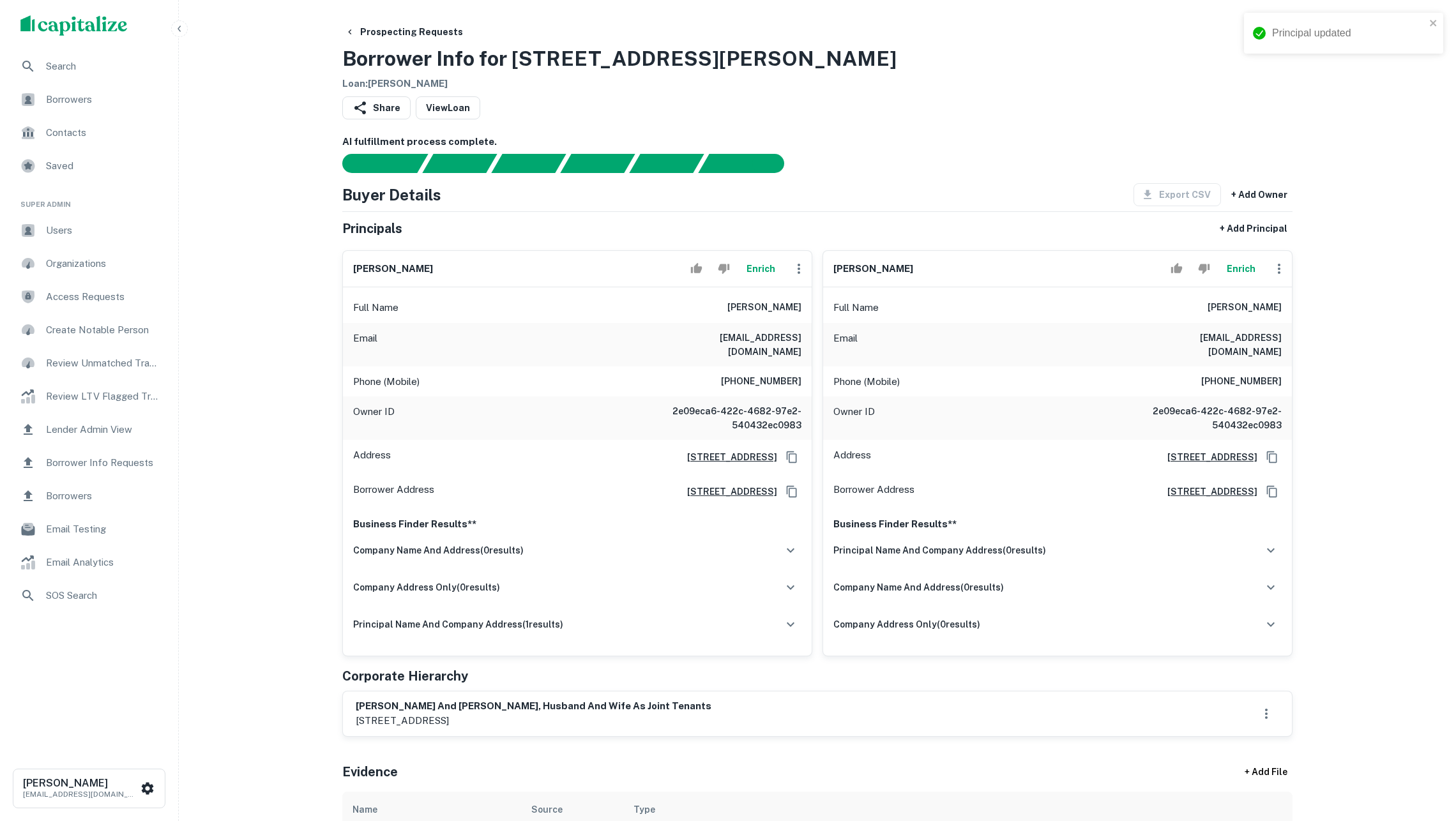
click at [1067, 80] on div "Prospecting Requests Borrower Info for [STREET_ADDRESS][GEOGRAPHIC_DATA][PERSON…" at bounding box center [817, 56] width 950 height 71
